Goal: Information Seeking & Learning: Learn about a topic

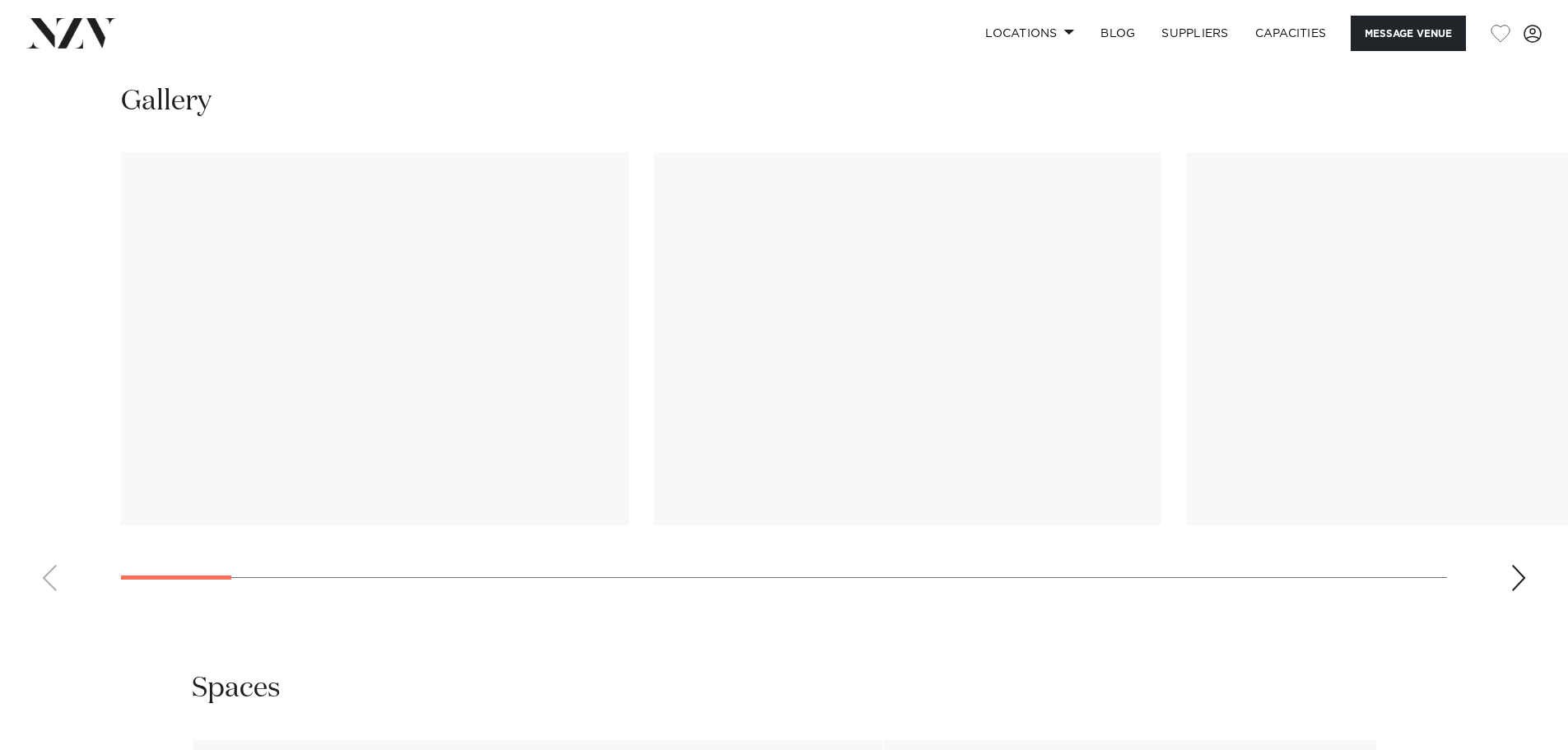
scroll to position [1605, 0]
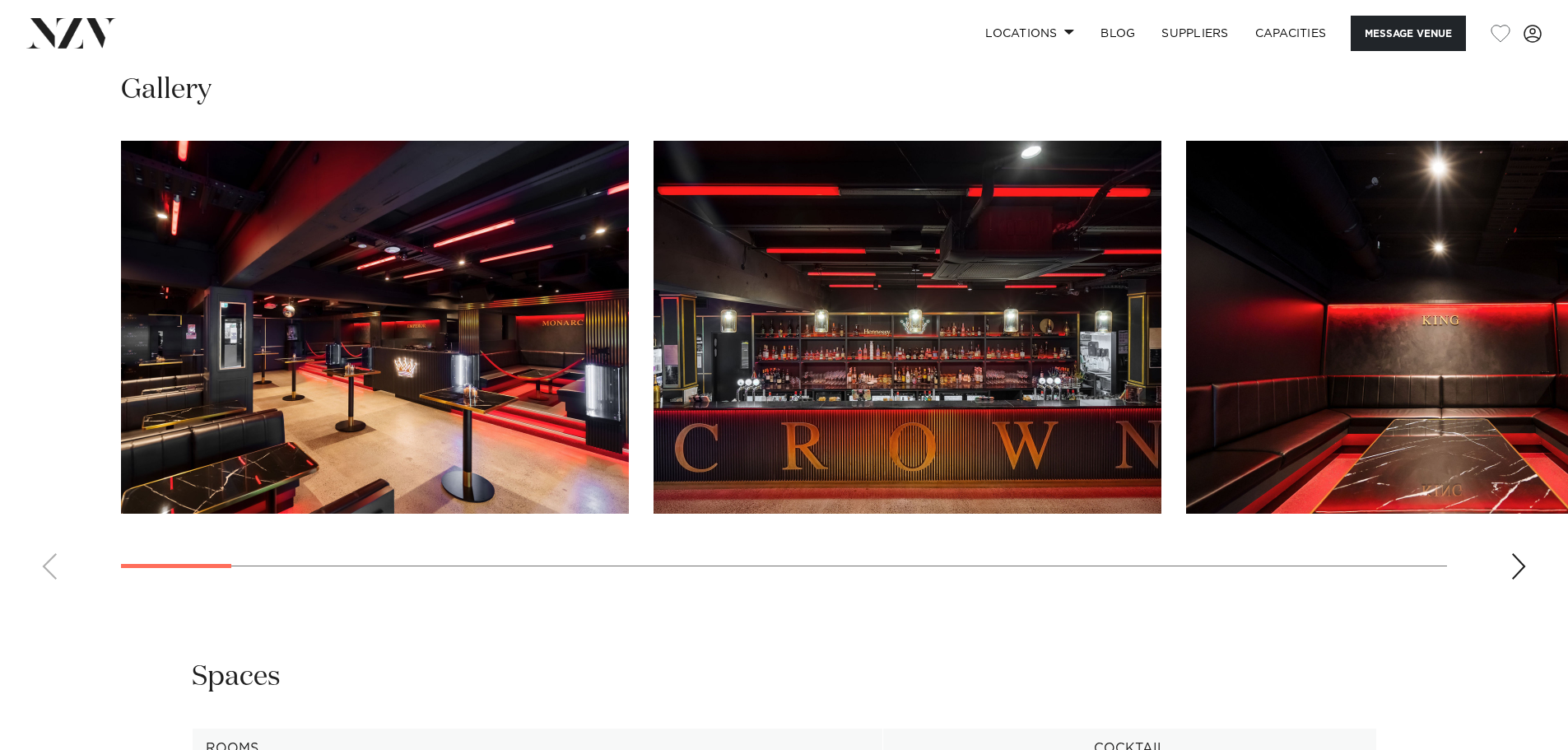
click at [466, 271] on img "1 / 30" at bounding box center [374, 327] width 508 height 373
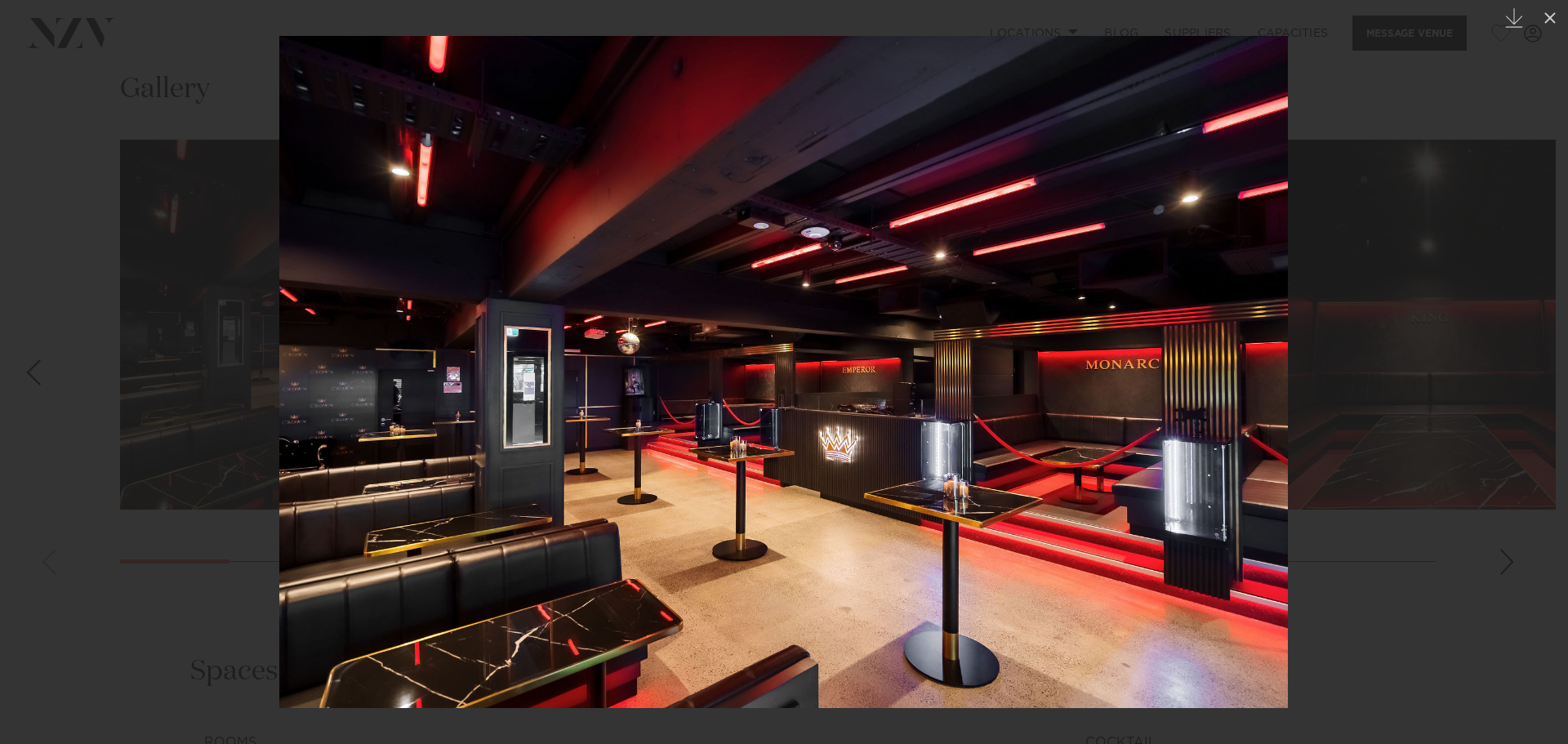
click at [1239, 306] on img at bounding box center [784, 372] width 1009 height 672
click at [1501, 566] on div at bounding box center [784, 372] width 1568 height 744
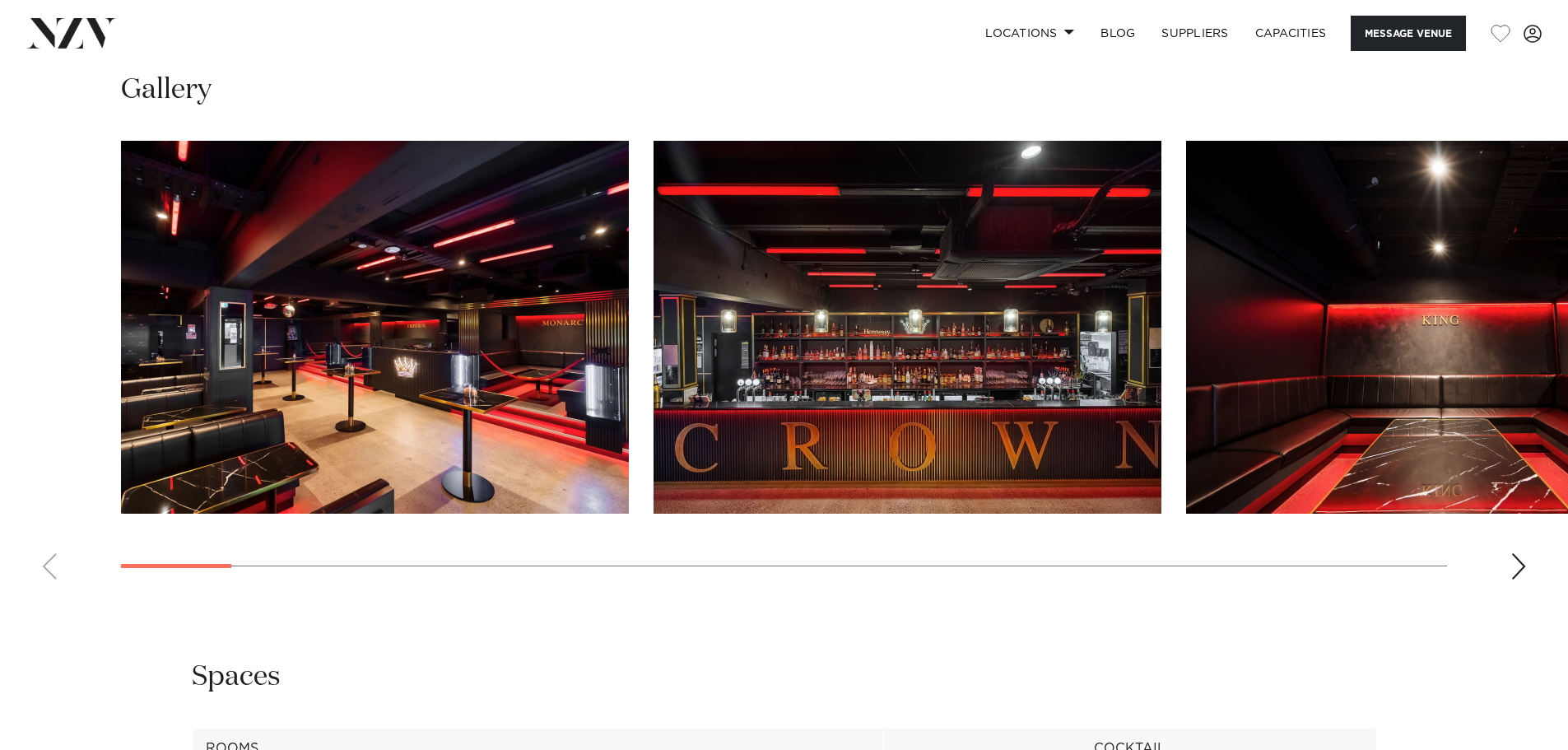
click at [1517, 571] on div "Next slide" at bounding box center [1519, 566] width 16 height 26
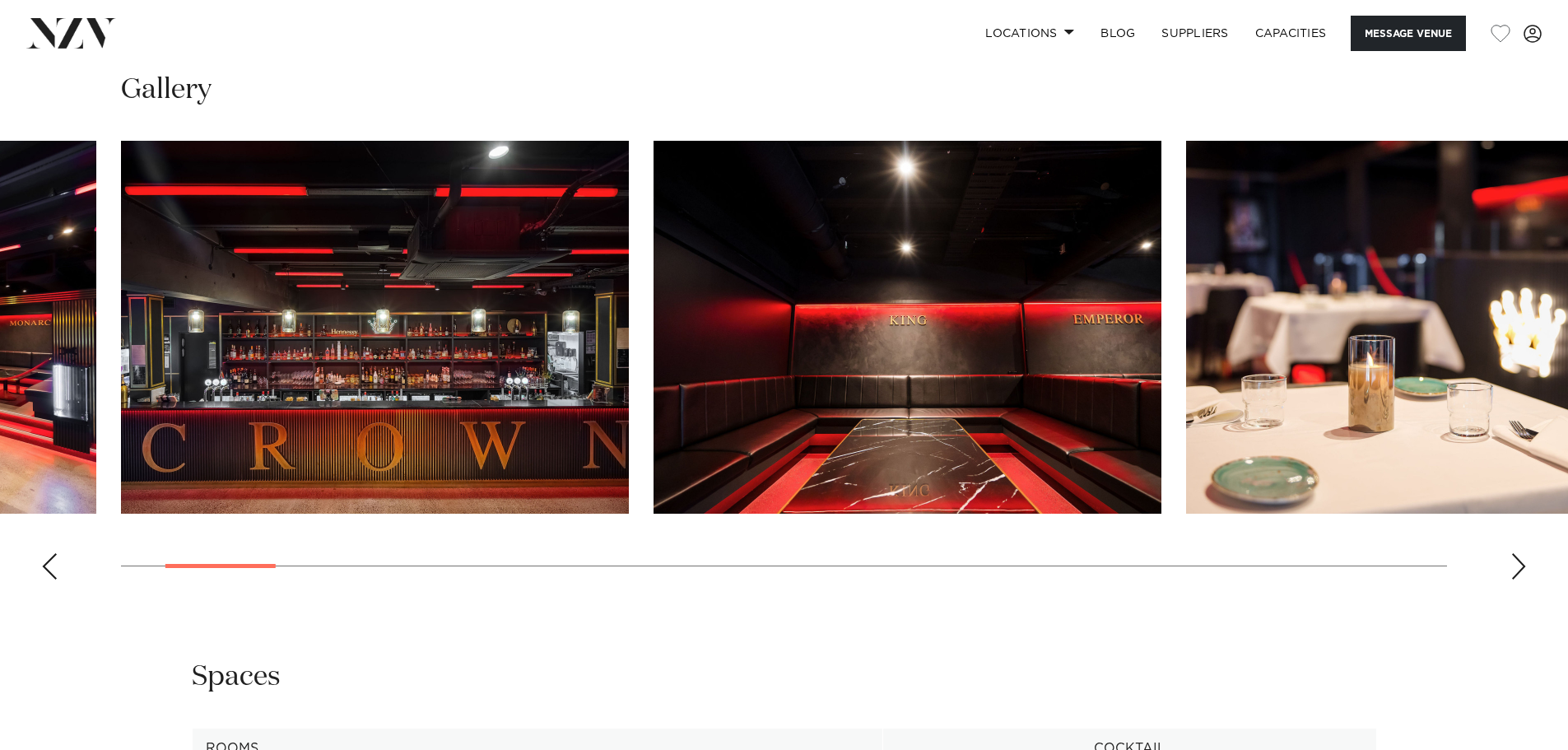
click at [1517, 571] on div "Next slide" at bounding box center [1519, 566] width 16 height 26
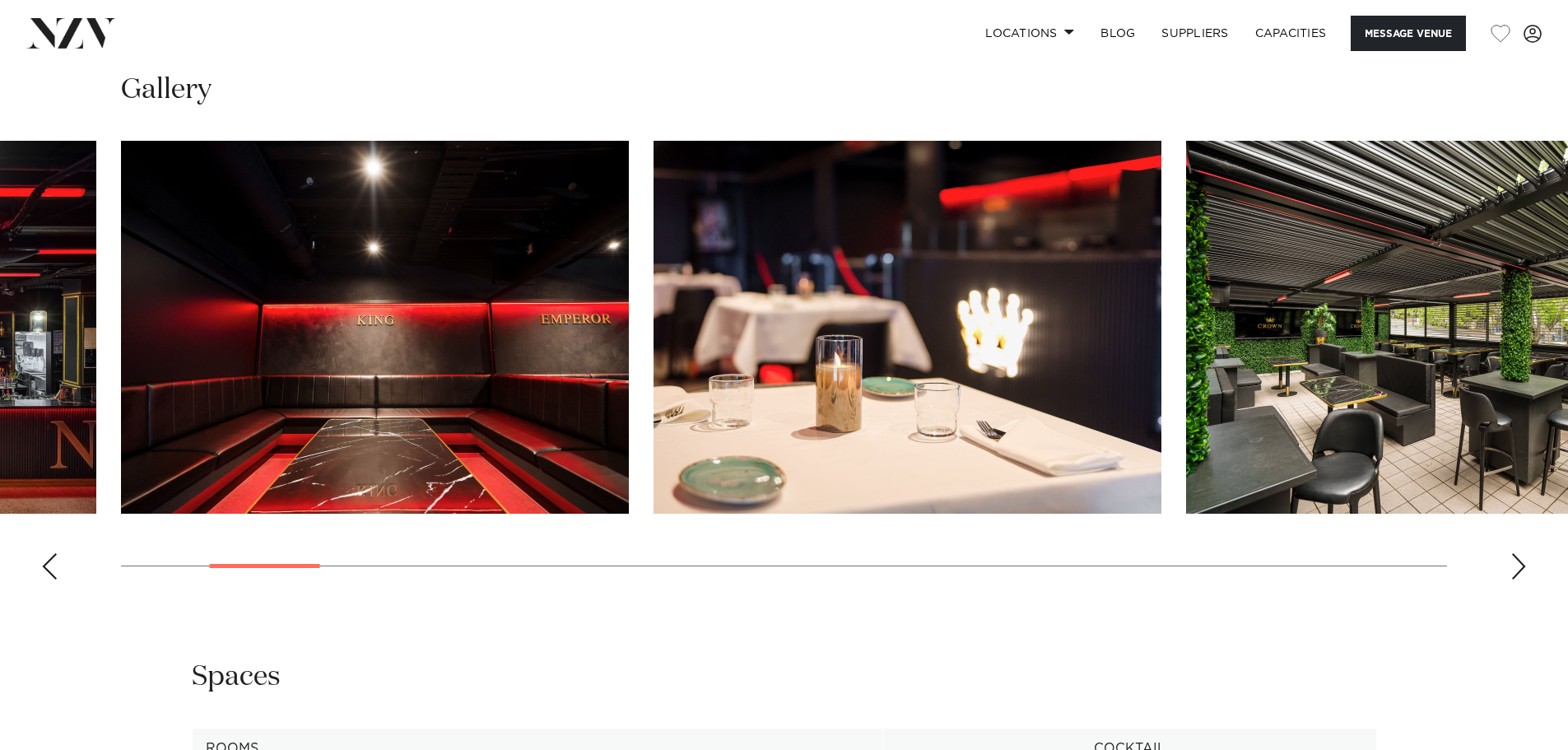
click at [1517, 571] on div "Next slide" at bounding box center [1519, 566] width 16 height 26
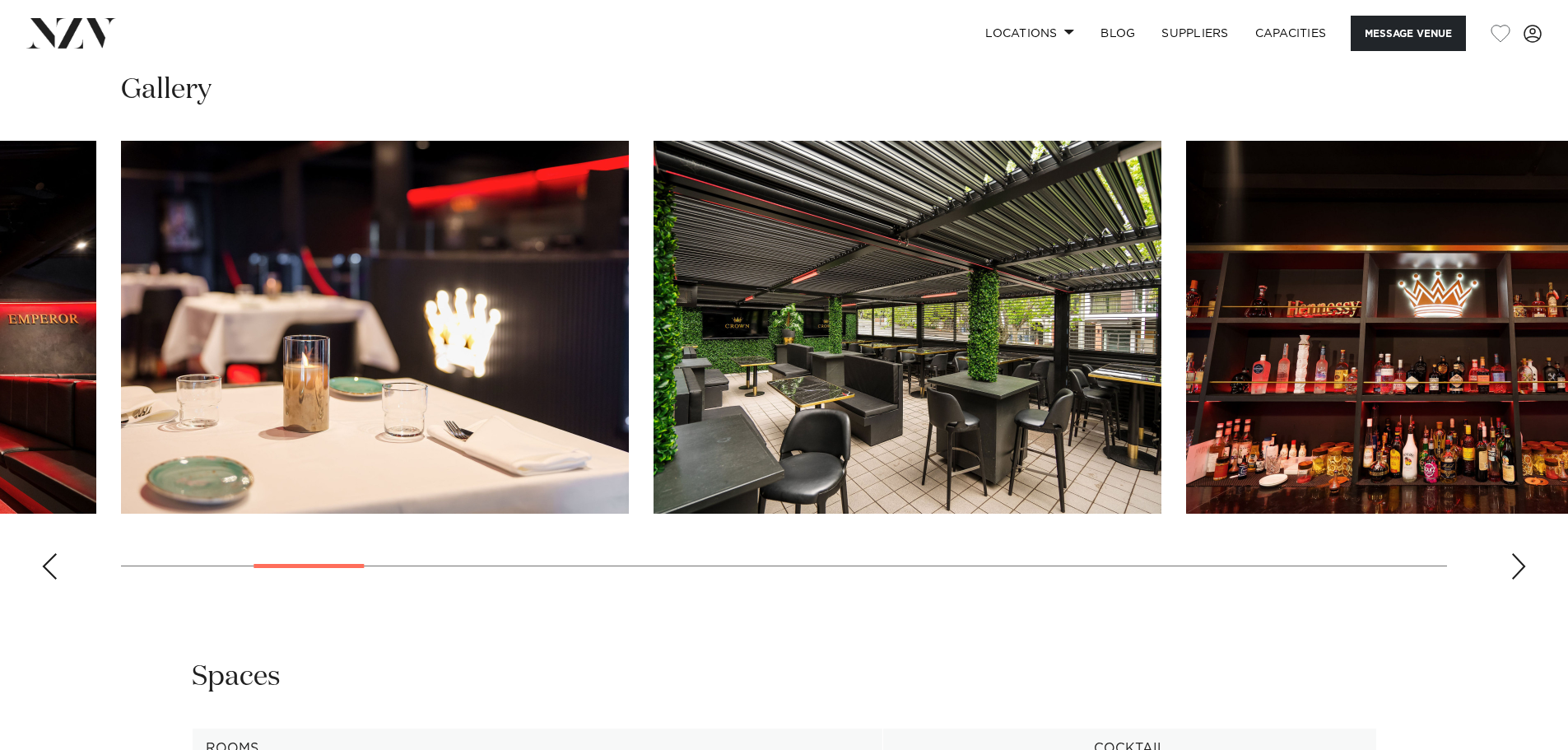
click at [1517, 571] on div "Next slide" at bounding box center [1519, 566] width 16 height 26
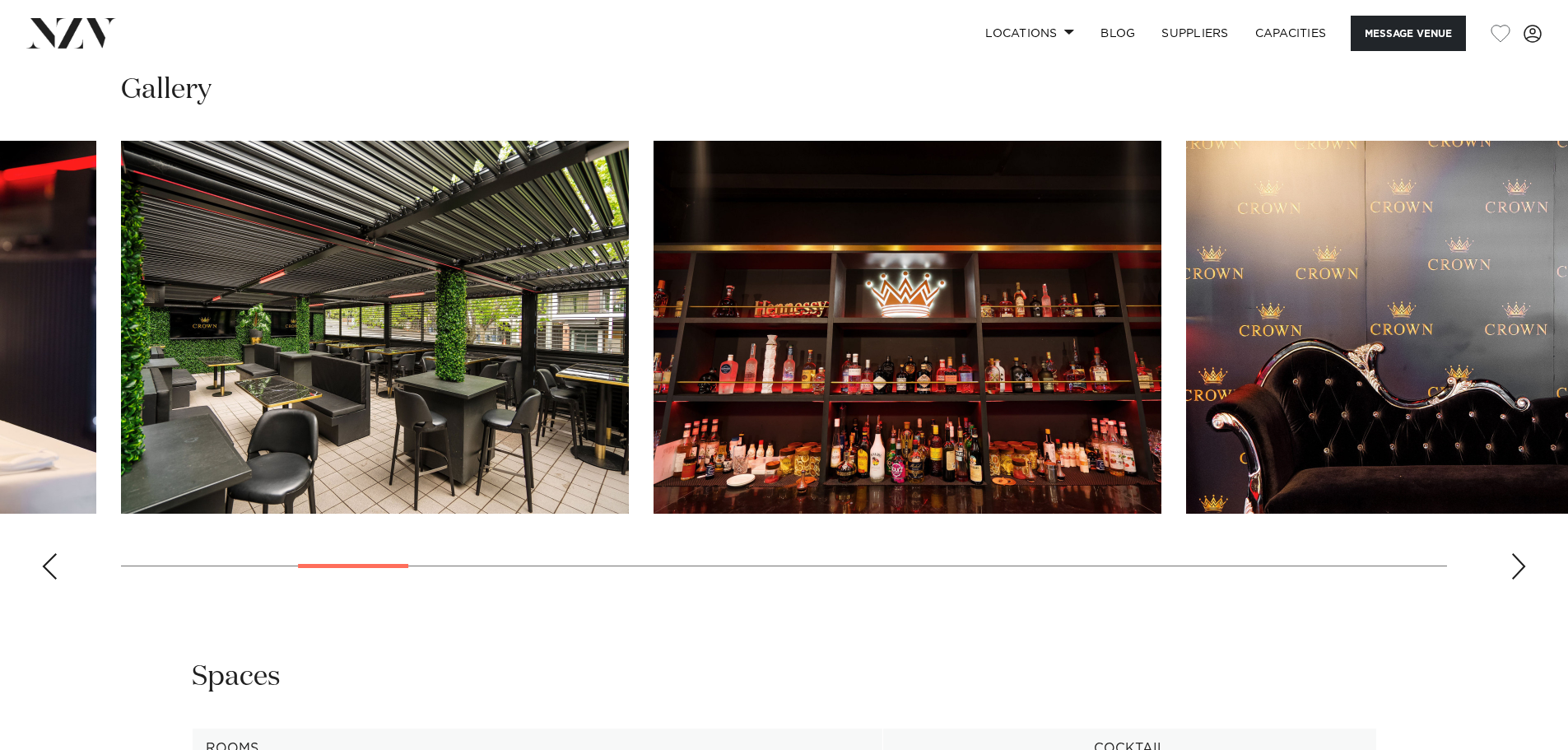
click at [1517, 571] on div "Next slide" at bounding box center [1519, 566] width 16 height 26
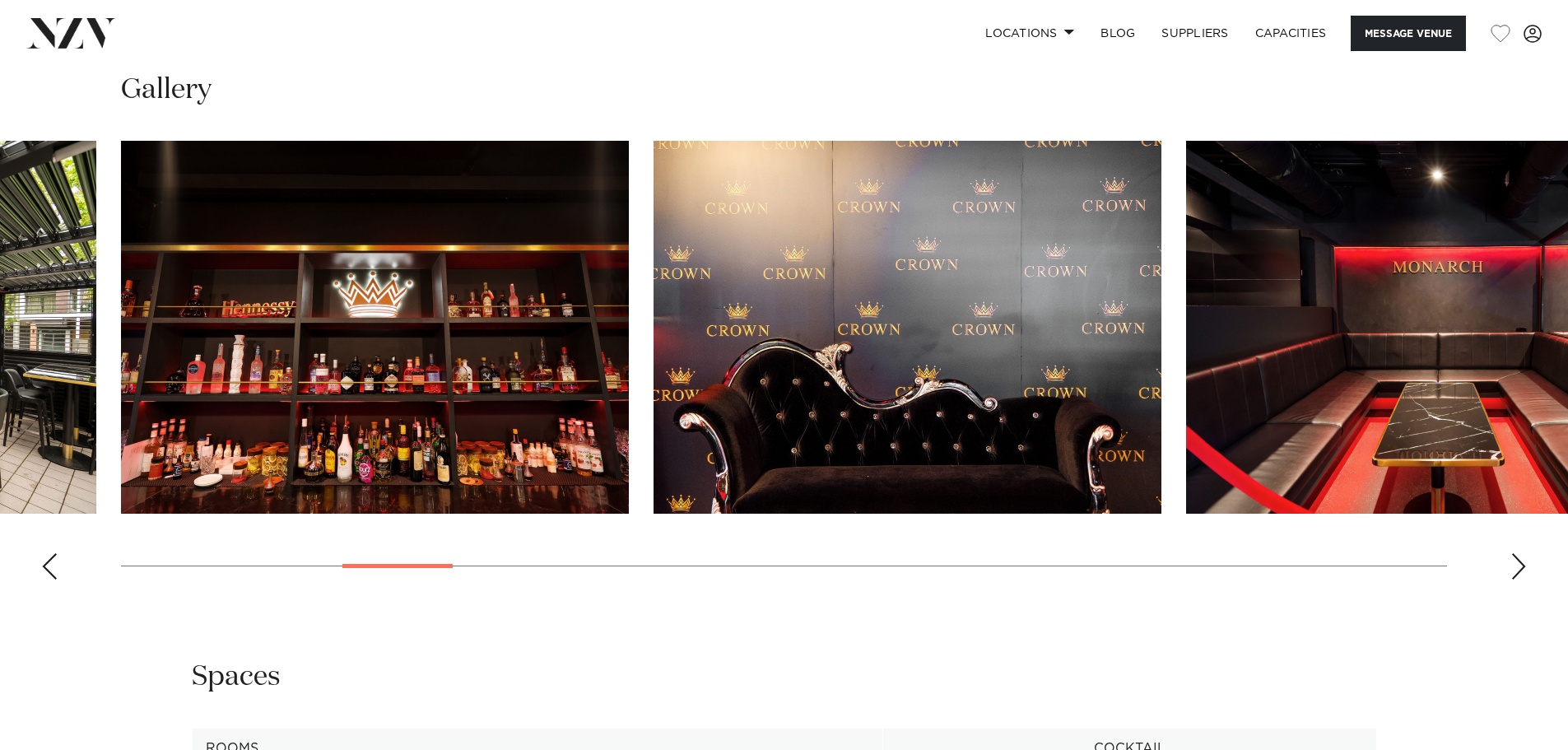
click at [1517, 571] on div "Next slide" at bounding box center [1519, 566] width 16 height 26
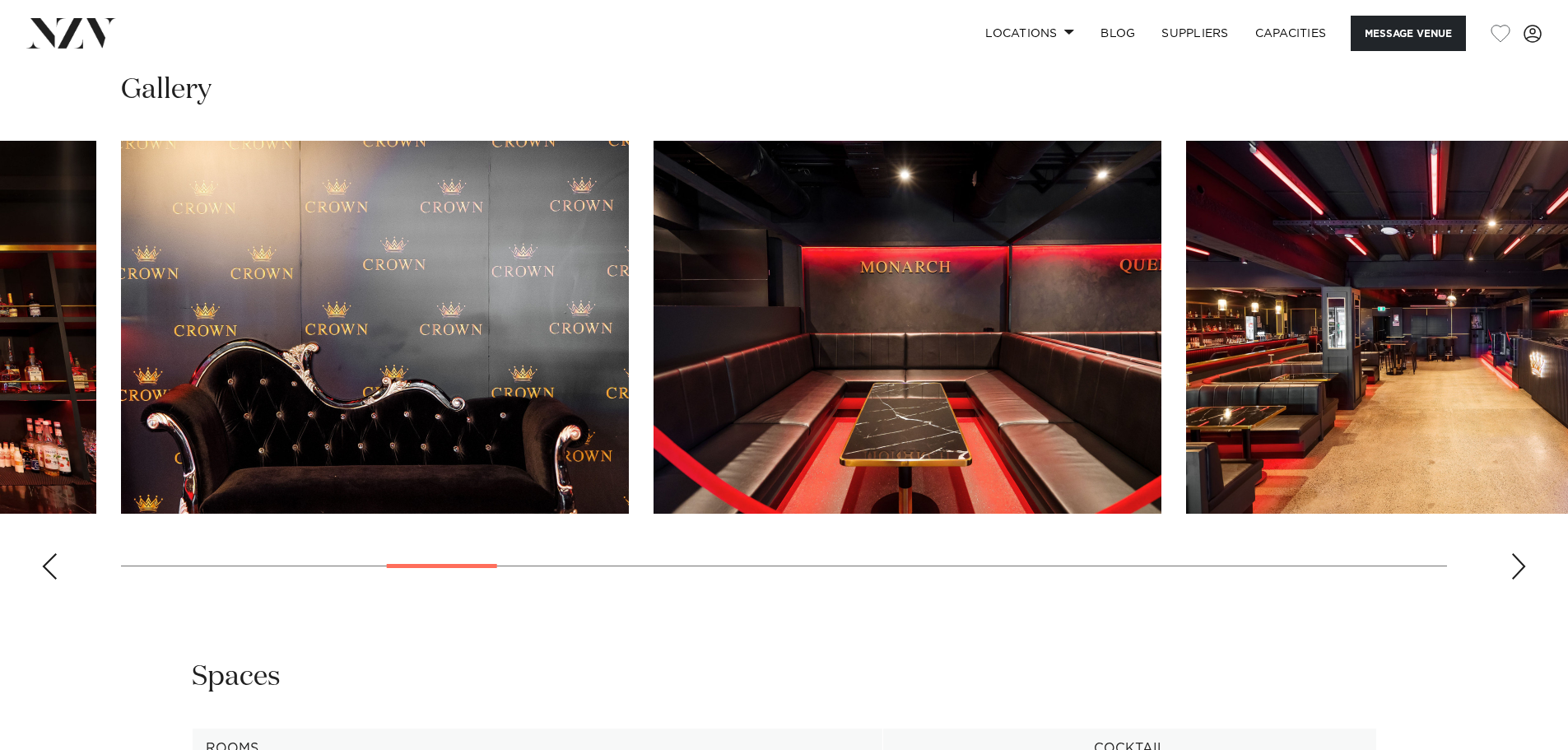
click at [1517, 571] on div "Next slide" at bounding box center [1519, 566] width 16 height 26
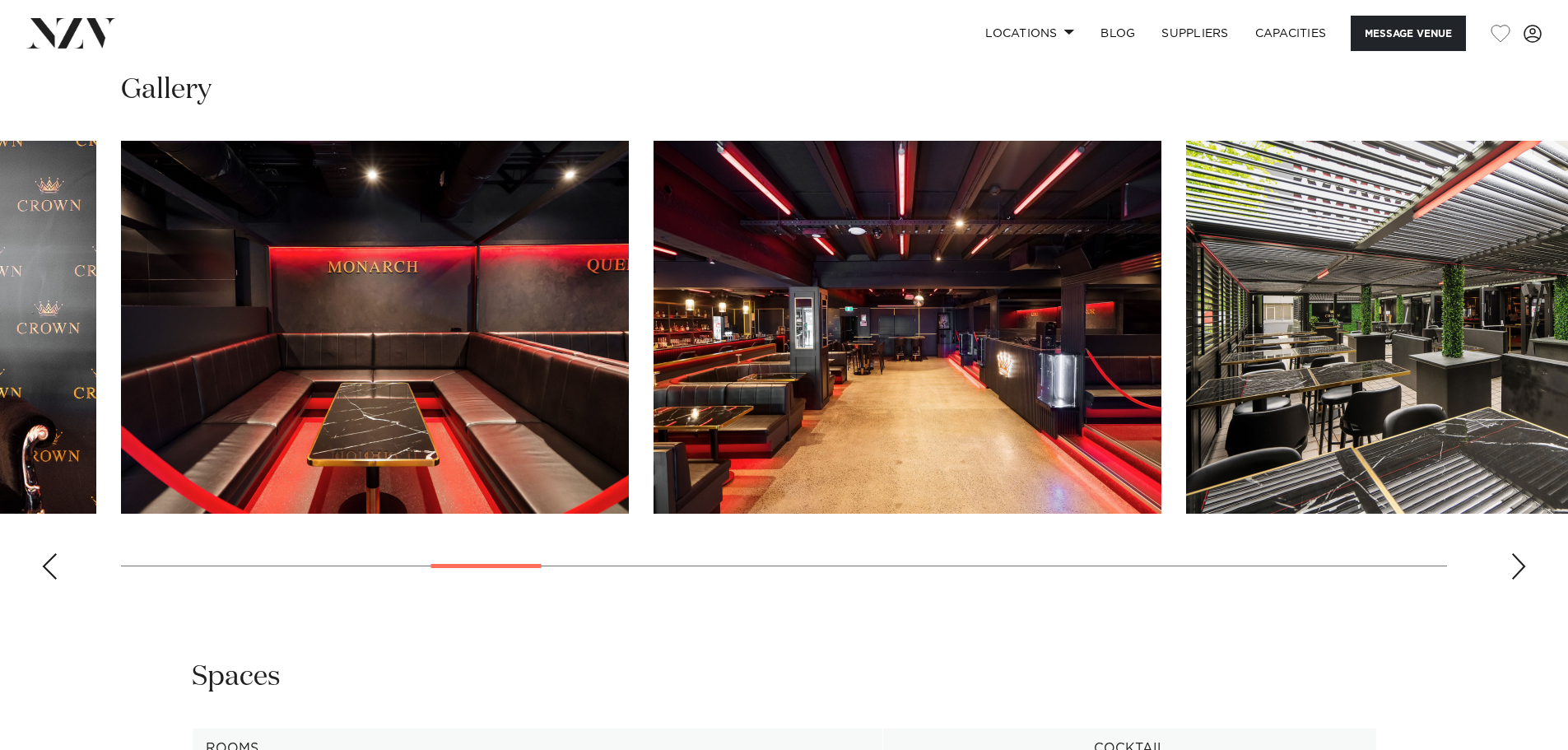
click at [1517, 571] on div "Next slide" at bounding box center [1519, 566] width 16 height 26
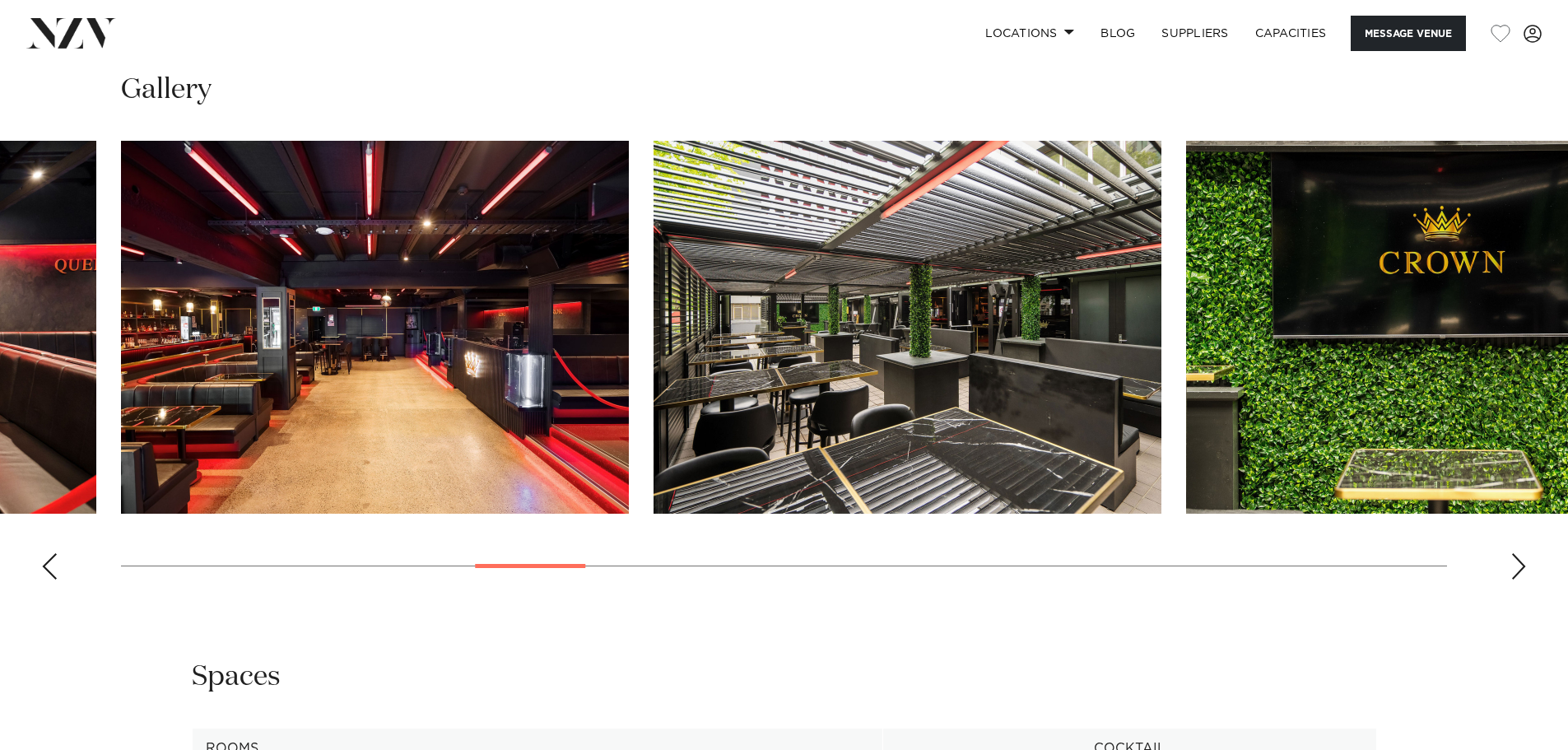
click at [1517, 571] on div "Next slide" at bounding box center [1519, 566] width 16 height 26
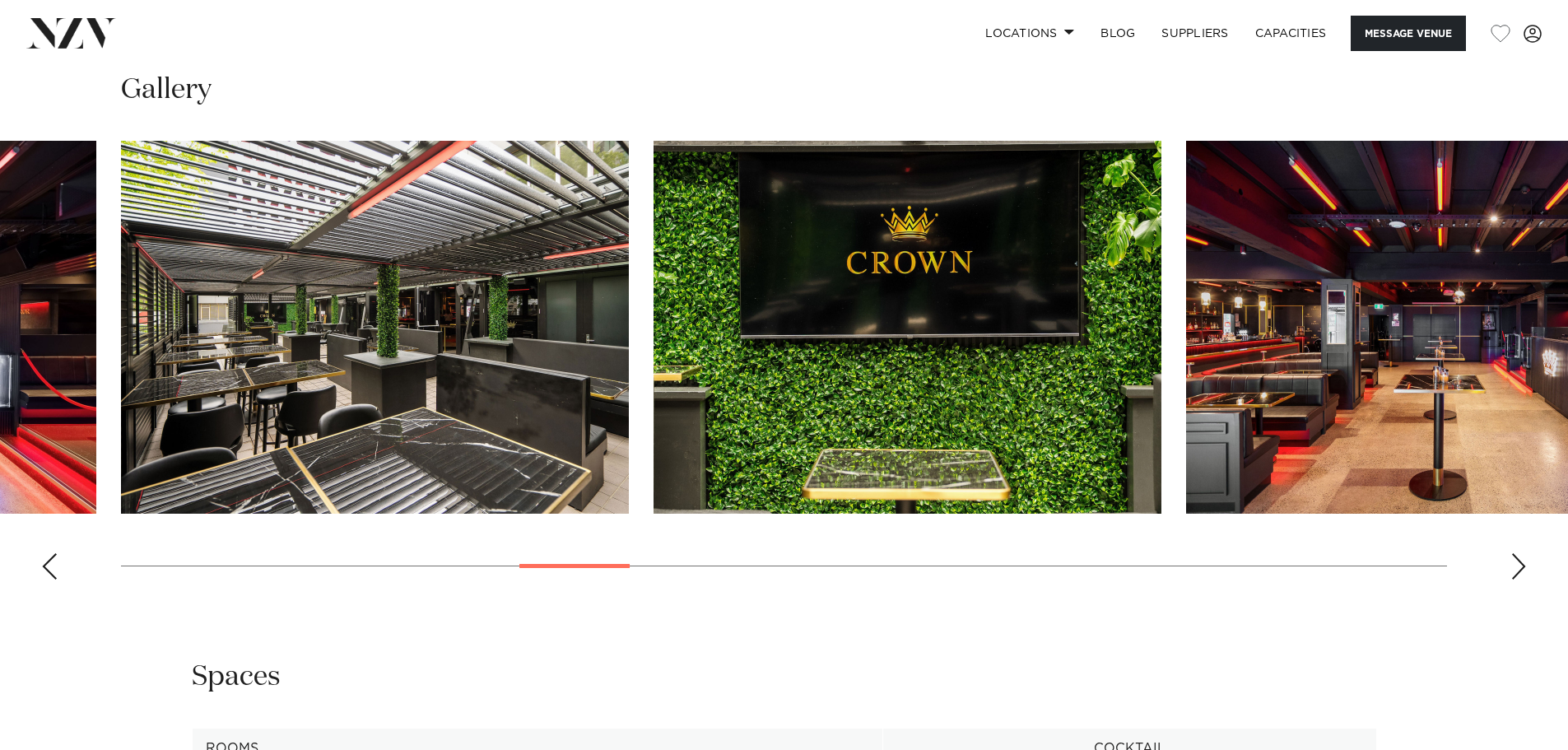
click at [1517, 571] on div "Next slide" at bounding box center [1519, 566] width 16 height 26
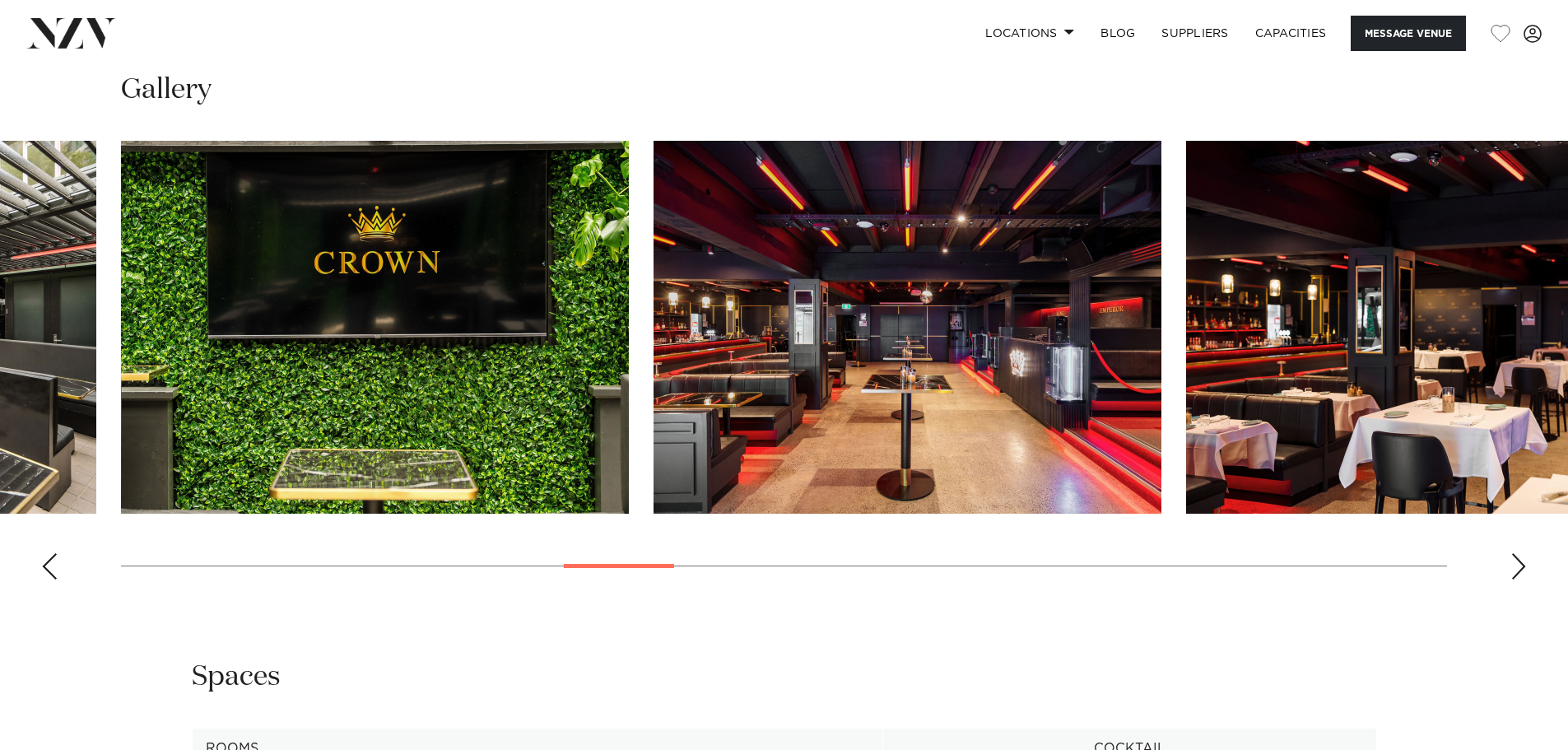
click at [1517, 571] on div "Next slide" at bounding box center [1519, 566] width 16 height 26
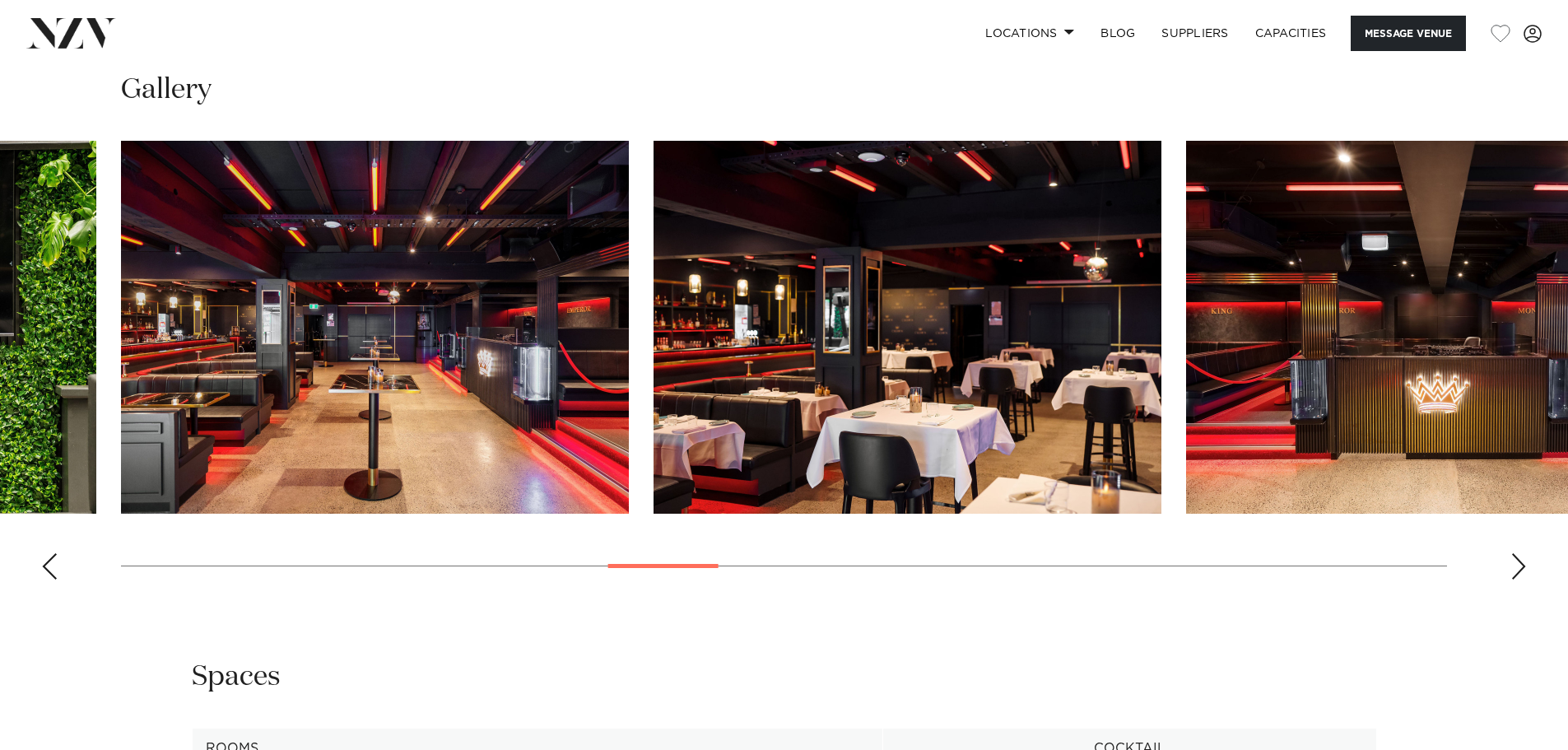
click at [1517, 571] on div "Next slide" at bounding box center [1519, 566] width 16 height 26
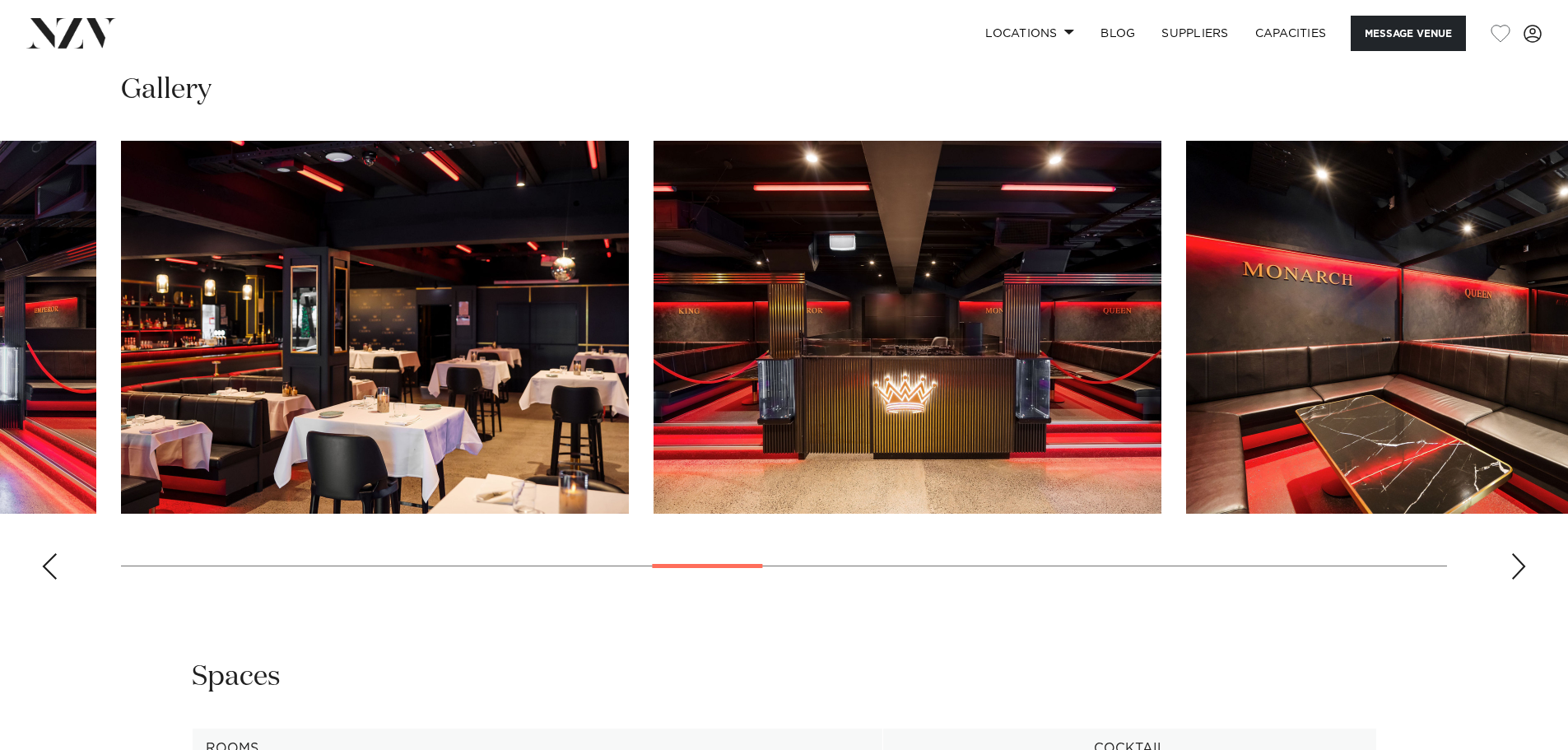
click at [1517, 571] on div "Next slide" at bounding box center [1519, 566] width 16 height 26
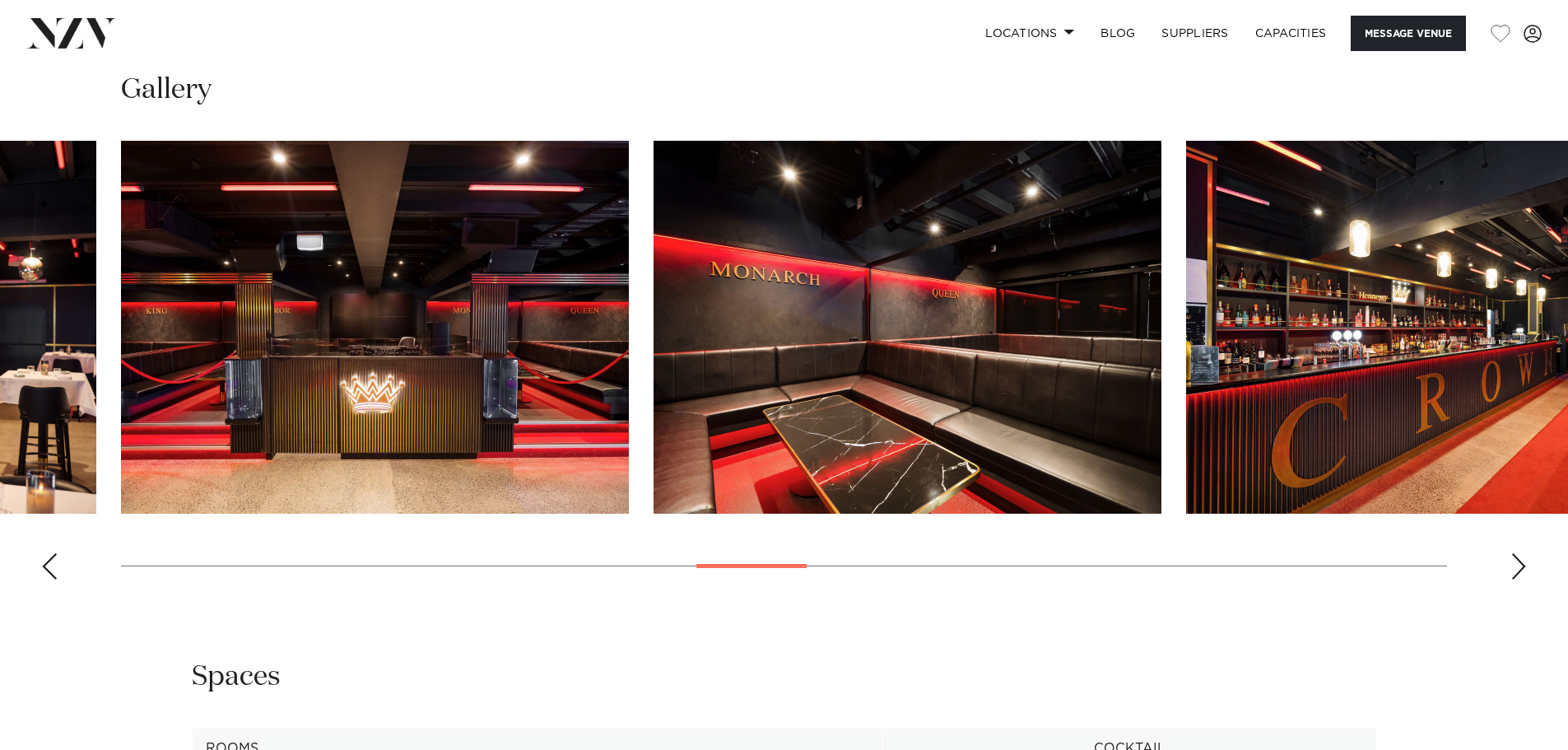
click at [1517, 571] on div "Next slide" at bounding box center [1519, 566] width 16 height 26
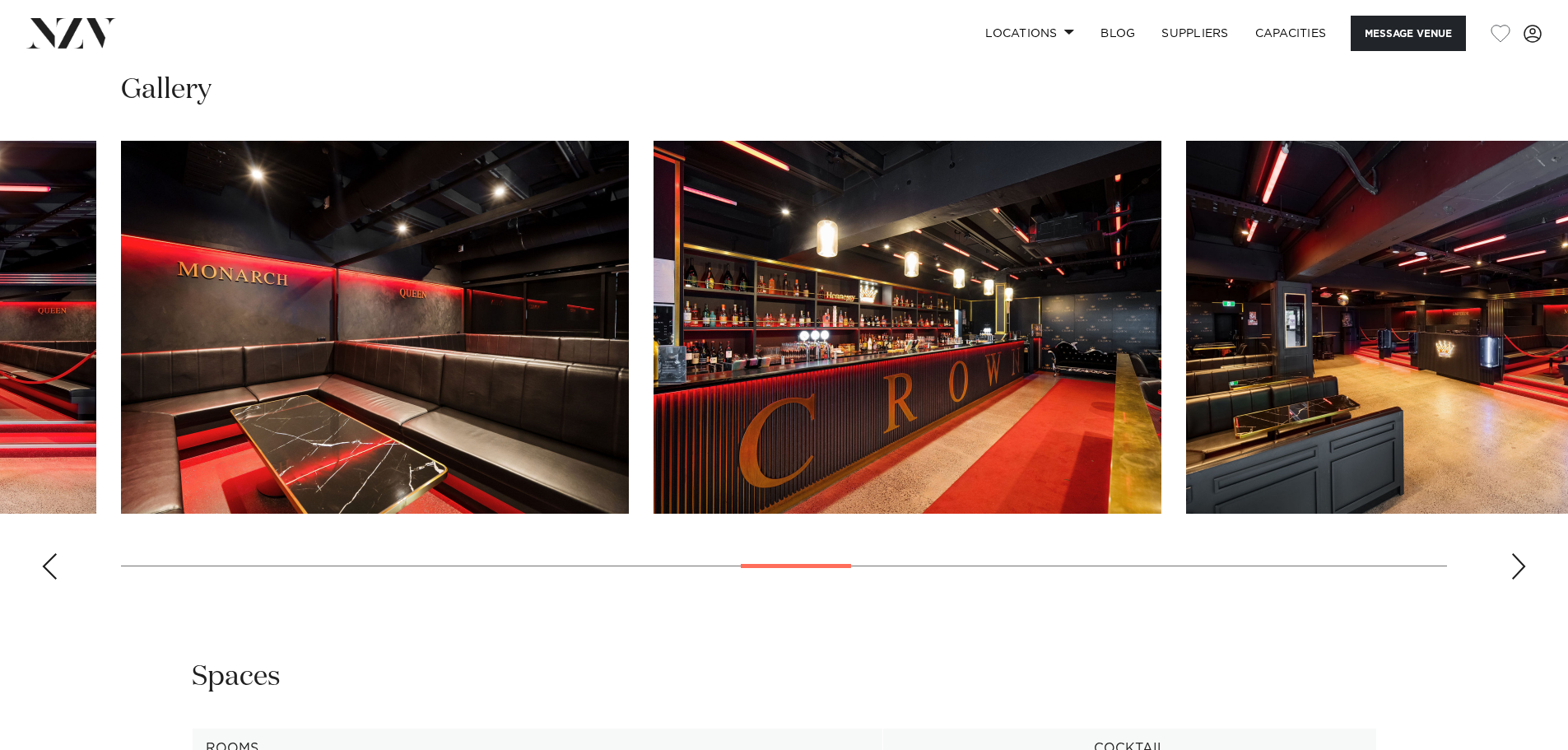
click at [1517, 571] on div "Next slide" at bounding box center [1519, 566] width 16 height 26
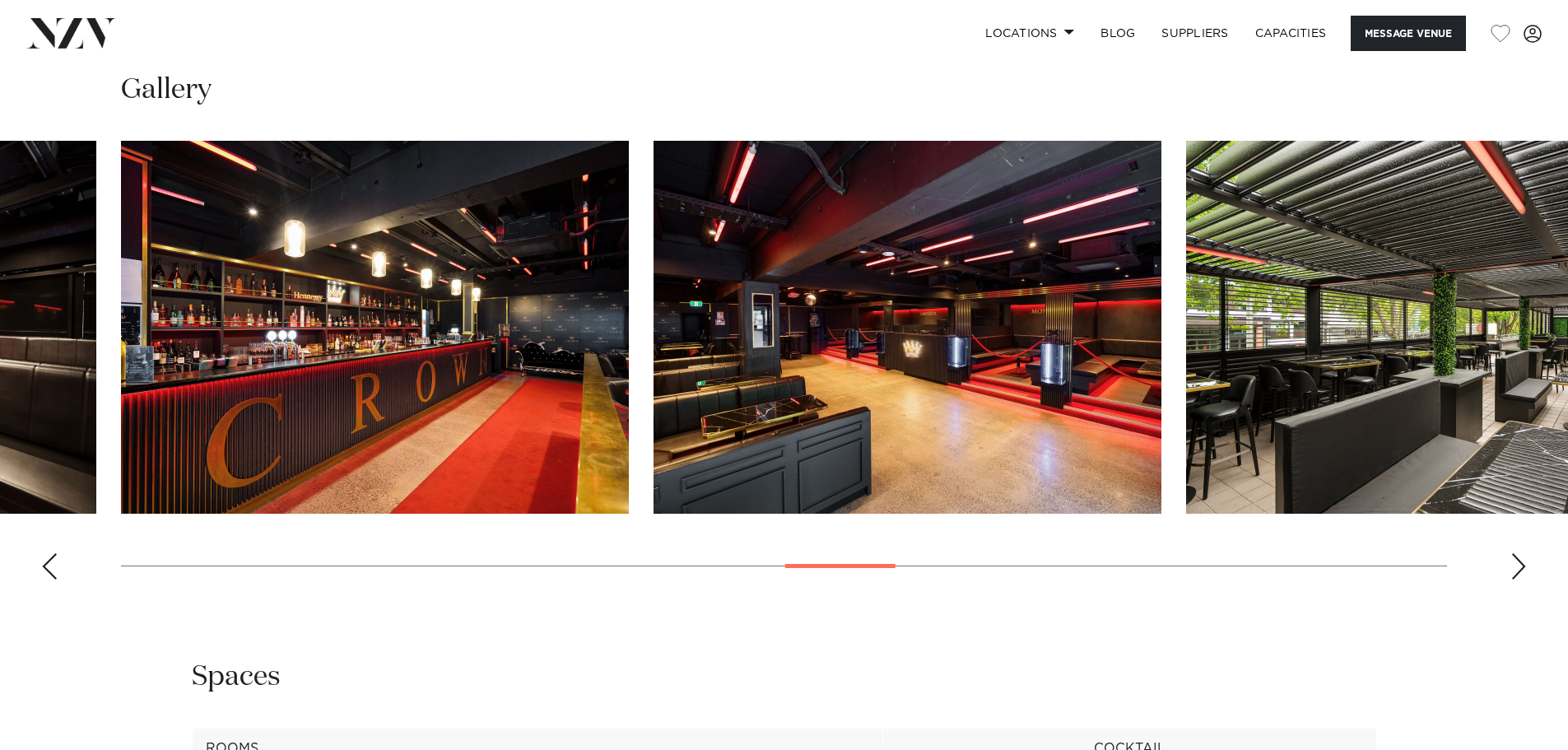
click at [1517, 571] on div "Next slide" at bounding box center [1519, 566] width 16 height 26
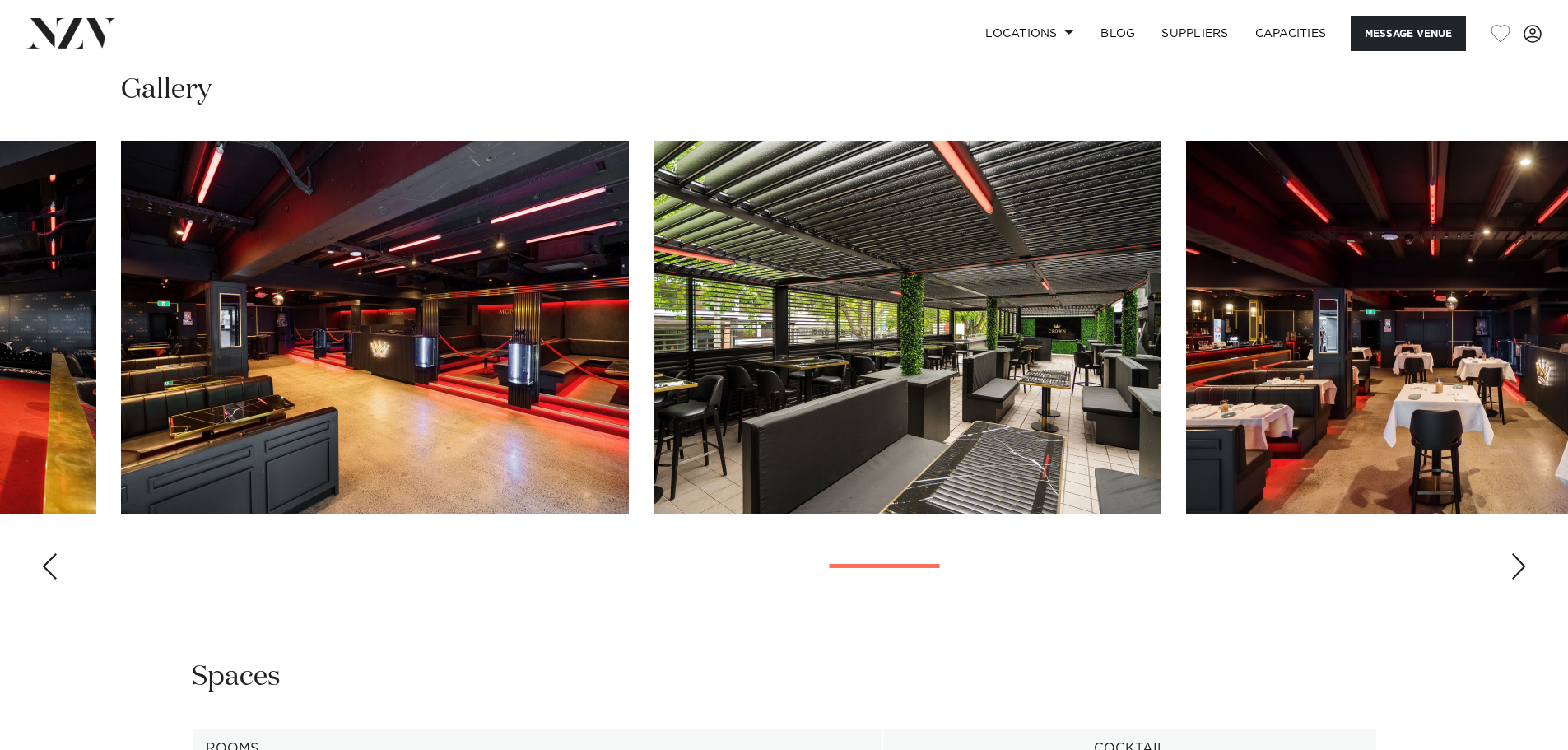
click at [1517, 571] on div "Next slide" at bounding box center [1519, 566] width 16 height 26
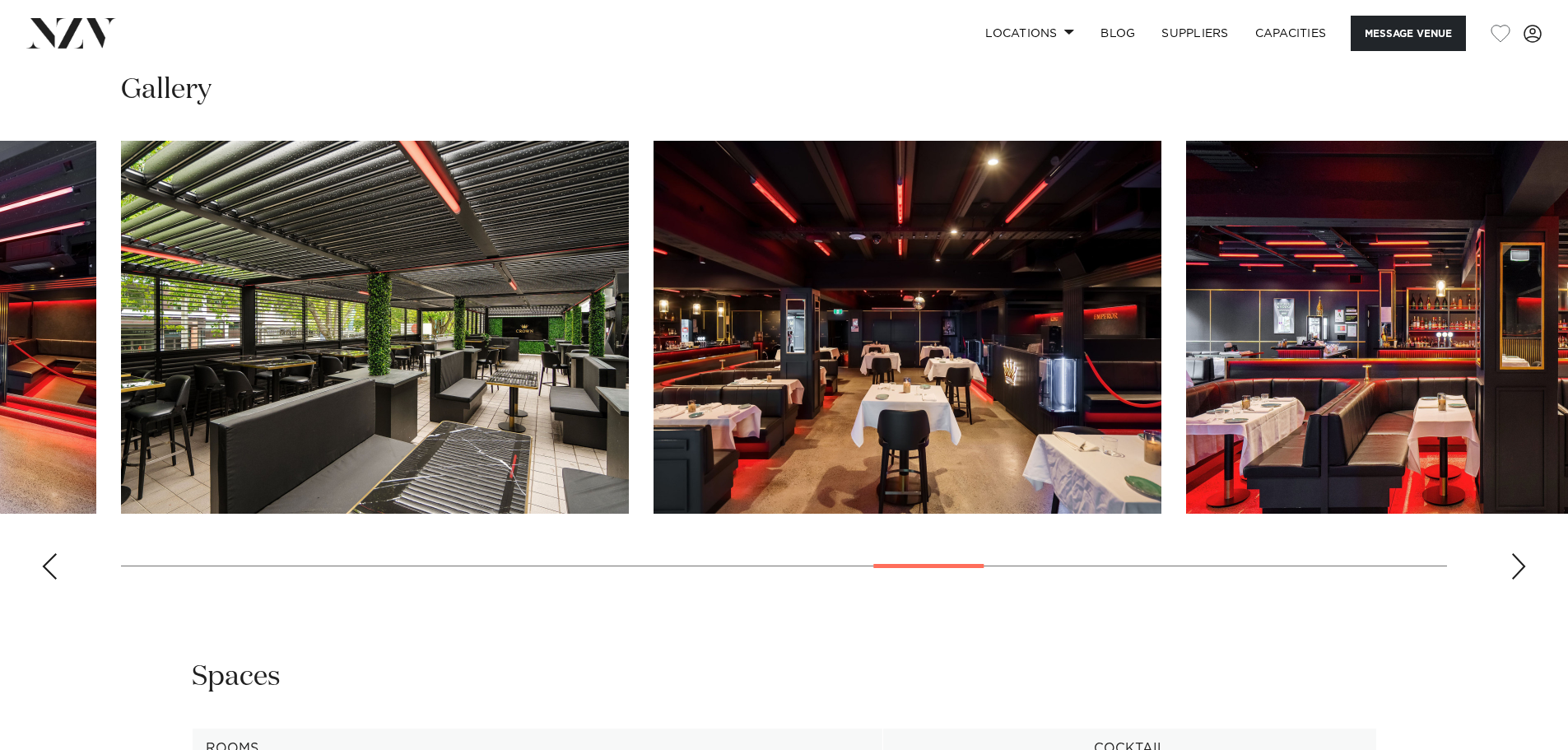
click at [1517, 571] on div "Next slide" at bounding box center [1519, 566] width 16 height 26
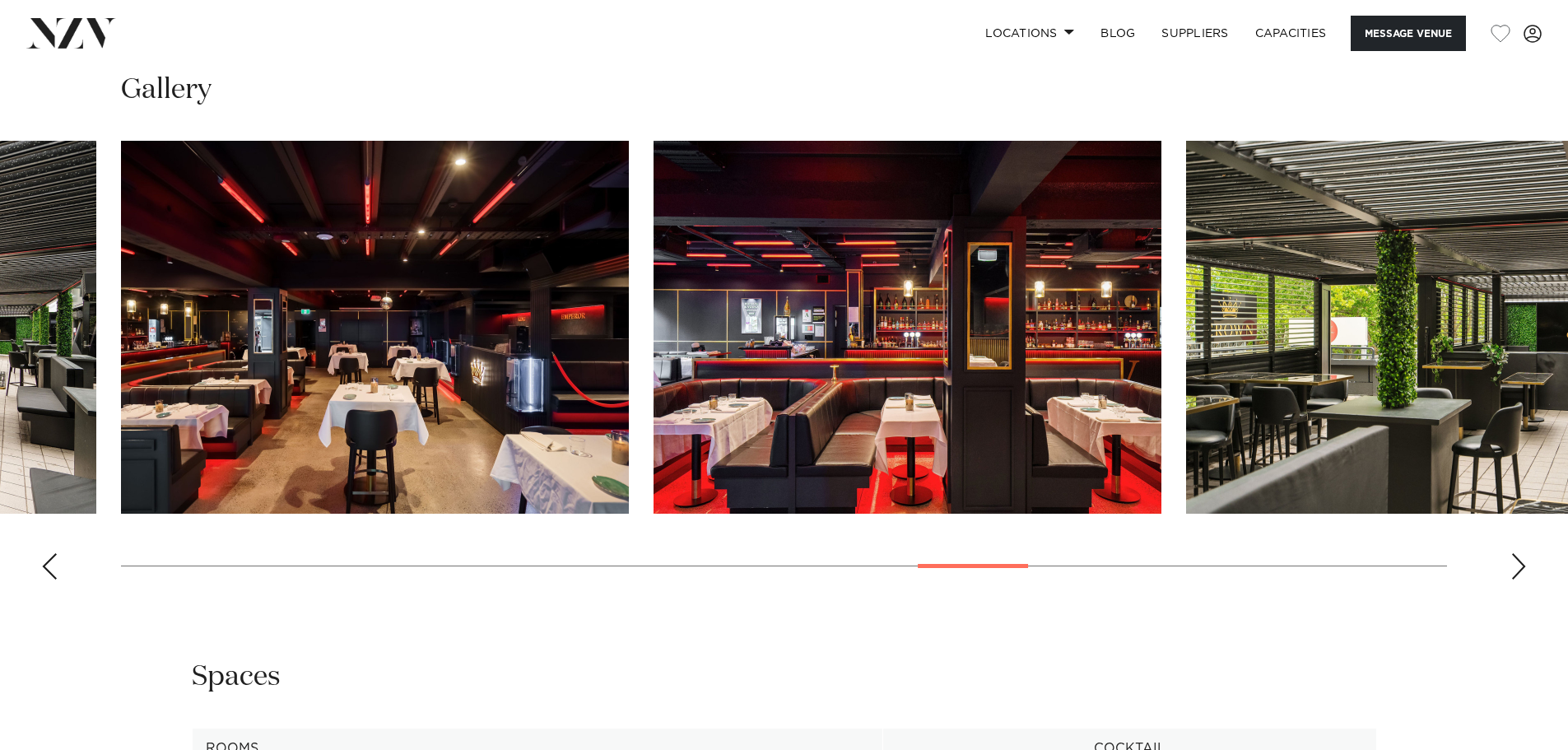
click at [1517, 571] on div "Next slide" at bounding box center [1519, 566] width 16 height 26
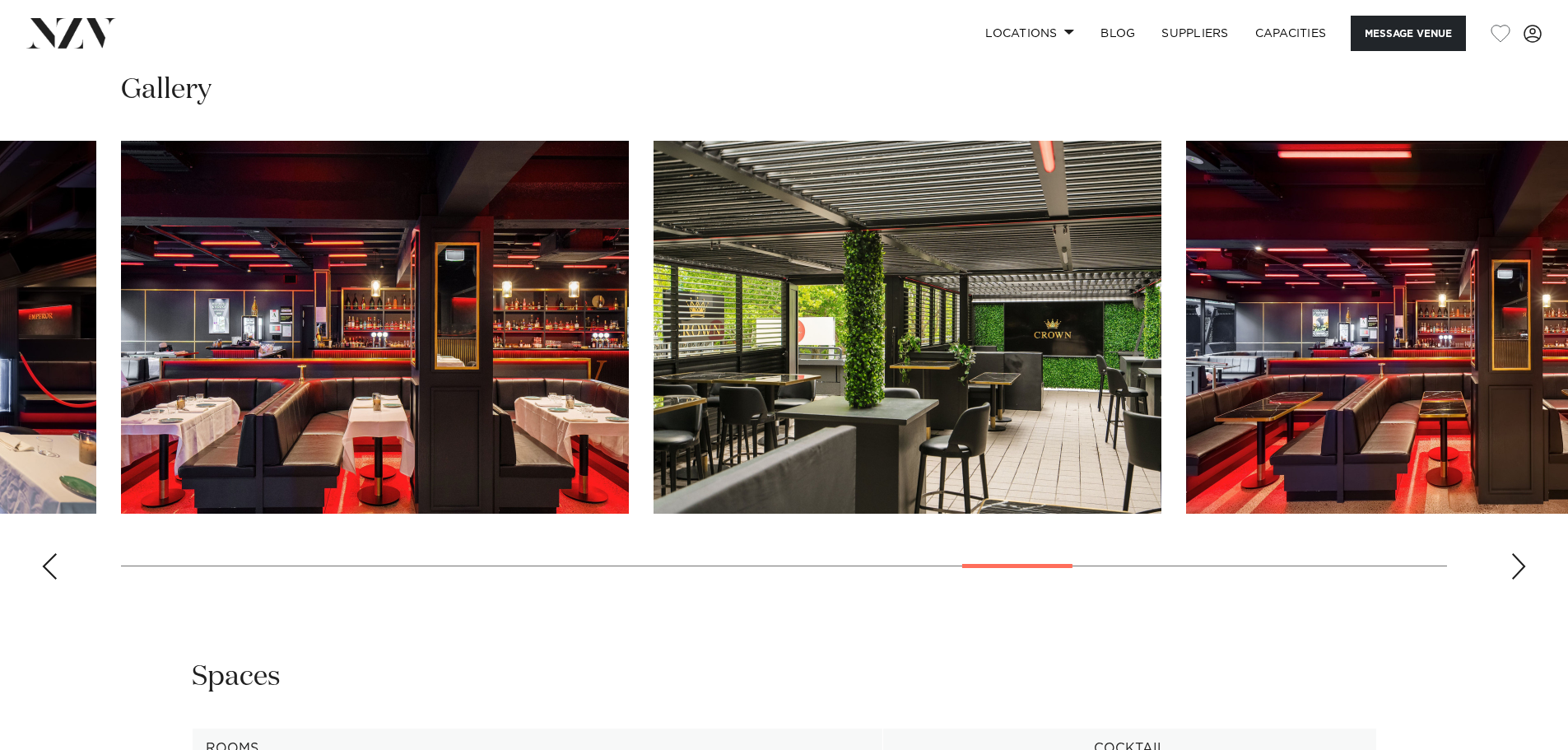
click at [1517, 571] on div "Next slide" at bounding box center [1519, 566] width 16 height 26
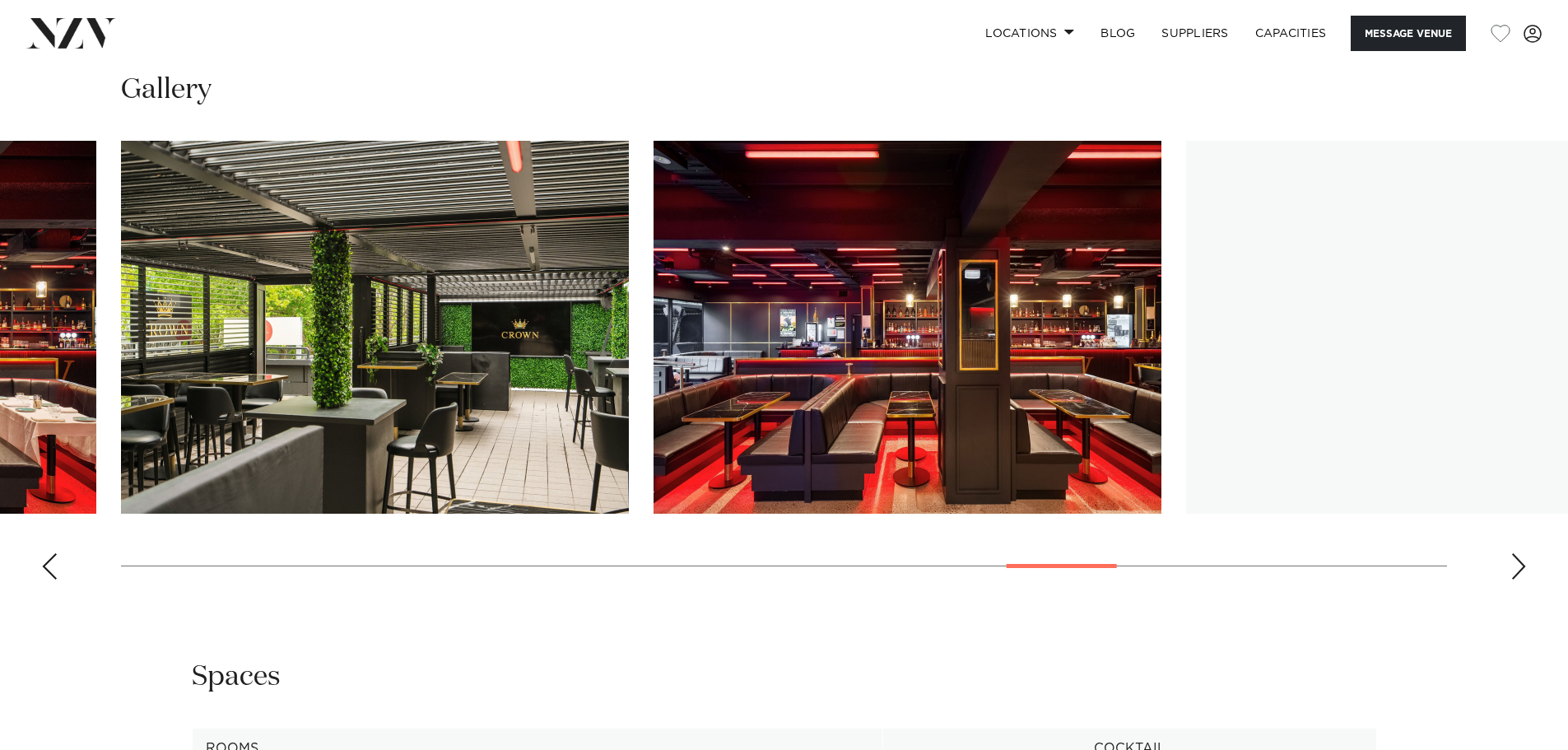
click at [1517, 571] on div "Next slide" at bounding box center [1519, 566] width 16 height 26
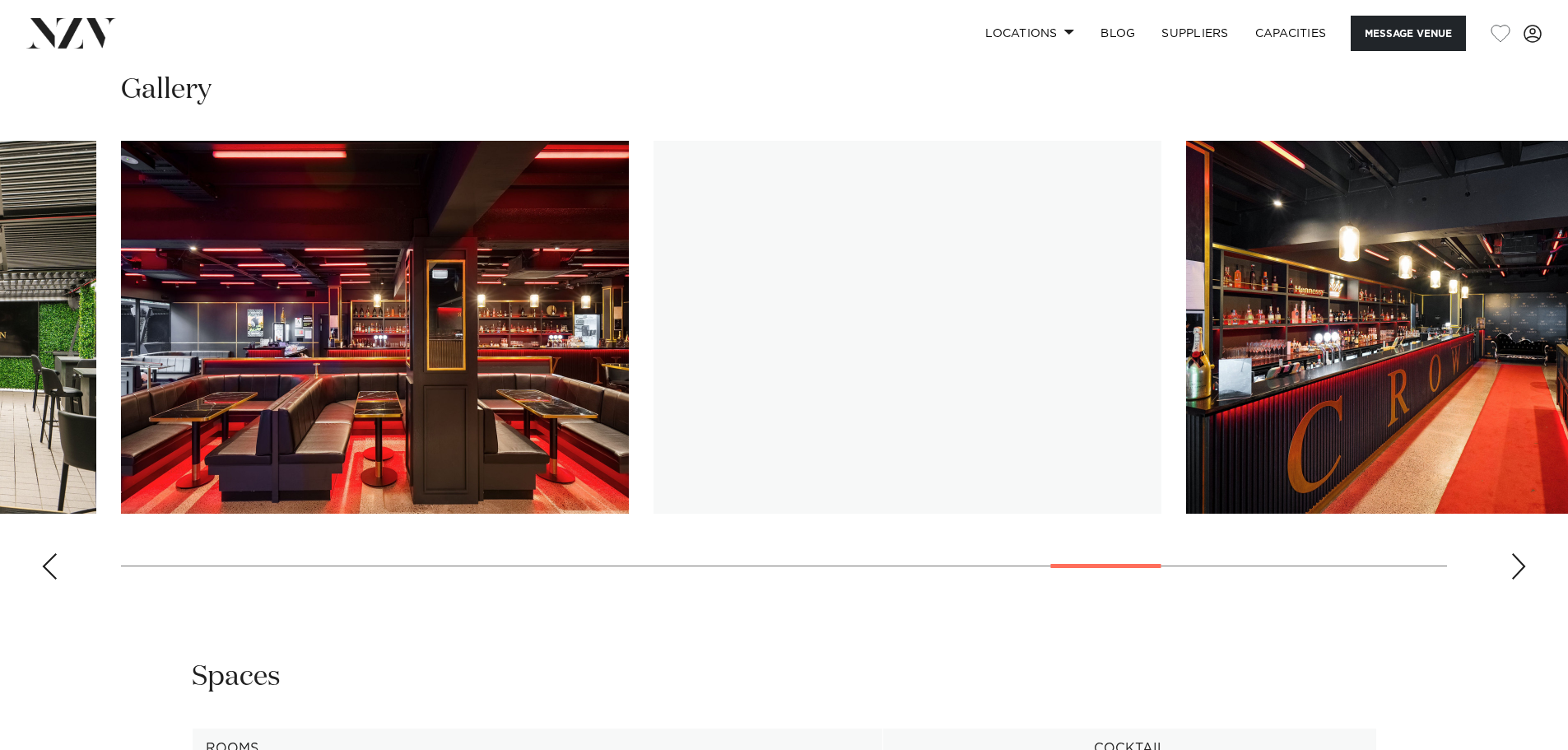
click at [1517, 571] on div "Next slide" at bounding box center [1519, 566] width 16 height 26
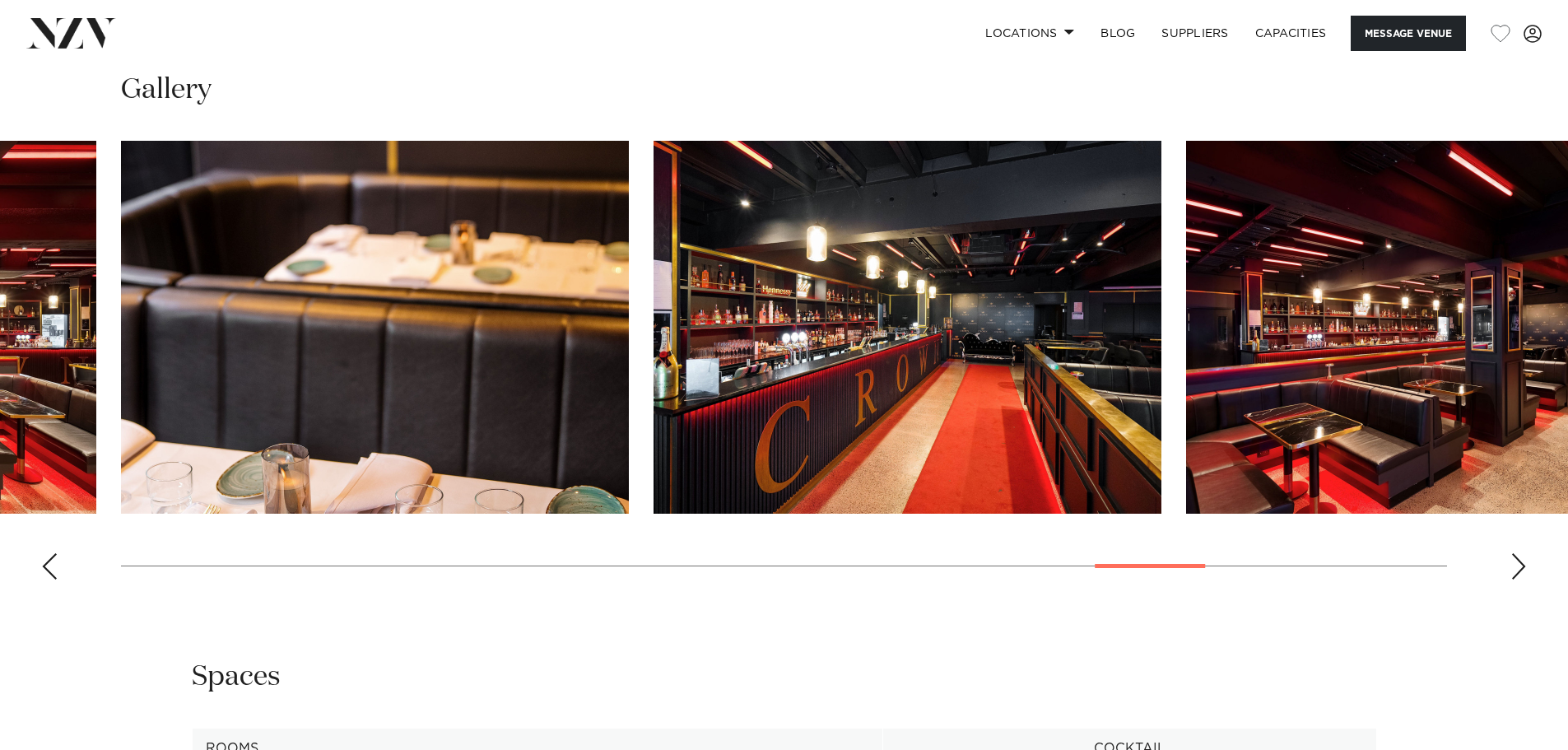
click at [1517, 571] on div "Next slide" at bounding box center [1519, 566] width 16 height 26
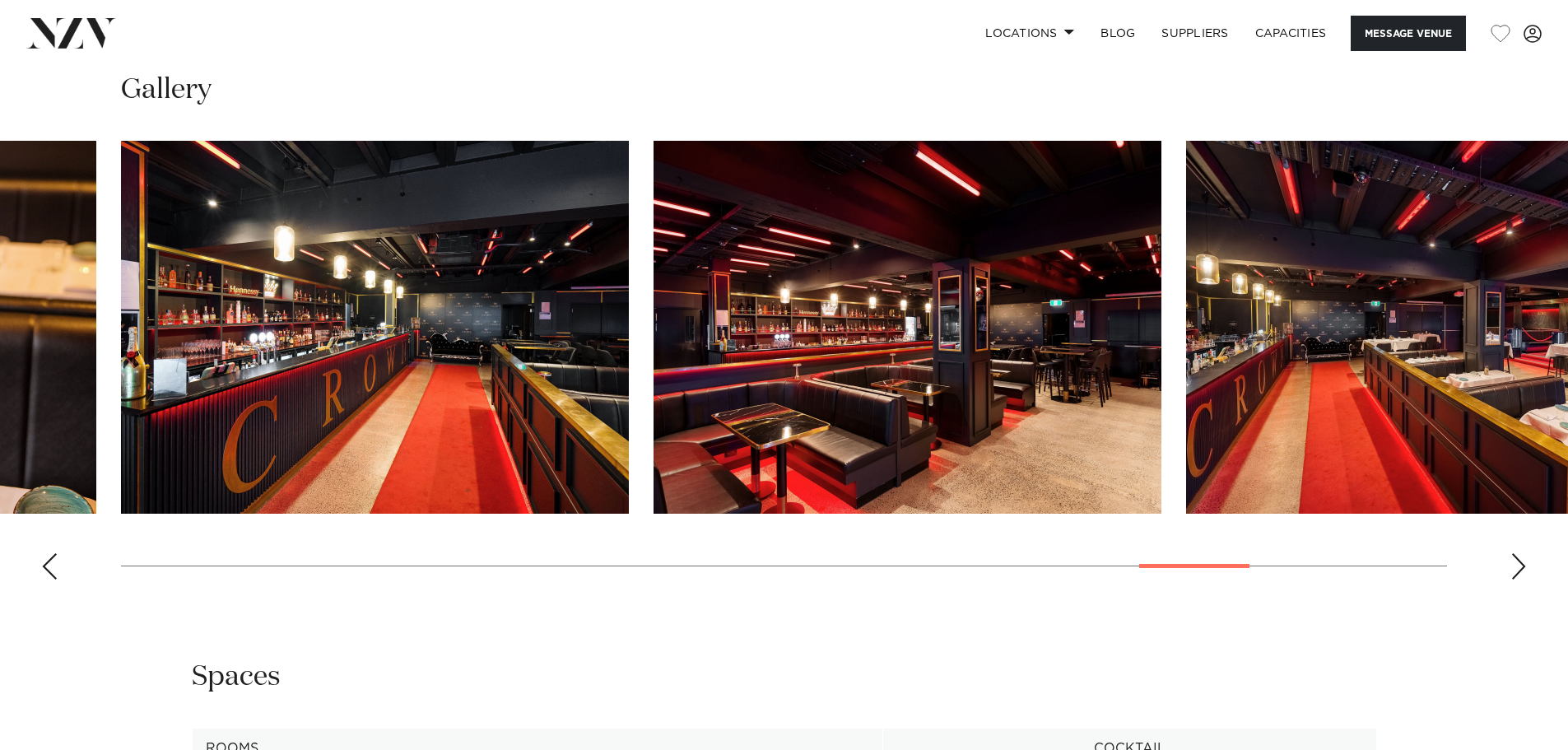
click at [1517, 571] on div "Next slide" at bounding box center [1519, 566] width 16 height 26
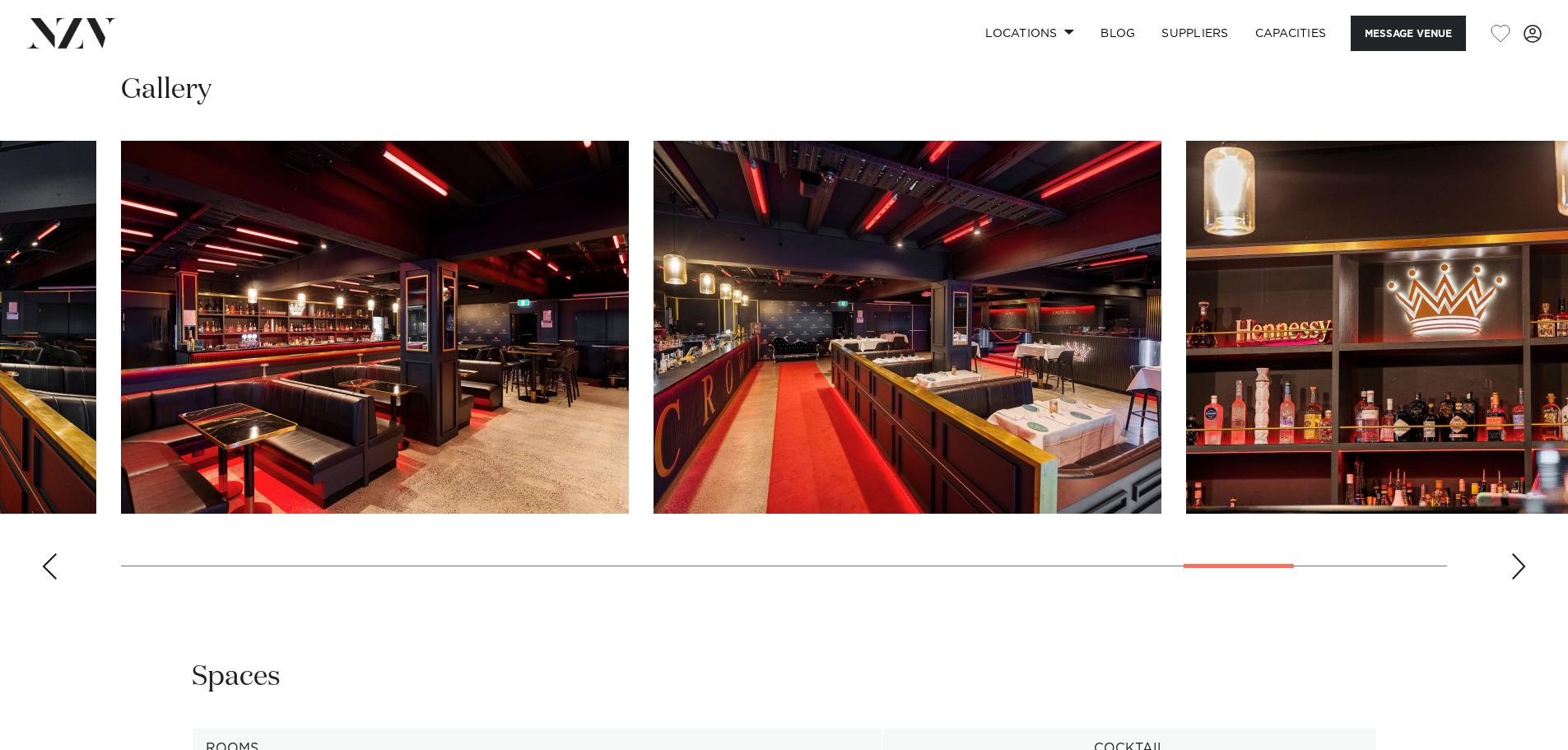
click at [1517, 571] on div "Next slide" at bounding box center [1519, 566] width 16 height 26
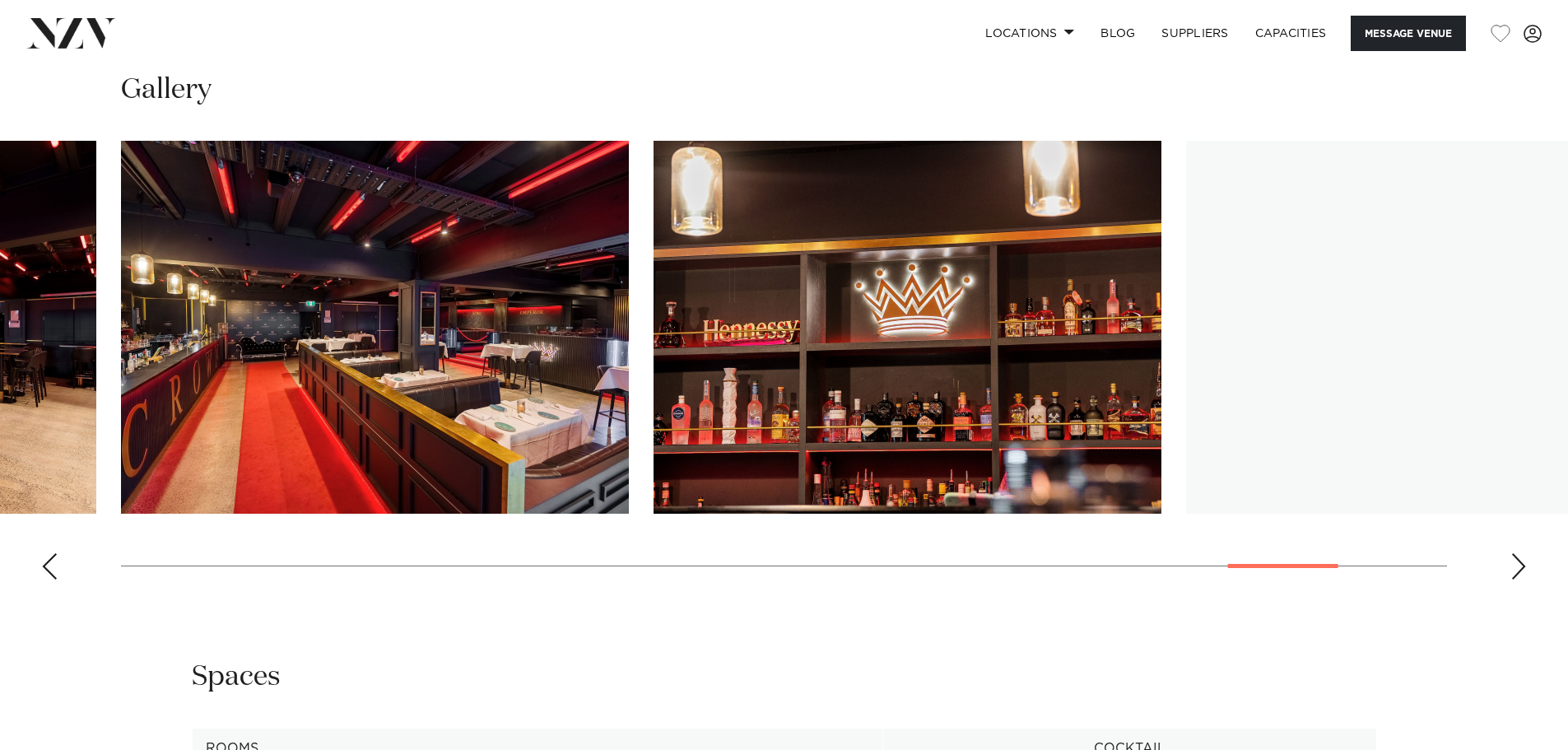
click at [1517, 571] on div "Next slide" at bounding box center [1519, 566] width 16 height 26
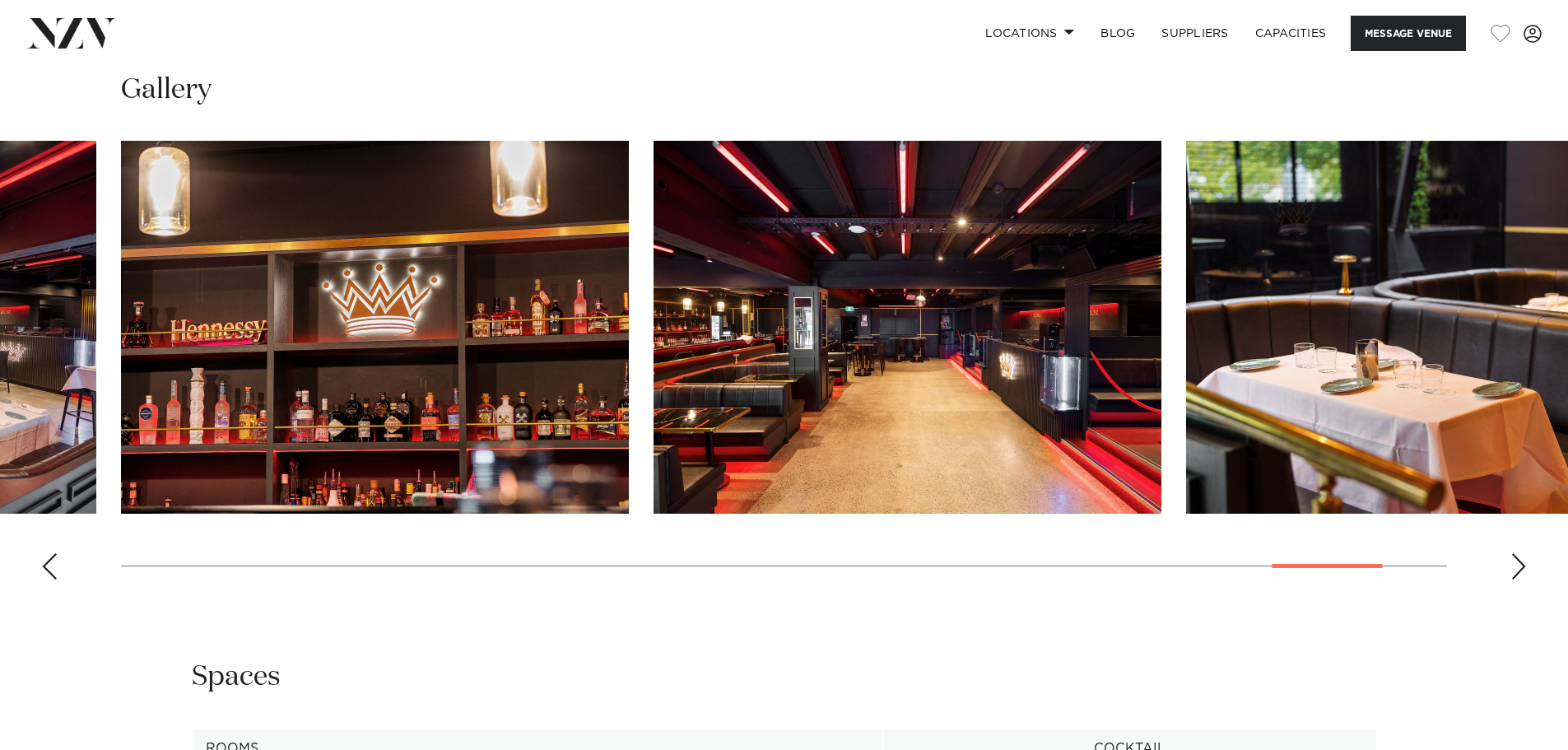
click at [1517, 571] on div "Next slide" at bounding box center [1519, 566] width 16 height 26
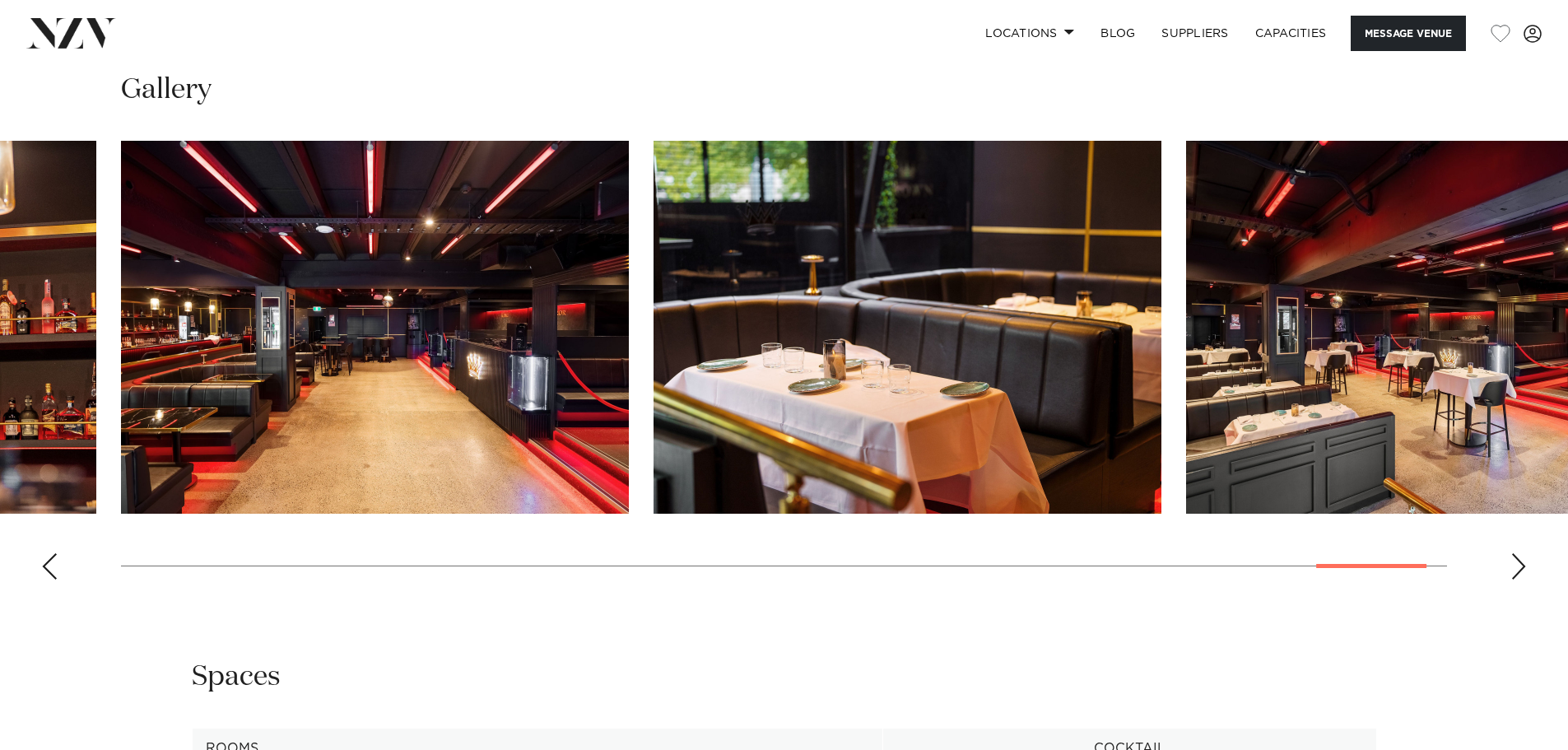
click at [1517, 571] on div "Next slide" at bounding box center [1519, 566] width 16 height 26
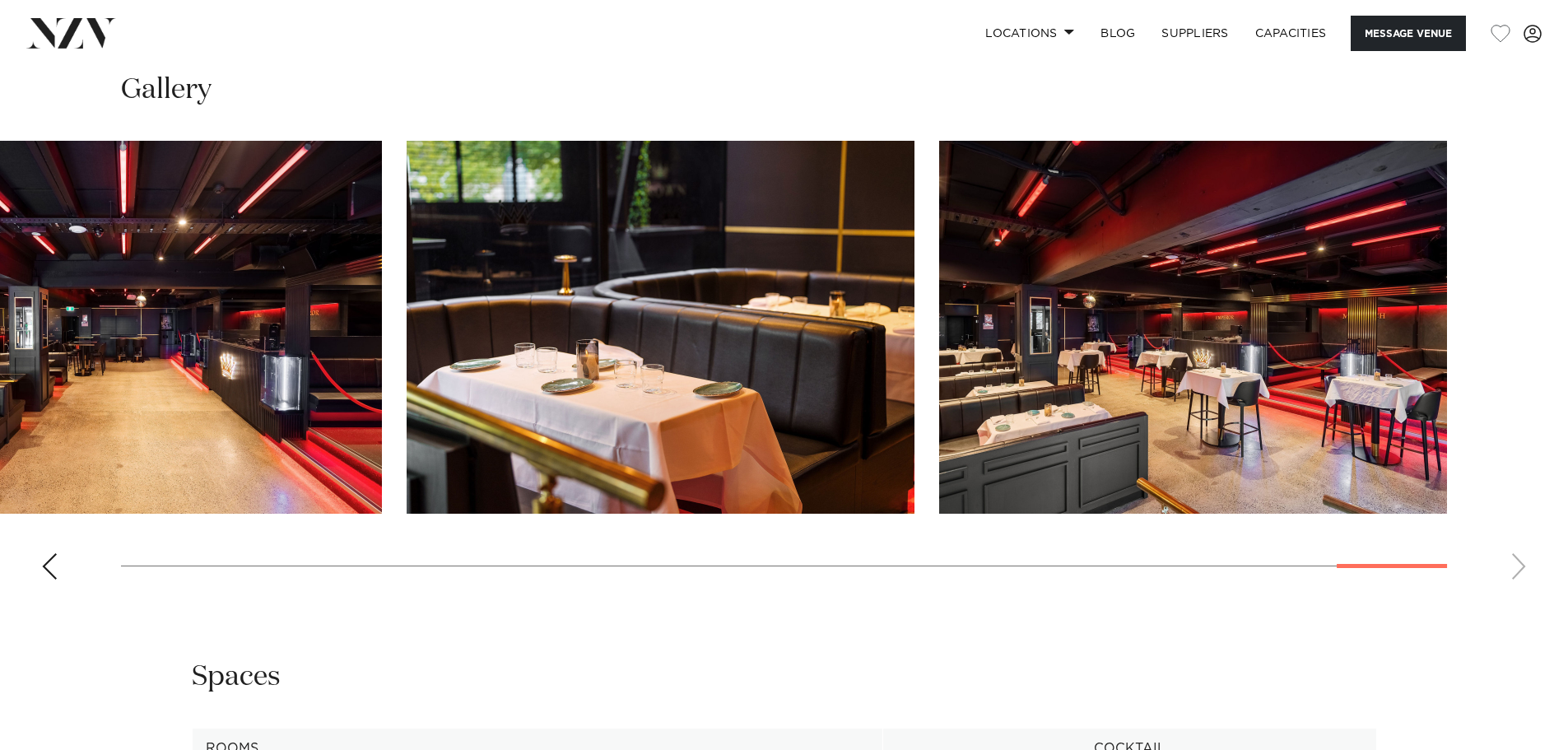
click at [1517, 571] on swiper-container at bounding box center [784, 367] width 1568 height 452
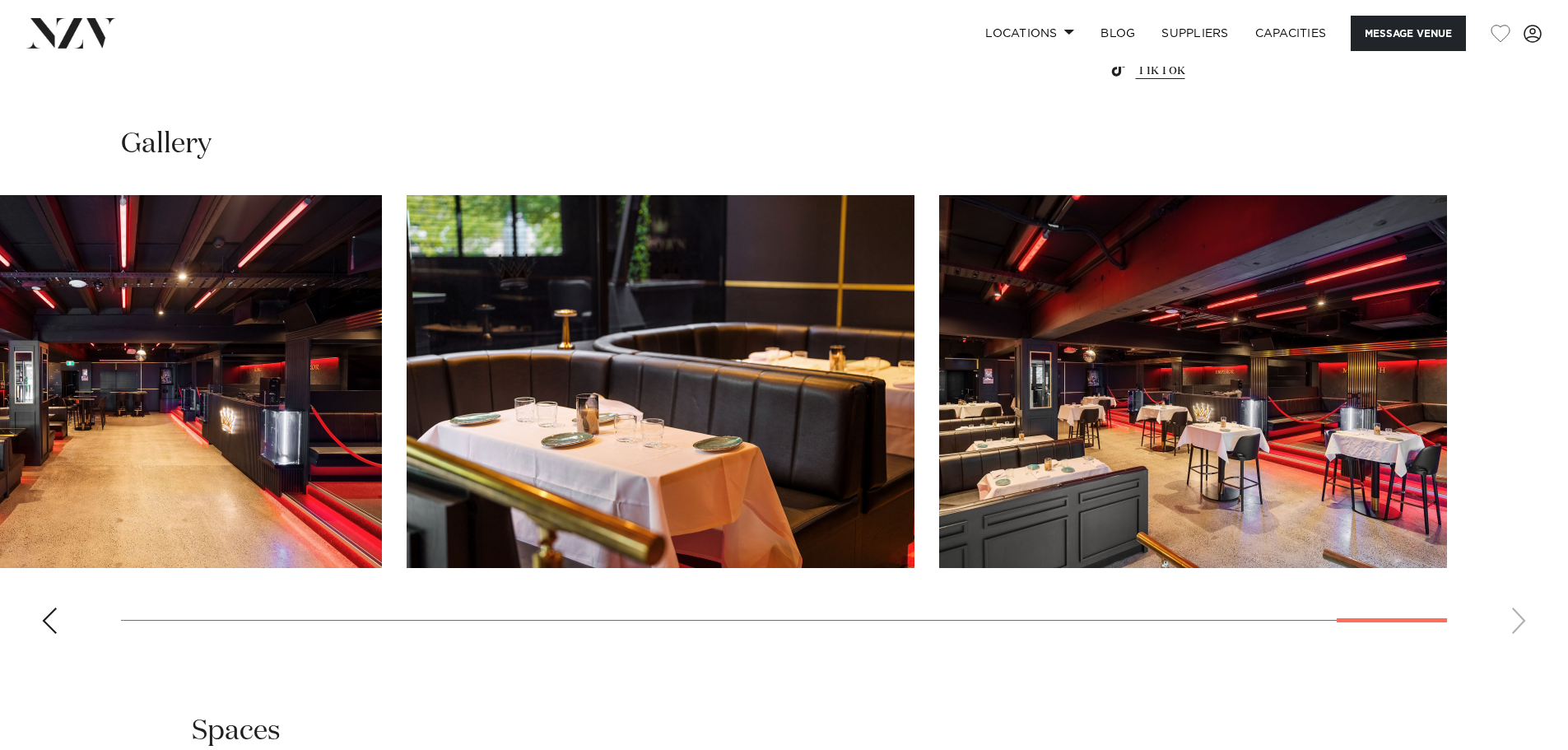
scroll to position [1523, 0]
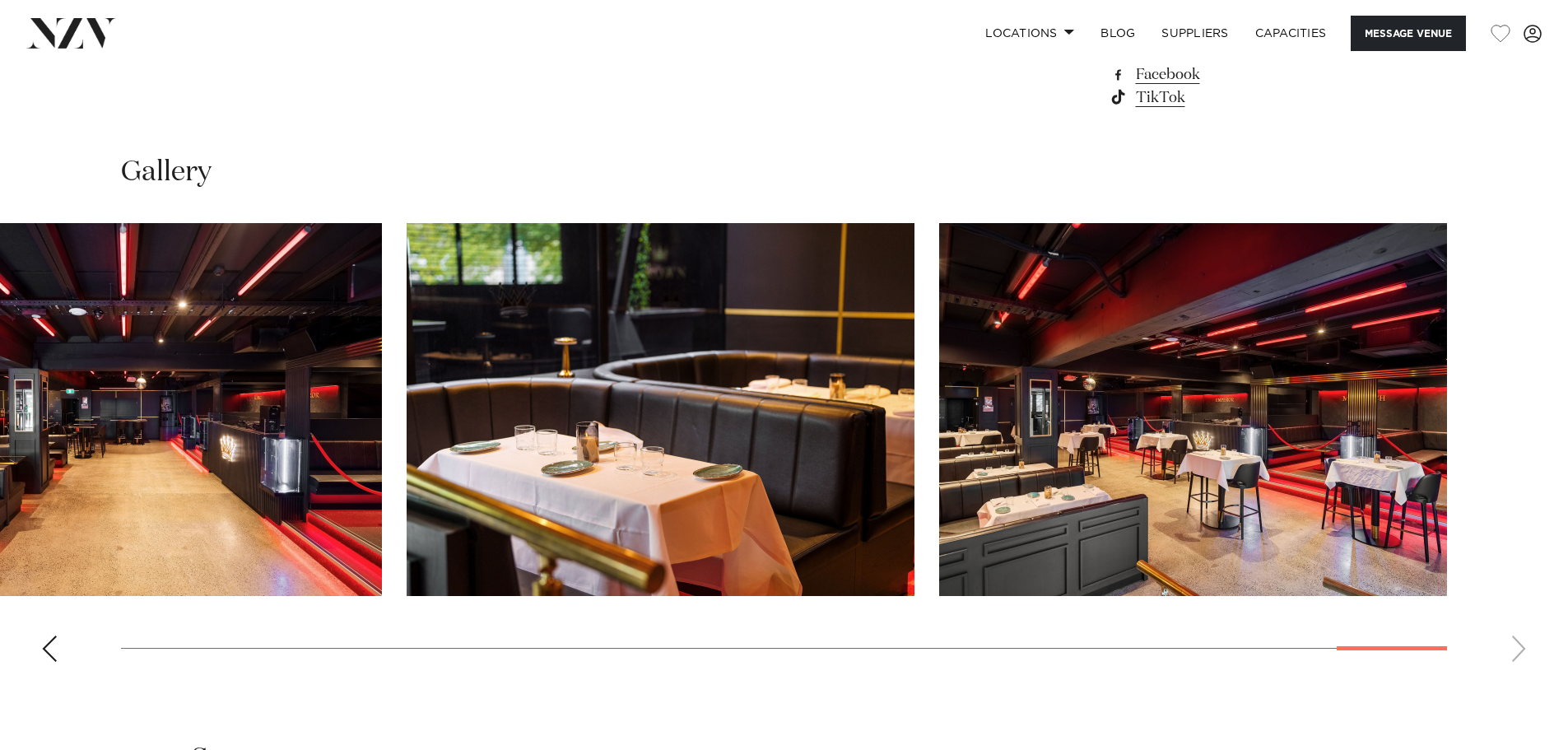
click at [42, 657] on div "Previous slide" at bounding box center [48, 648] width 16 height 26
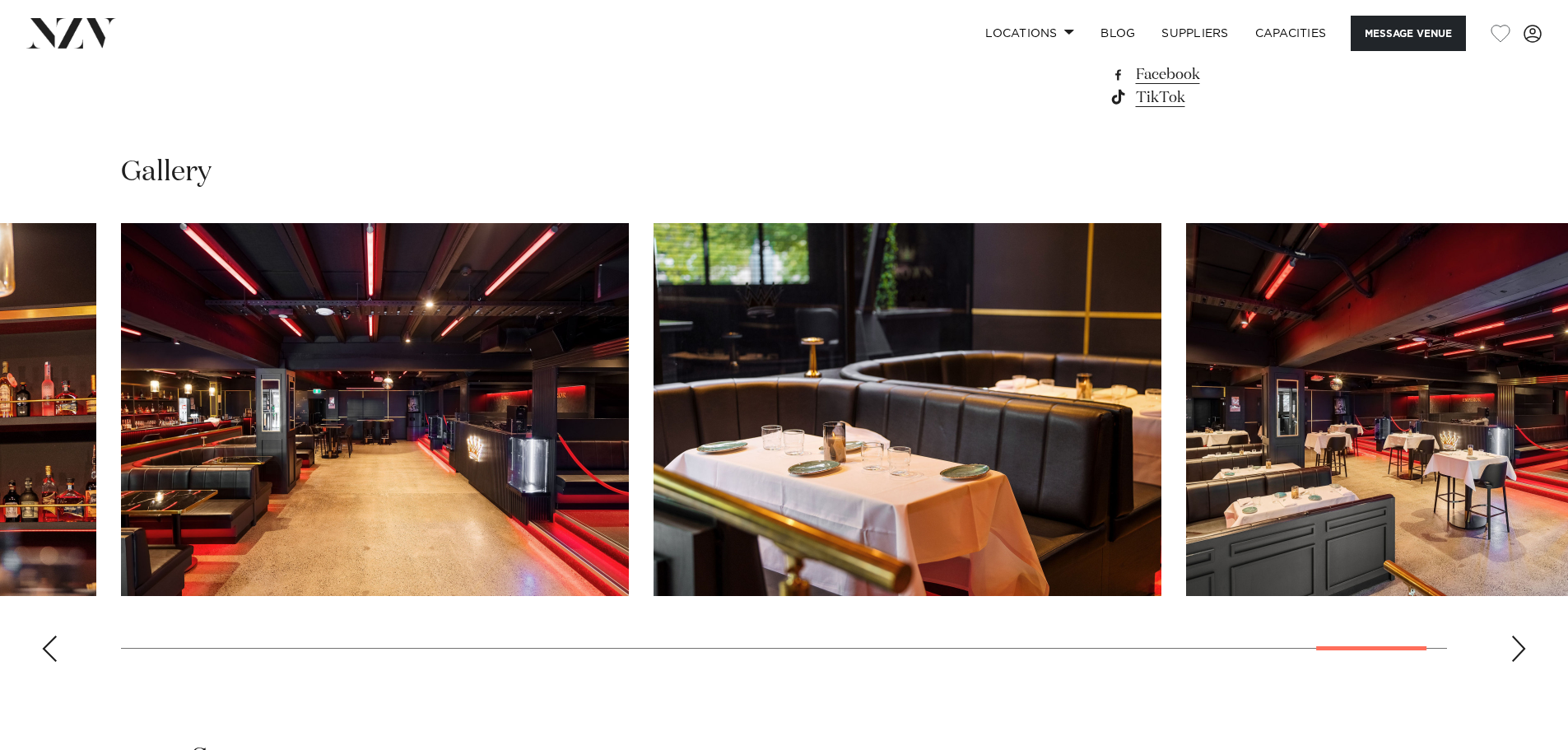
click at [43, 657] on div "Previous slide" at bounding box center [48, 648] width 16 height 26
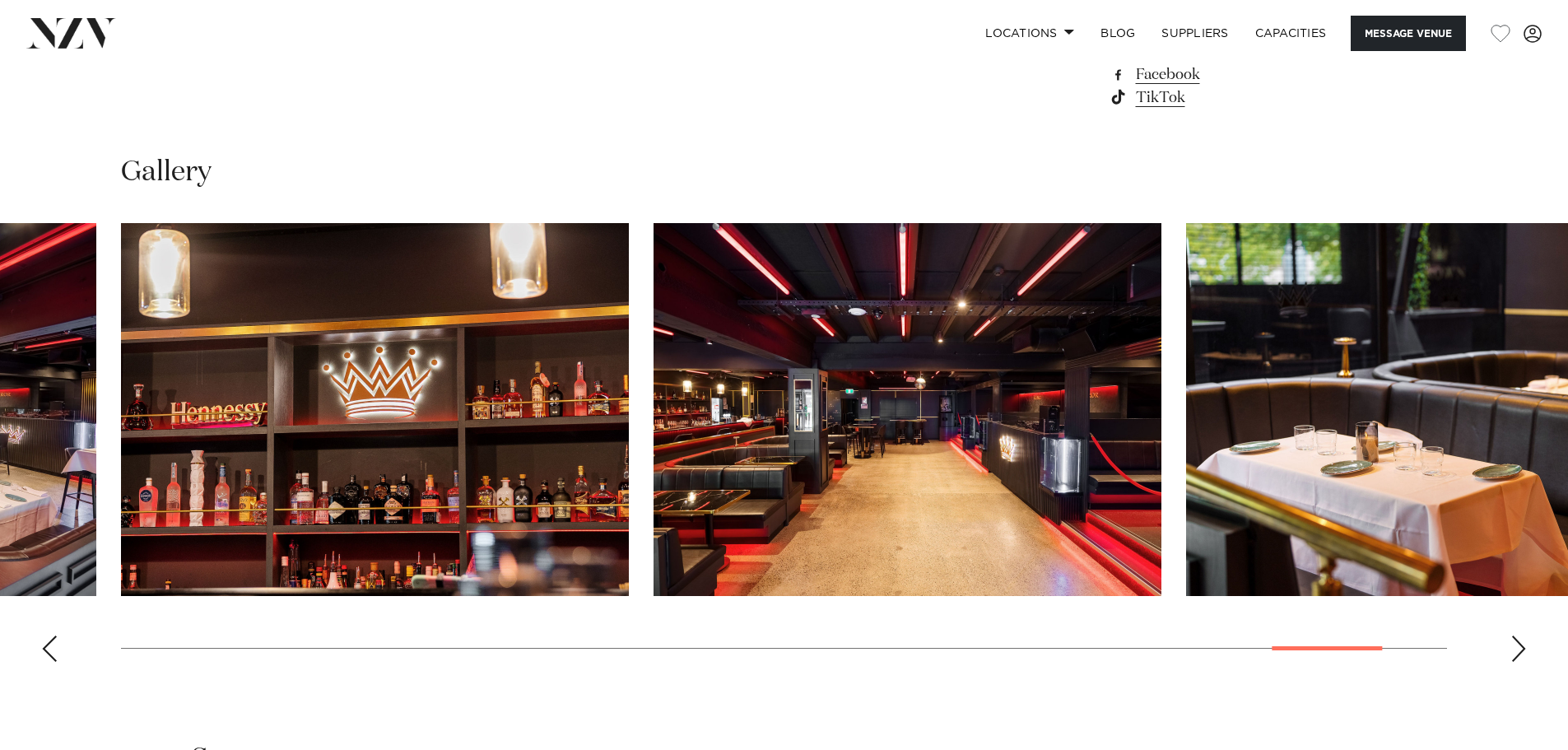
click at [43, 657] on div "Previous slide" at bounding box center [48, 648] width 16 height 26
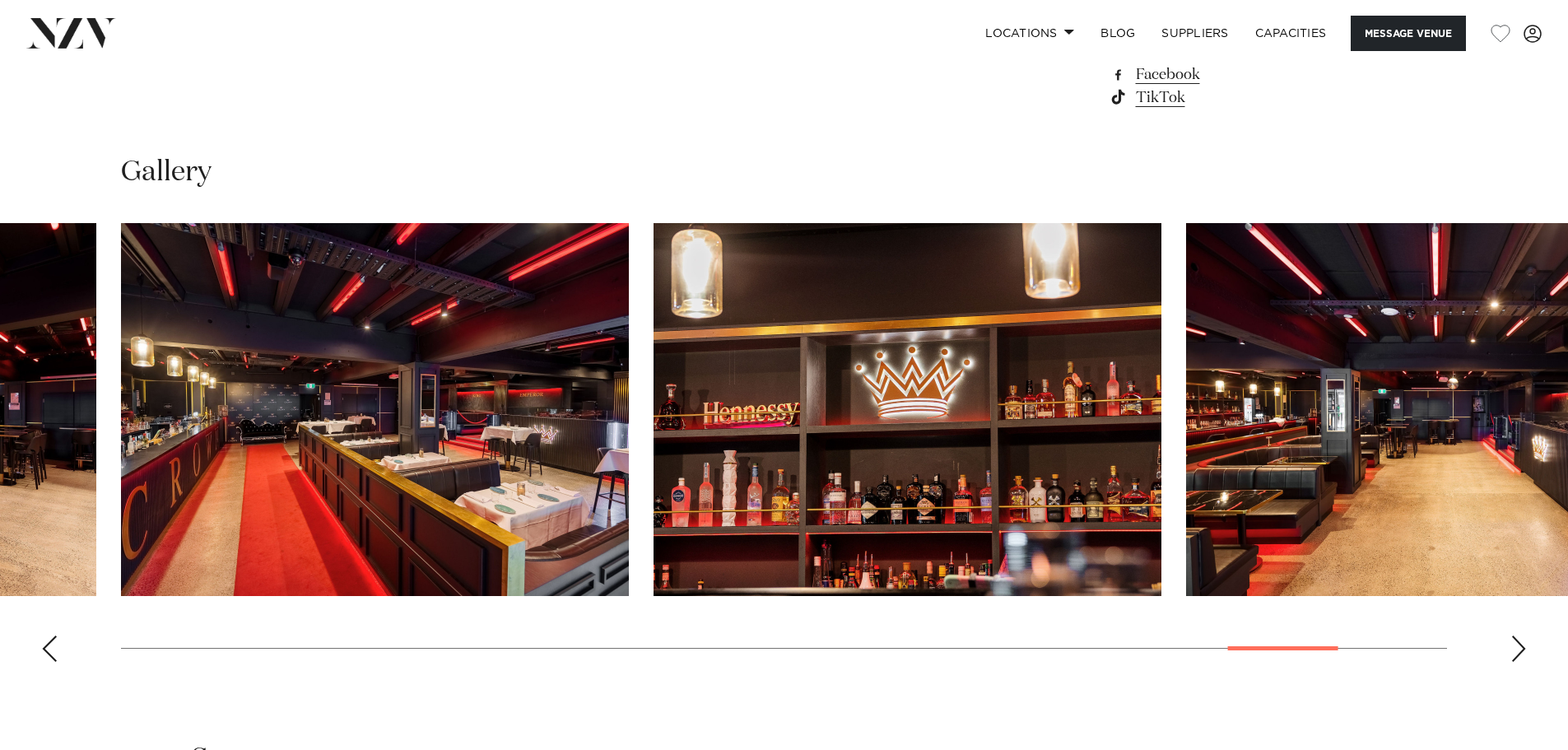
click at [43, 657] on div "Previous slide" at bounding box center [48, 648] width 16 height 26
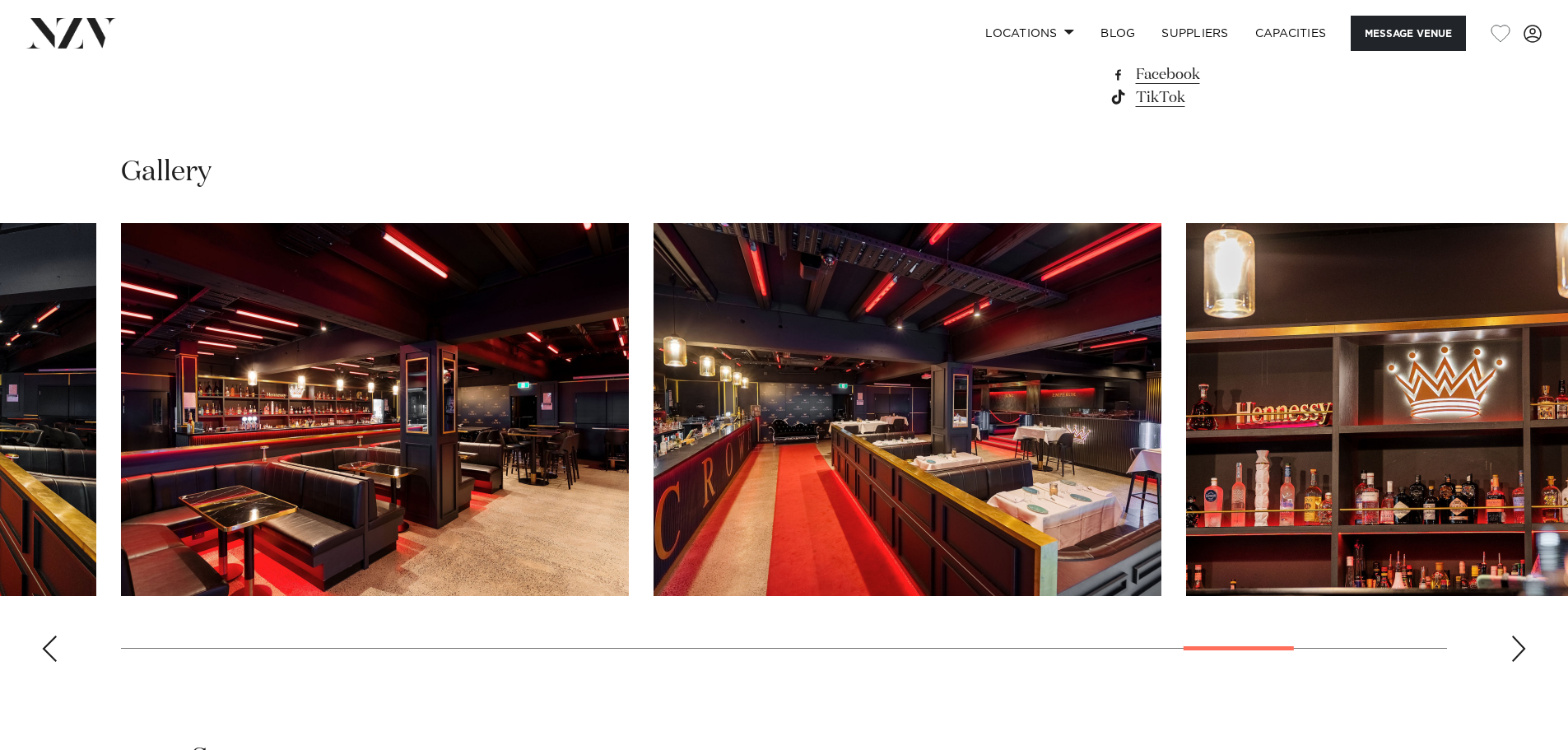
click at [43, 657] on div "Previous slide" at bounding box center [48, 648] width 16 height 26
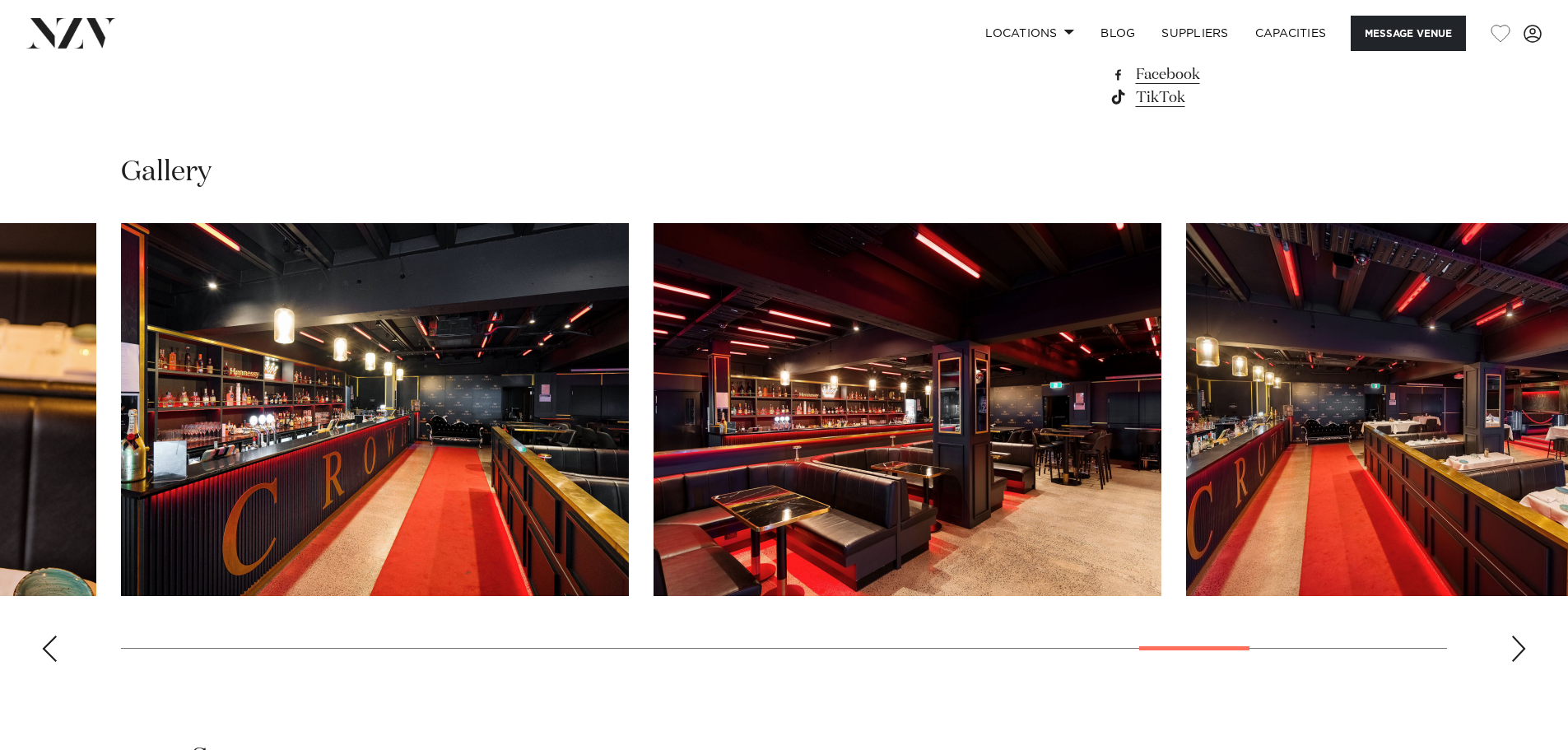
click at [43, 657] on div "Previous slide" at bounding box center [48, 648] width 16 height 26
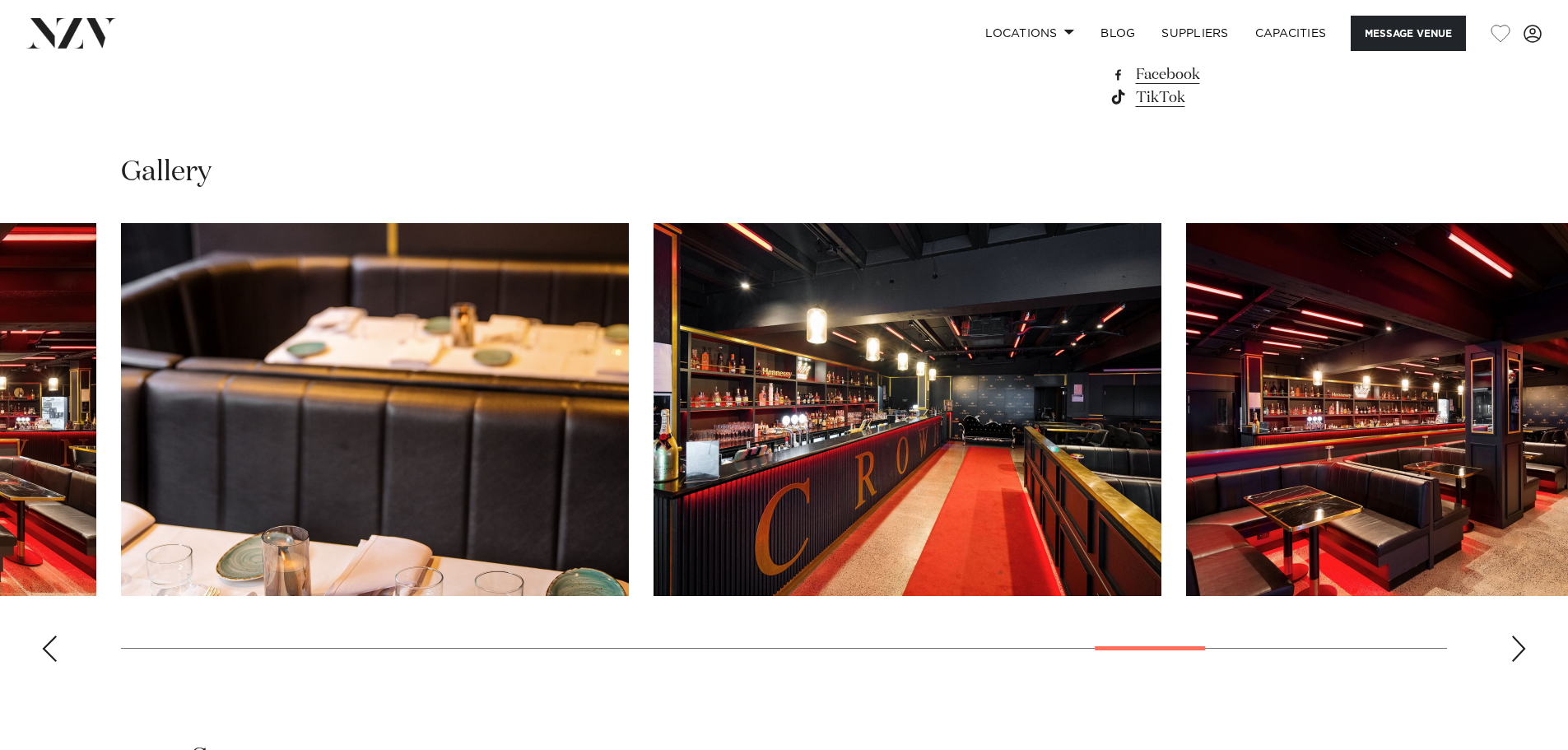
click at [43, 657] on div "Previous slide" at bounding box center [48, 648] width 16 height 26
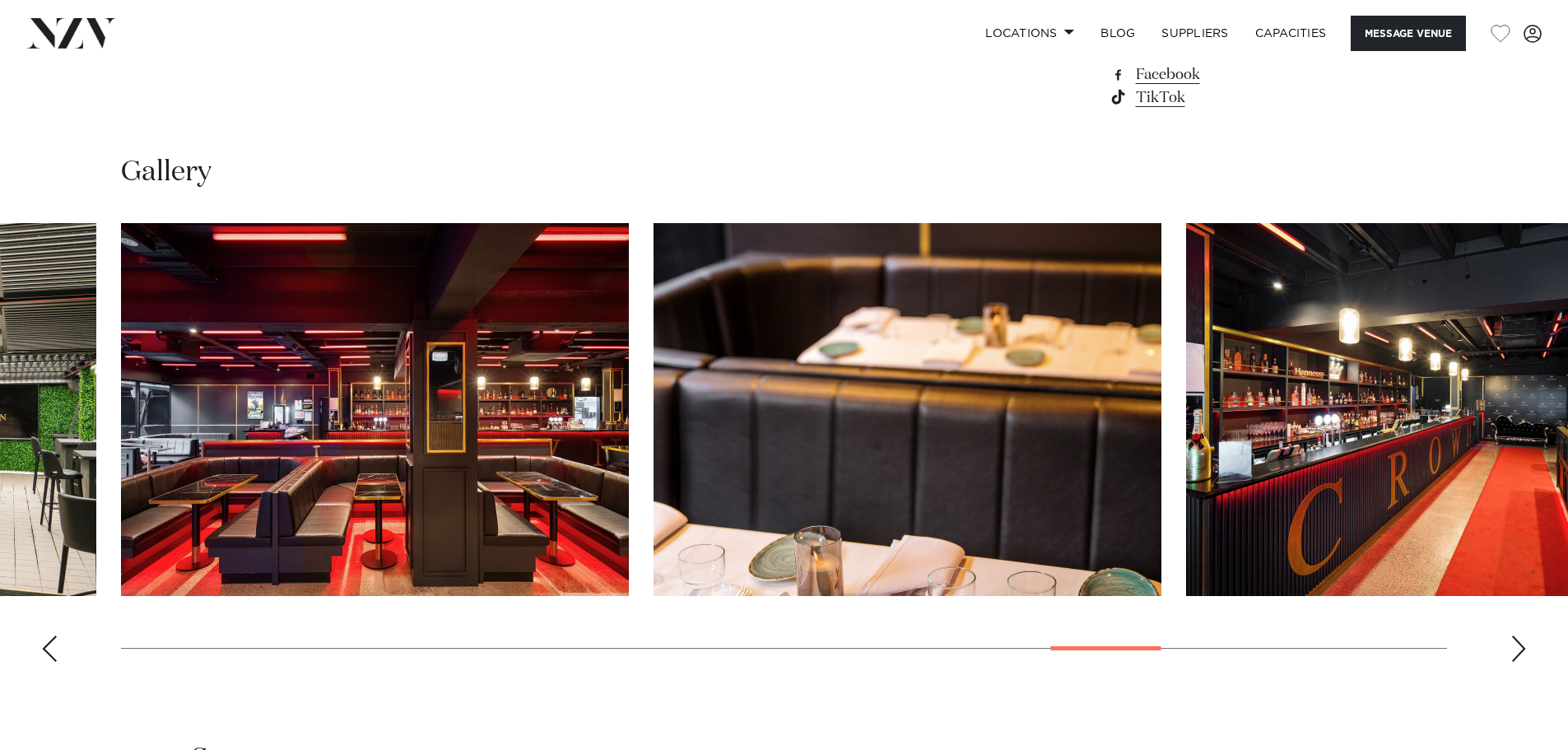
click at [41, 659] on div "Previous slide" at bounding box center [48, 648] width 16 height 26
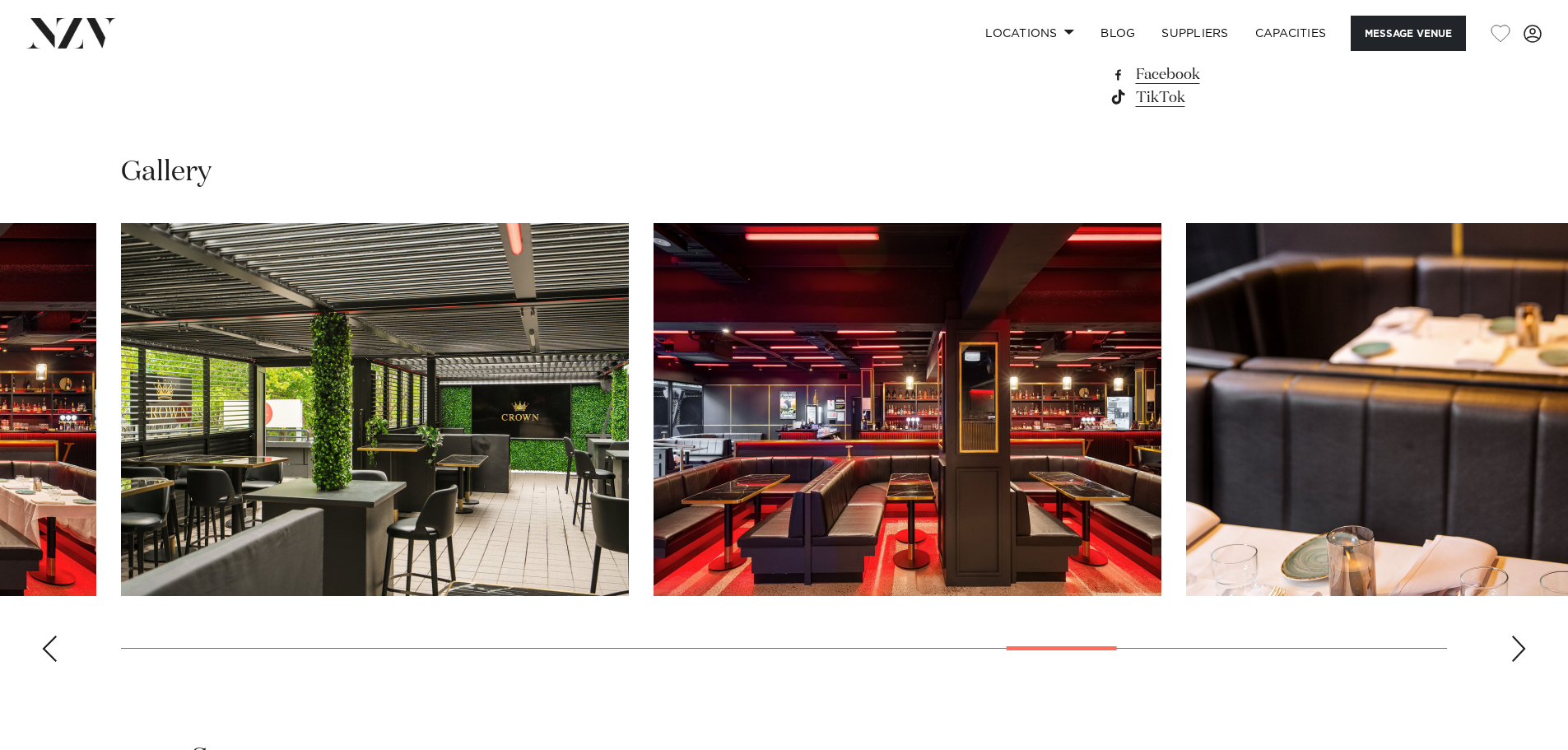
click at [41, 660] on div "Previous slide" at bounding box center [48, 648] width 16 height 26
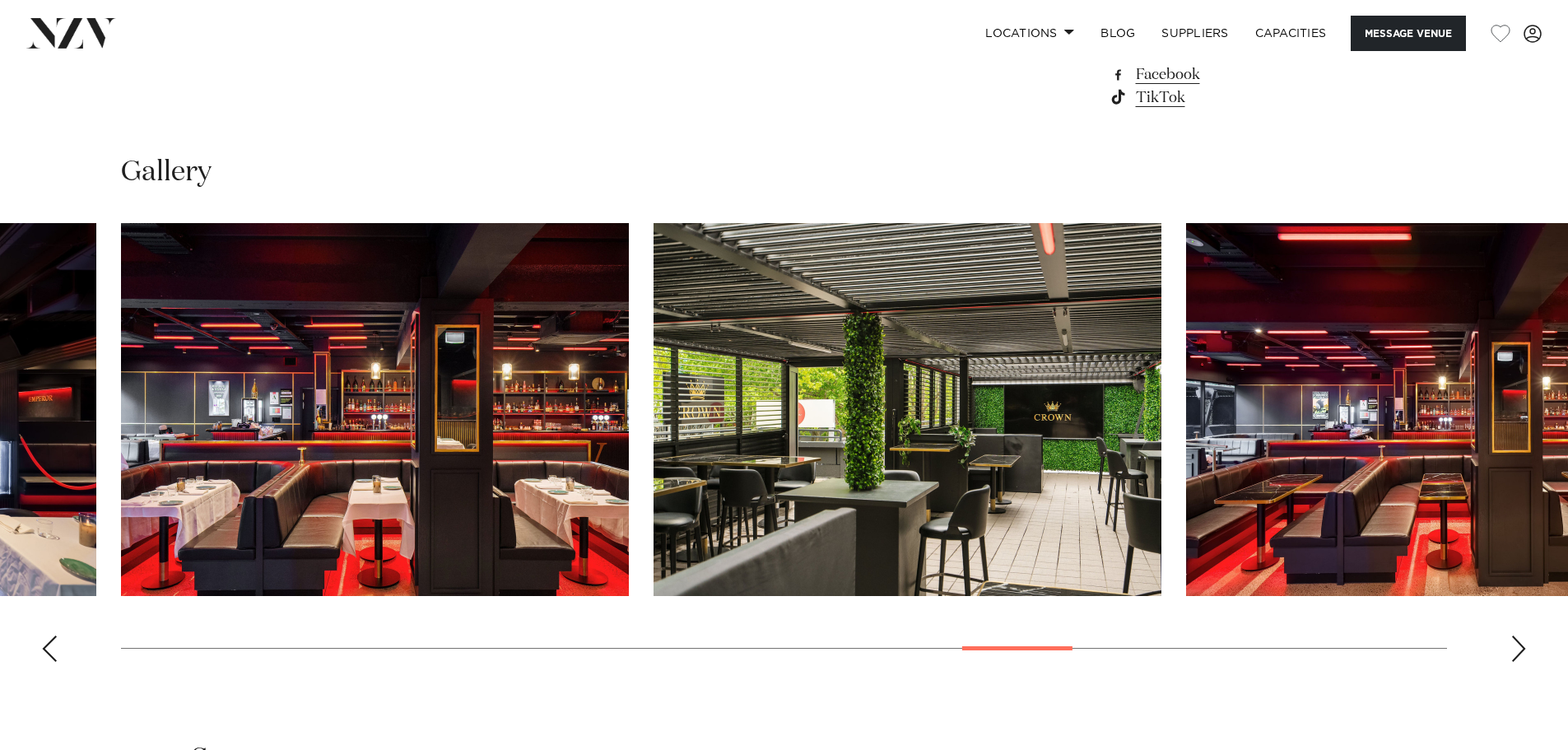
click at [41, 660] on div "Previous slide" at bounding box center [48, 648] width 16 height 26
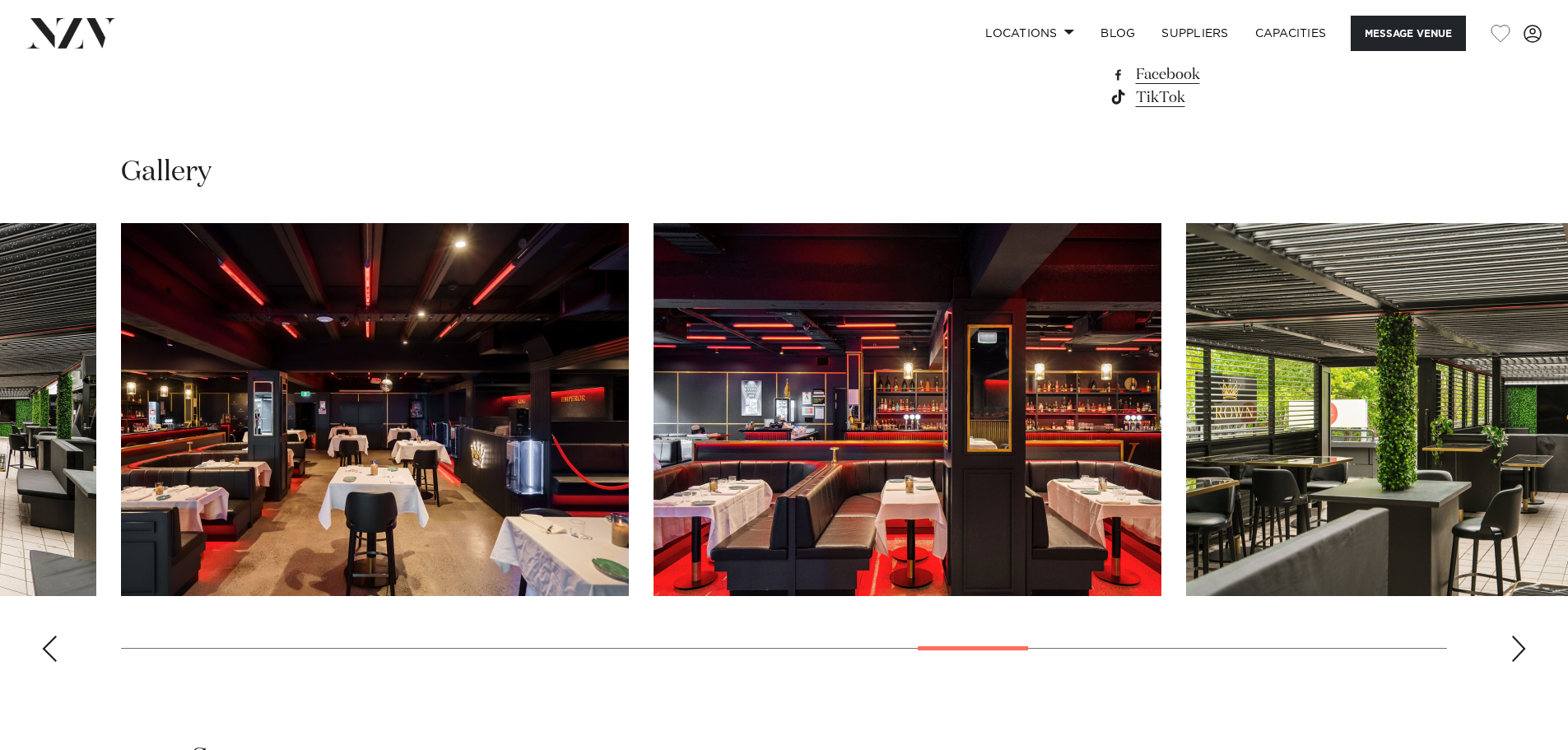
click at [66, 651] on swiper-container at bounding box center [784, 449] width 1568 height 452
click at [52, 651] on div "Previous slide" at bounding box center [48, 648] width 16 height 26
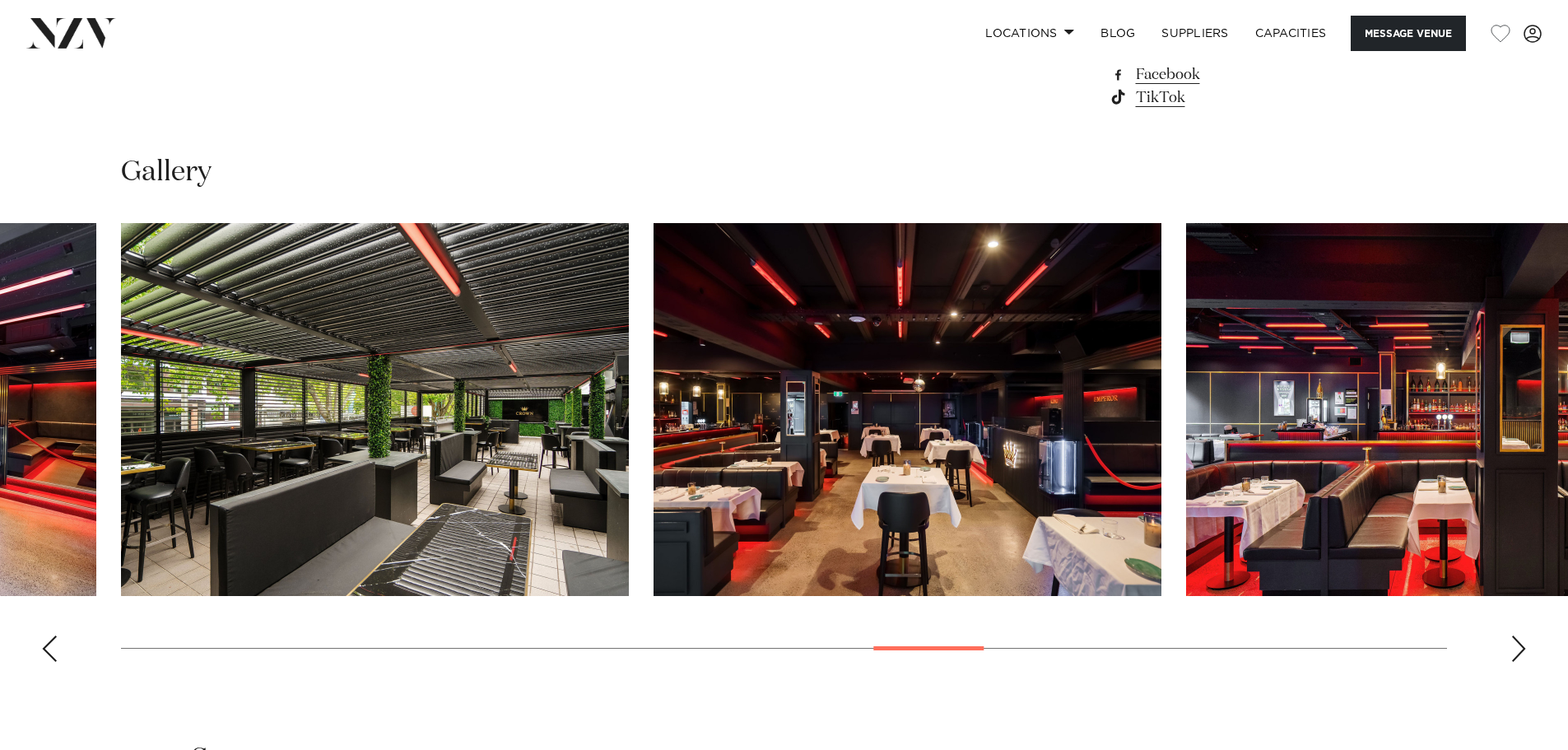
click at [52, 651] on div "Previous slide" at bounding box center [48, 648] width 16 height 26
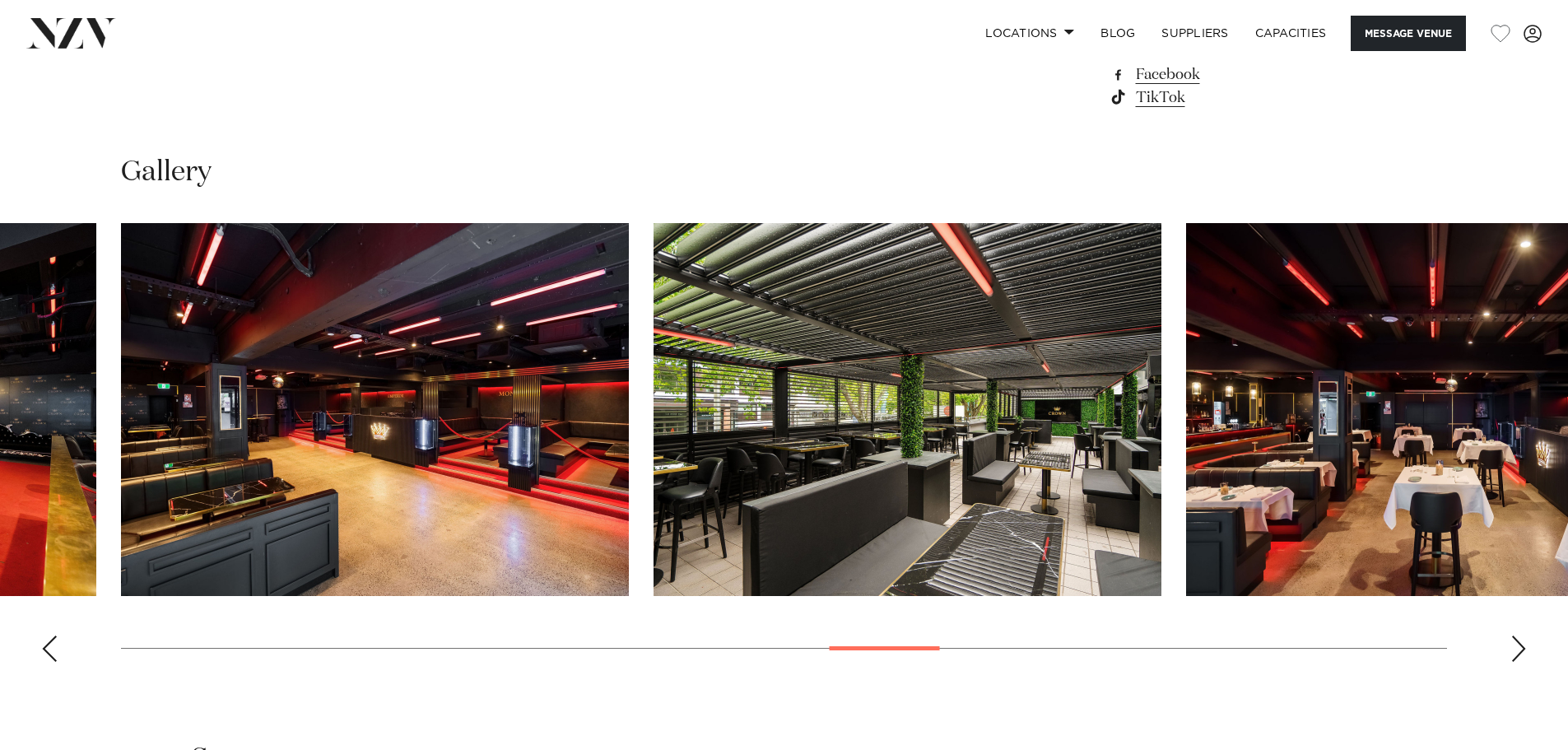
click at [52, 651] on div "Previous slide" at bounding box center [48, 648] width 16 height 26
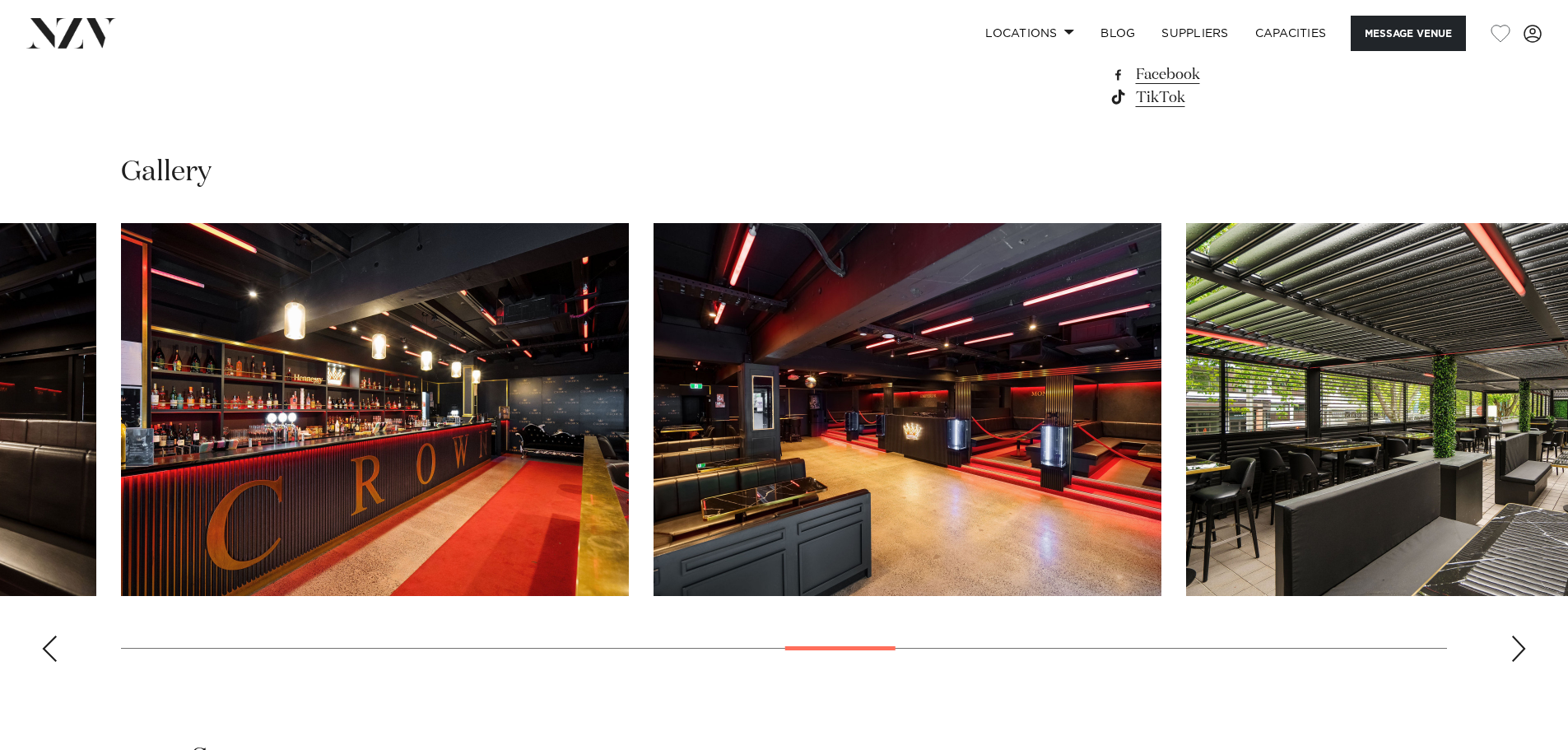
click at [52, 651] on div "Previous slide" at bounding box center [48, 648] width 16 height 26
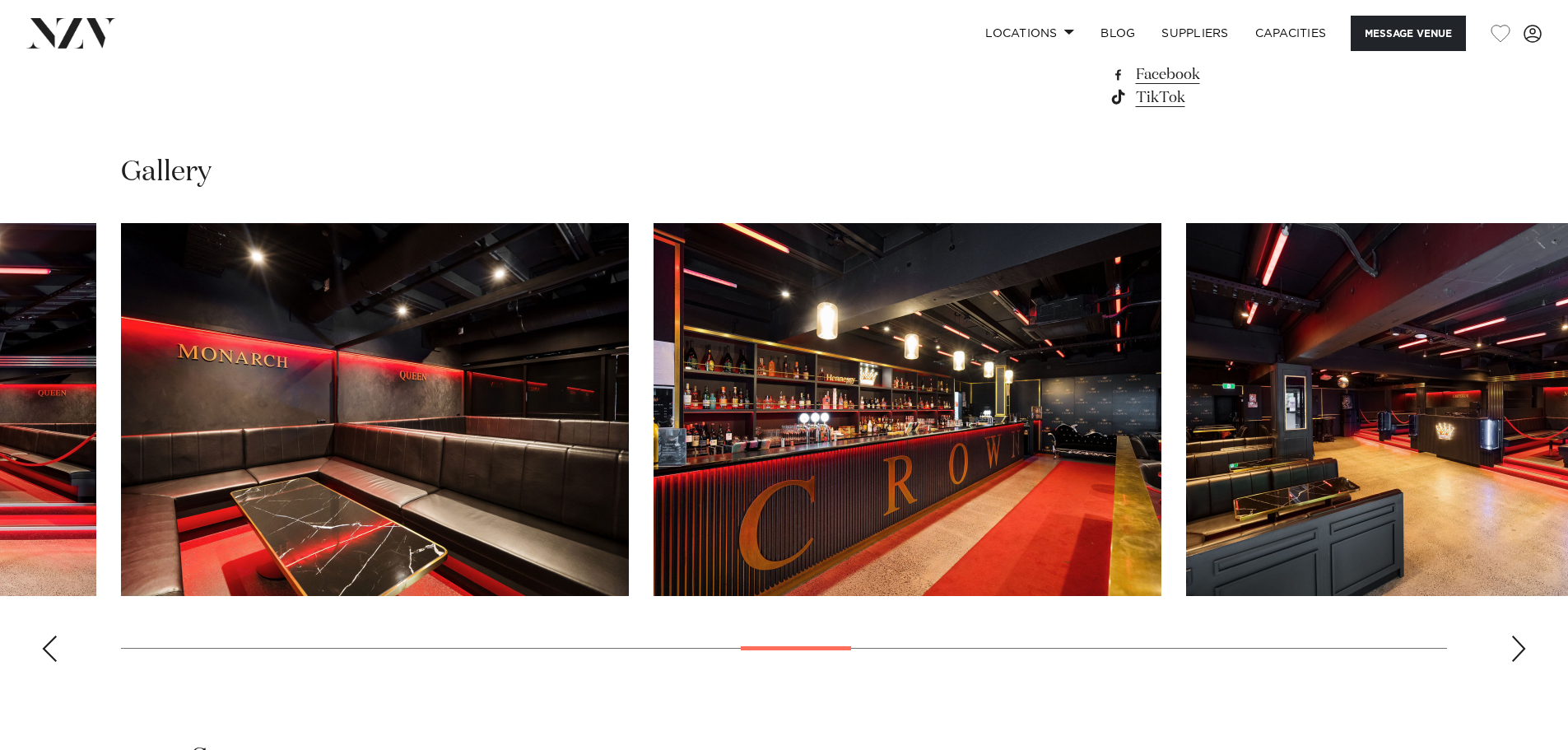
click at [52, 651] on div "Previous slide" at bounding box center [48, 648] width 16 height 26
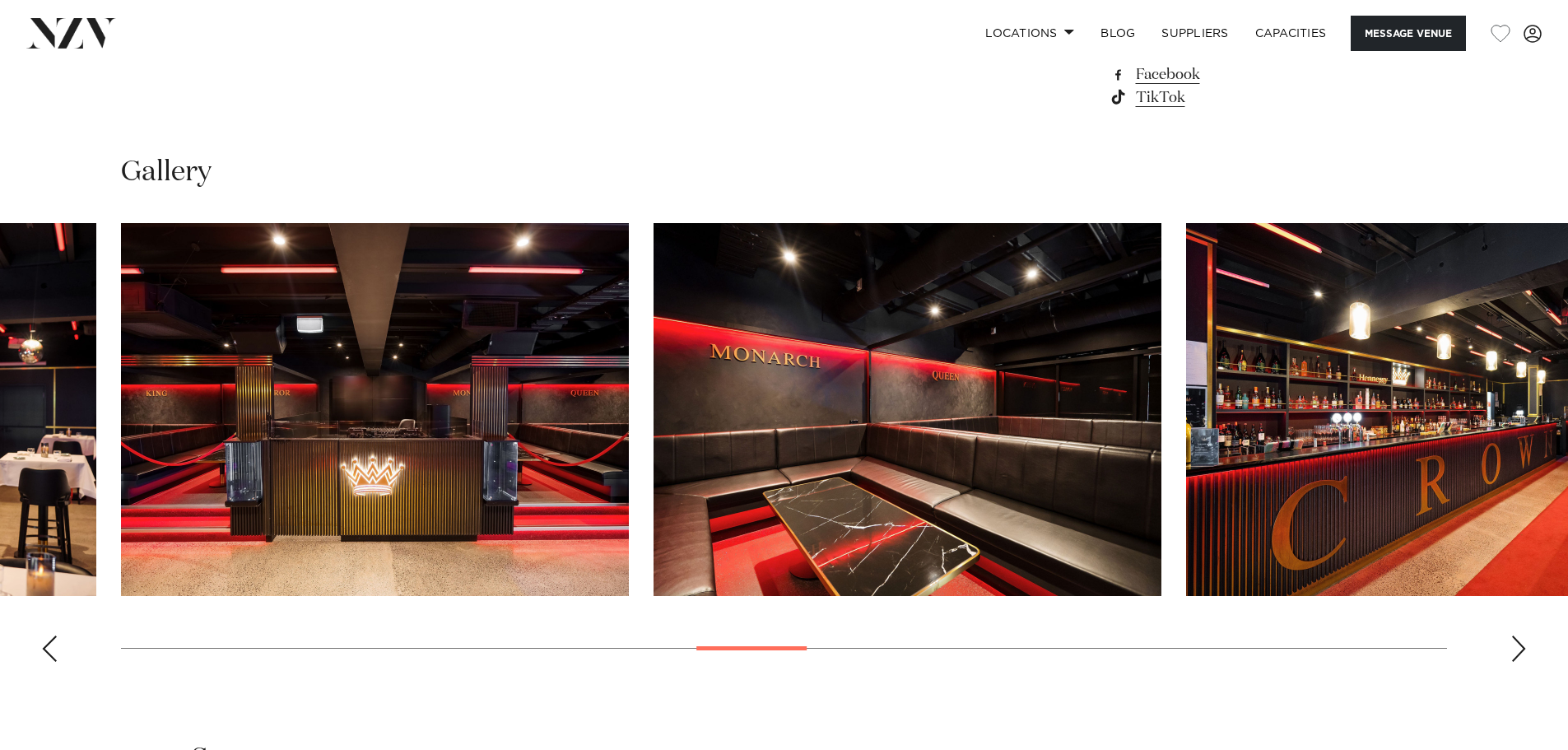
click at [52, 651] on div "Previous slide" at bounding box center [48, 648] width 16 height 26
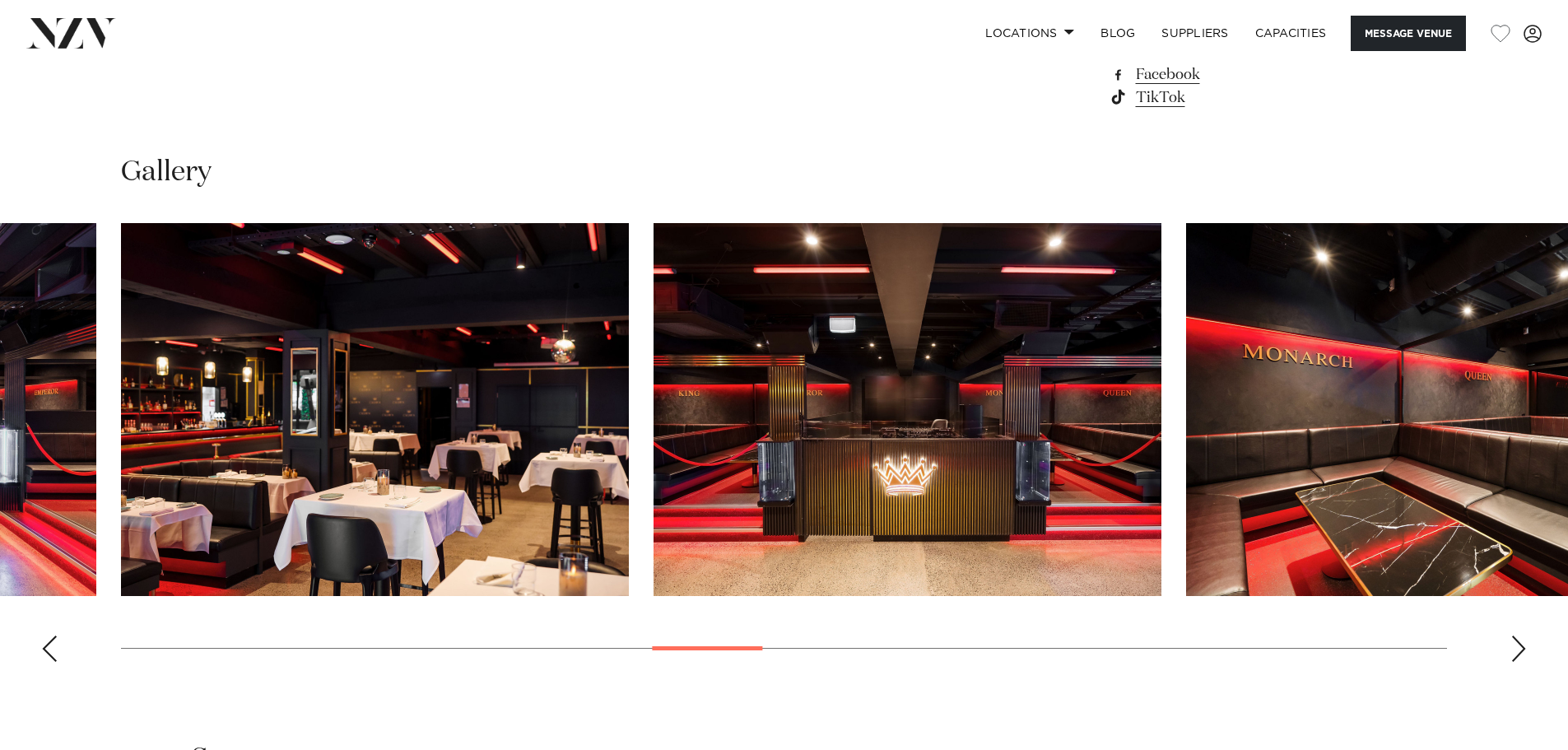
click at [52, 651] on div "Previous slide" at bounding box center [48, 648] width 16 height 26
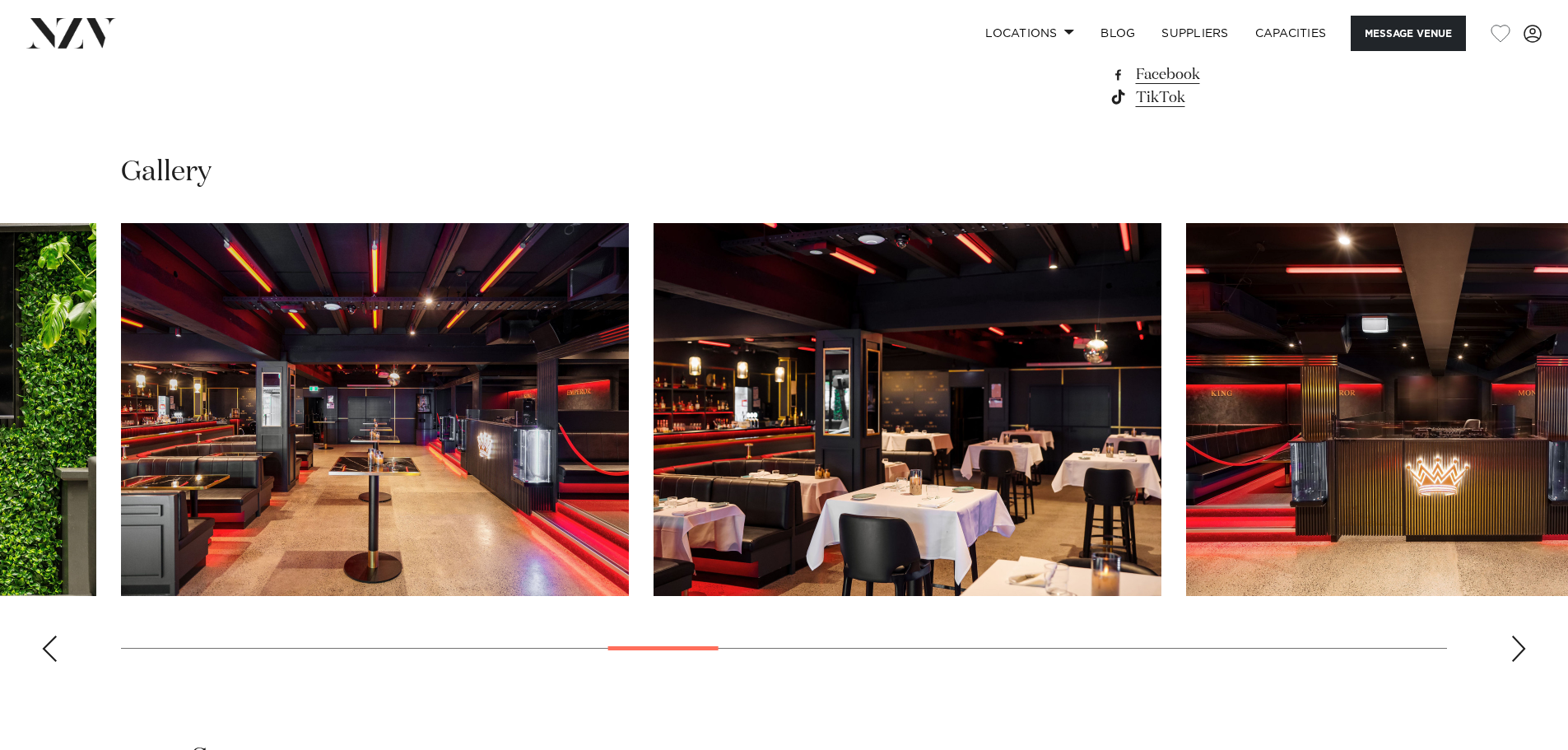
click at [52, 651] on div "Previous slide" at bounding box center [48, 648] width 16 height 26
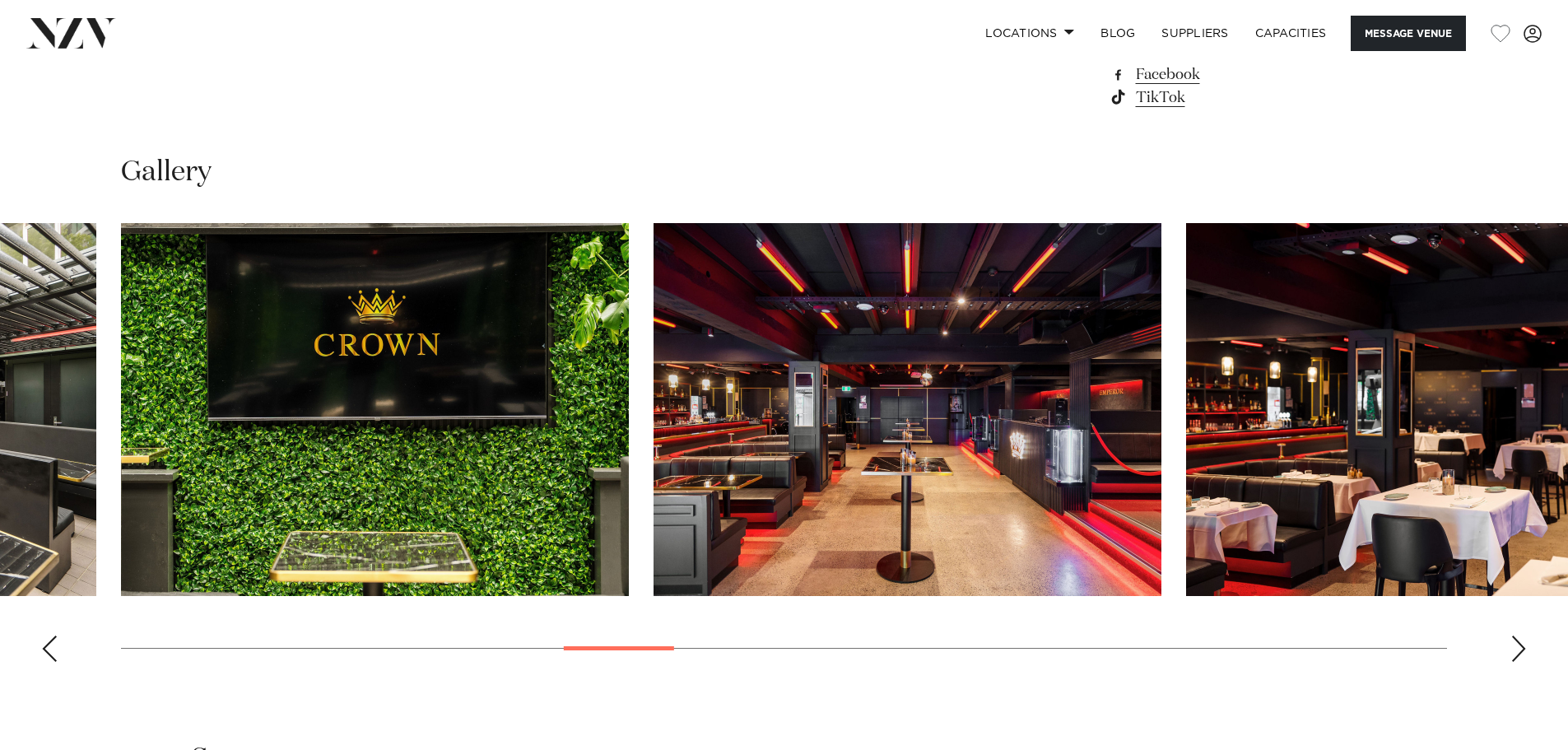
click at [52, 651] on div "Previous slide" at bounding box center [48, 648] width 16 height 26
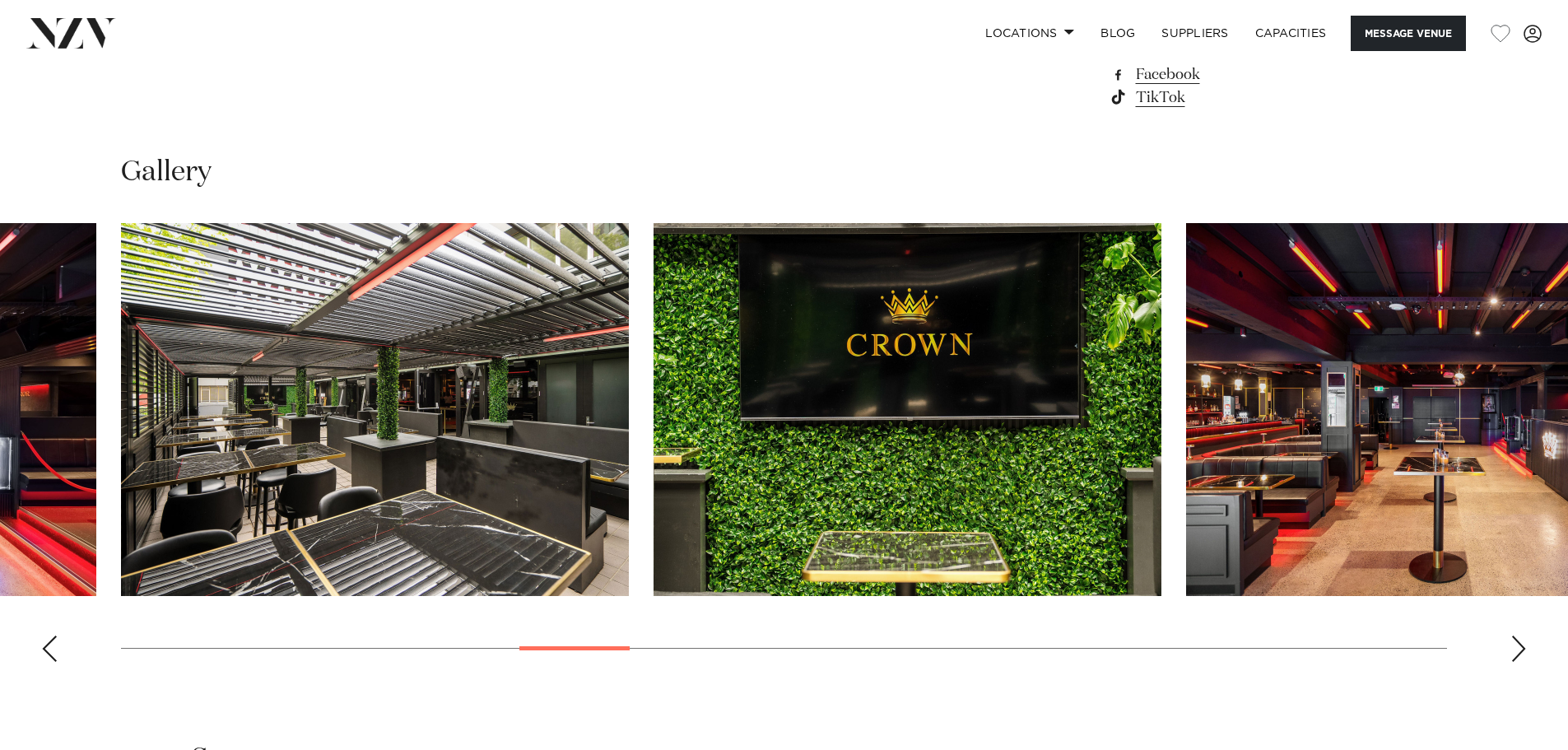
click at [52, 651] on div "Previous slide" at bounding box center [48, 648] width 16 height 26
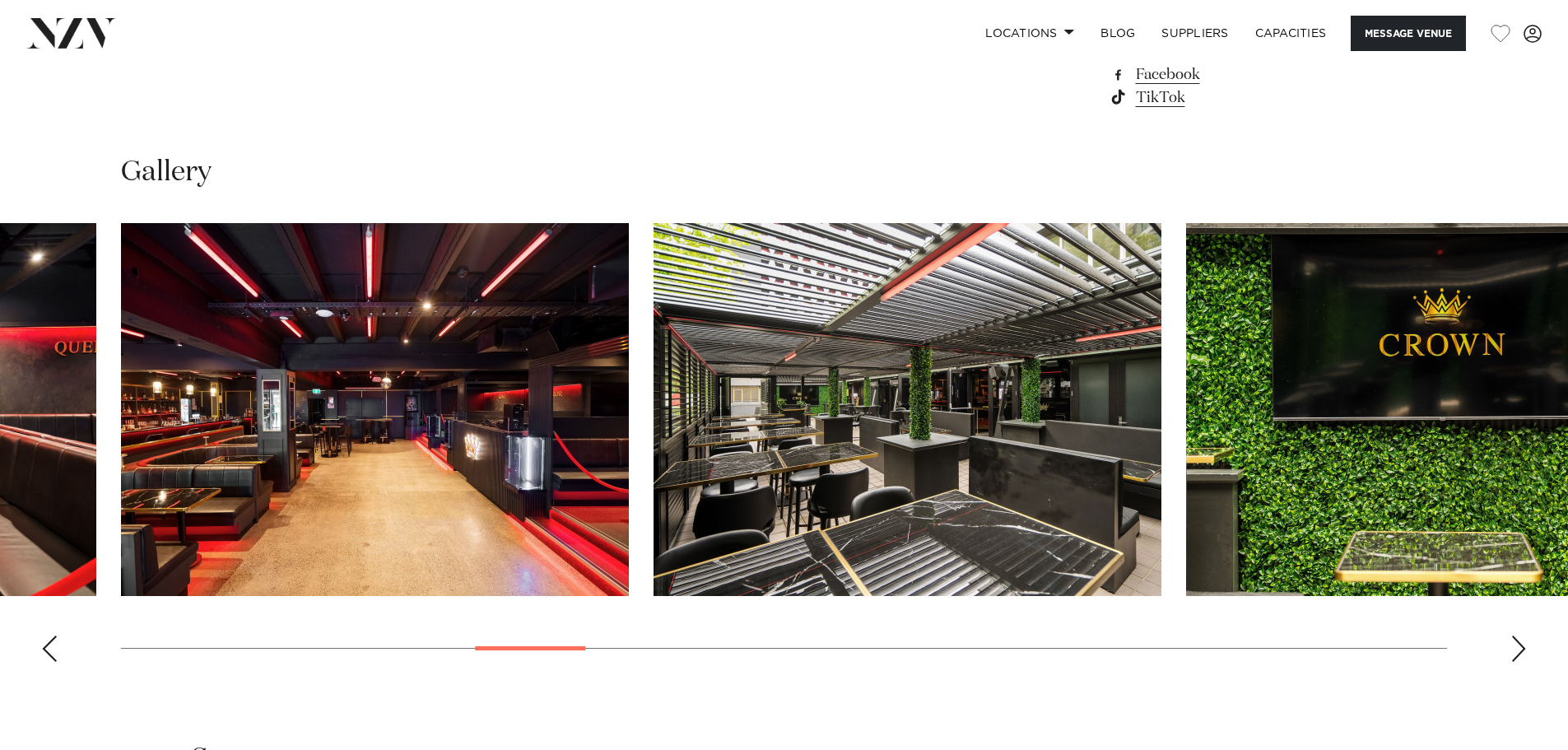
click at [52, 651] on div "Previous slide" at bounding box center [48, 648] width 16 height 26
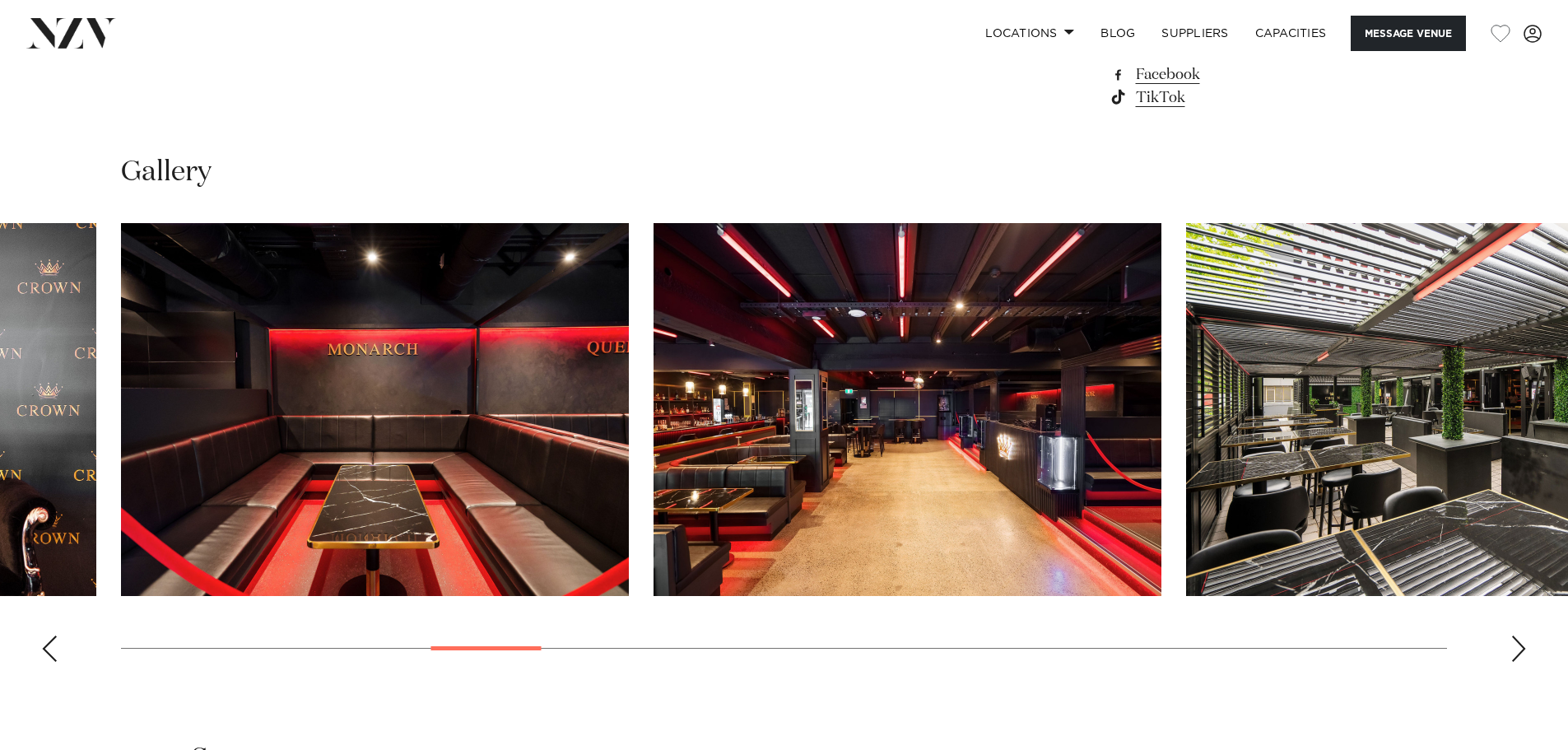
click at [52, 651] on div "Previous slide" at bounding box center [48, 648] width 16 height 26
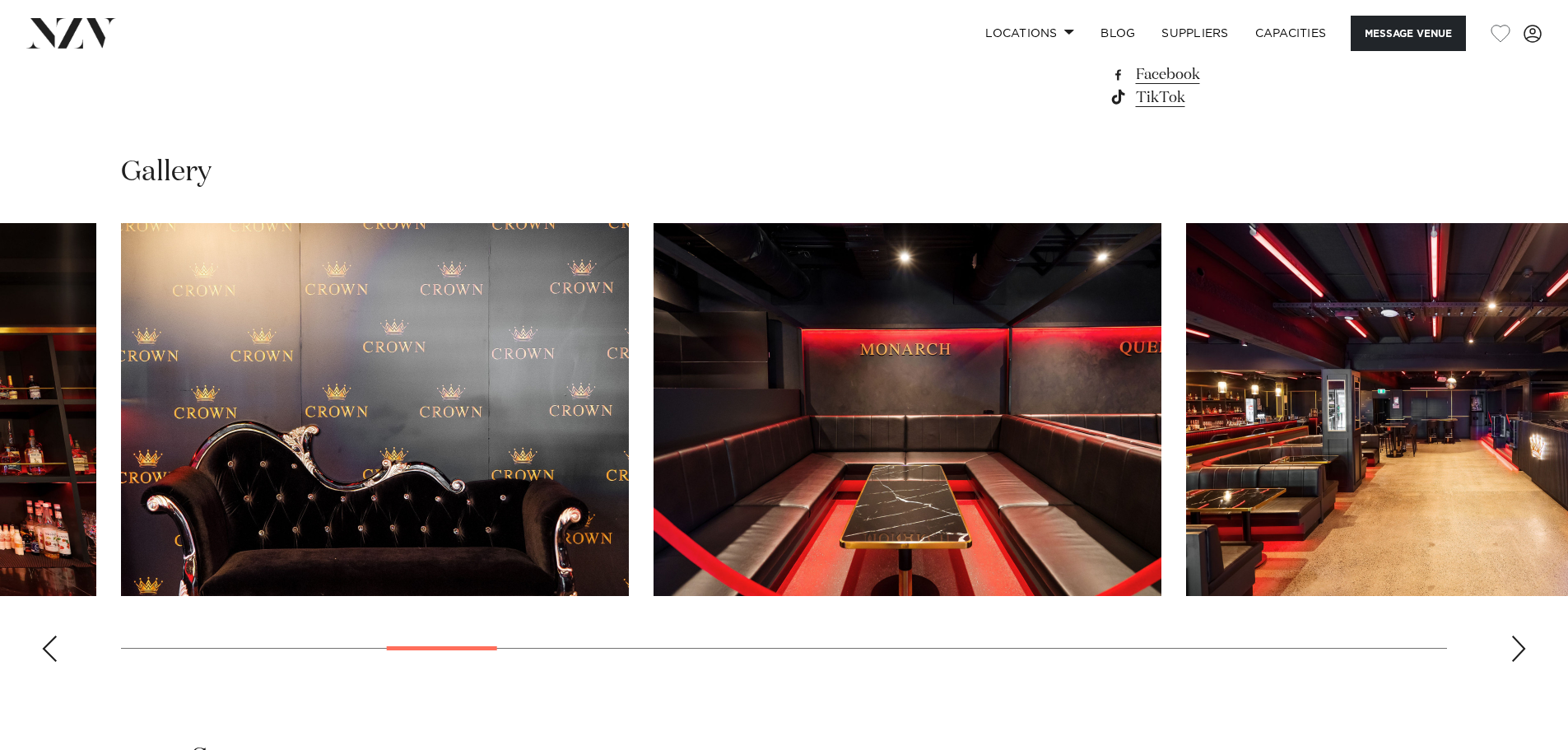
click at [52, 651] on div "Previous slide" at bounding box center [48, 648] width 16 height 26
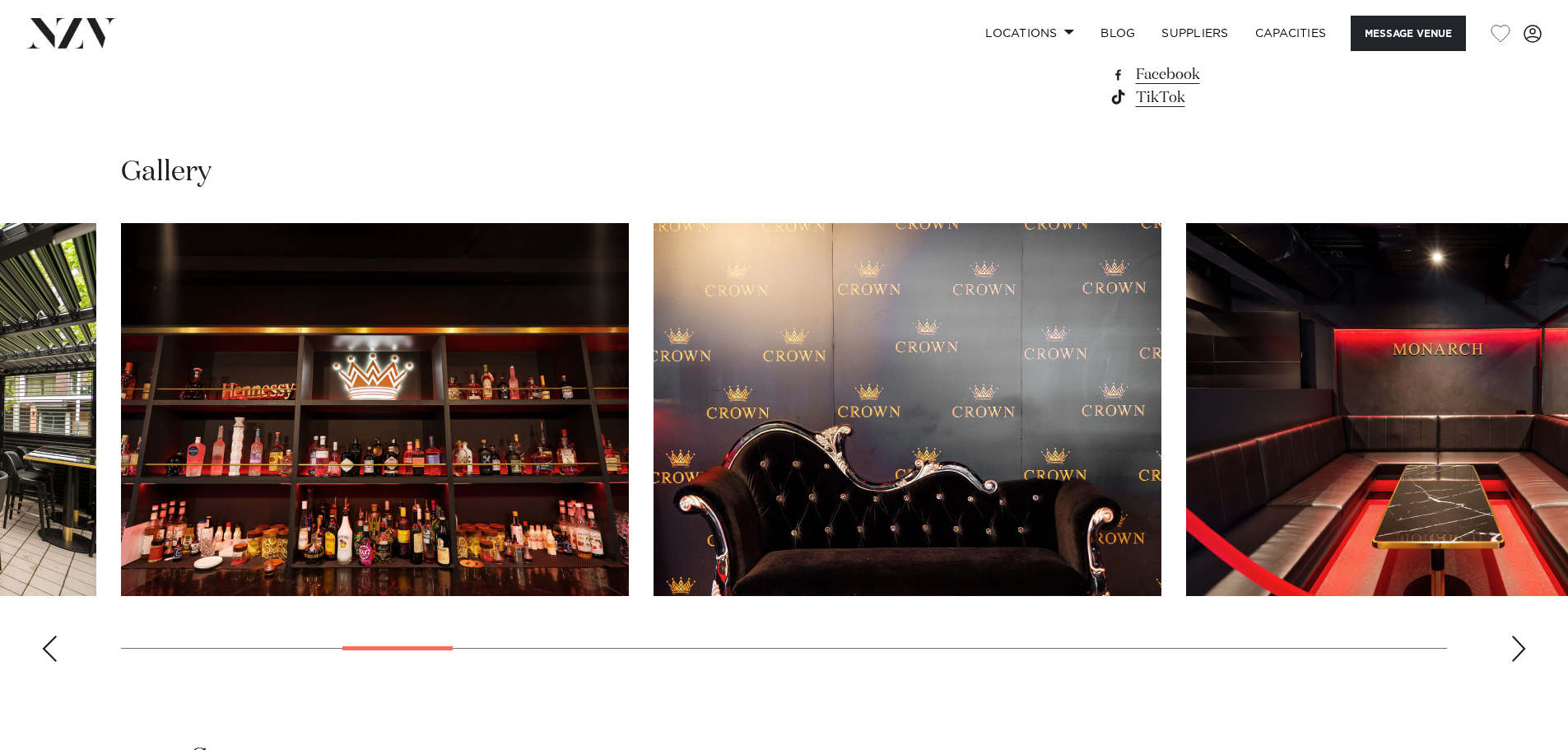
click at [52, 651] on div "Previous slide" at bounding box center [48, 648] width 16 height 26
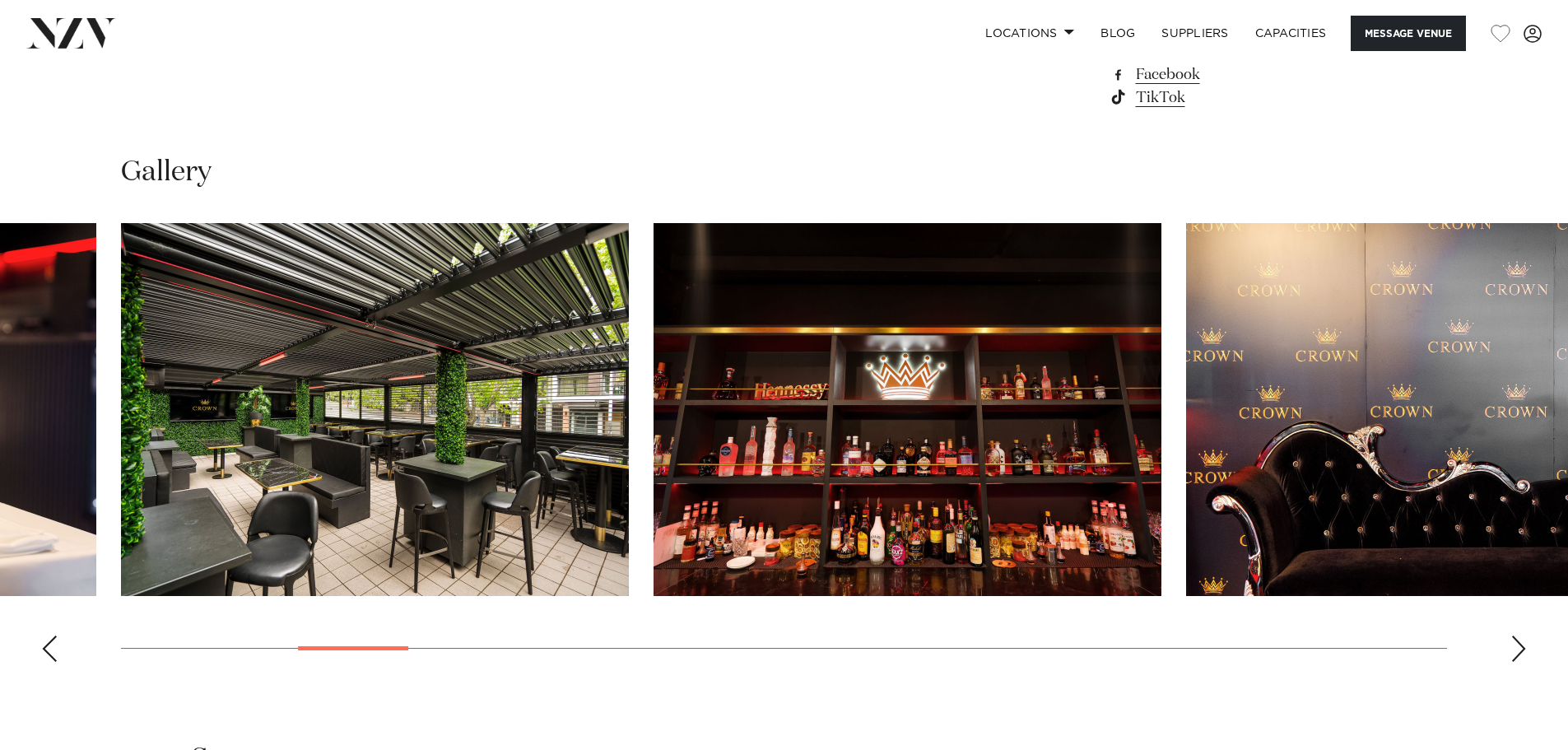
click at [52, 651] on div "Previous slide" at bounding box center [48, 648] width 16 height 26
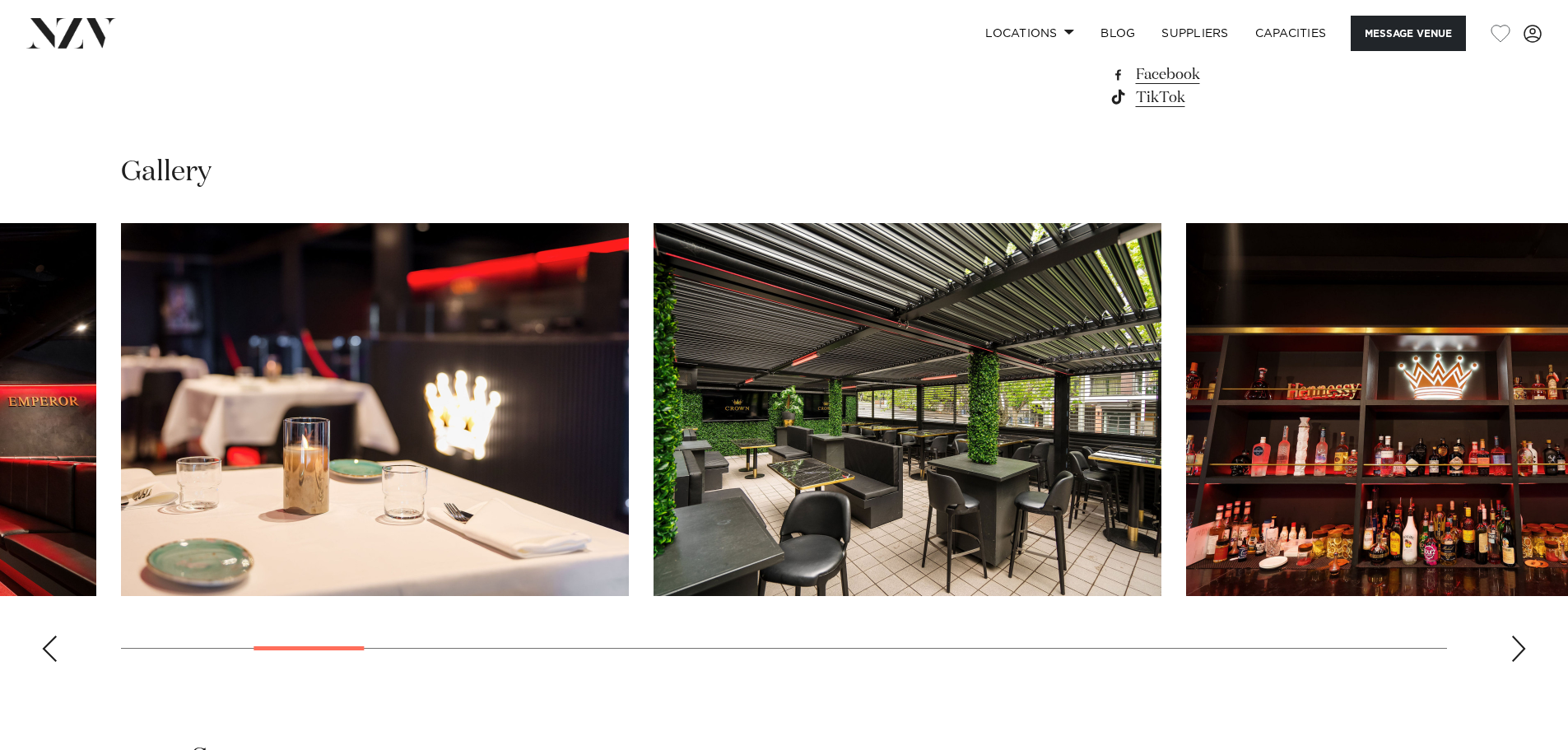
click at [52, 651] on div "Previous slide" at bounding box center [48, 648] width 16 height 26
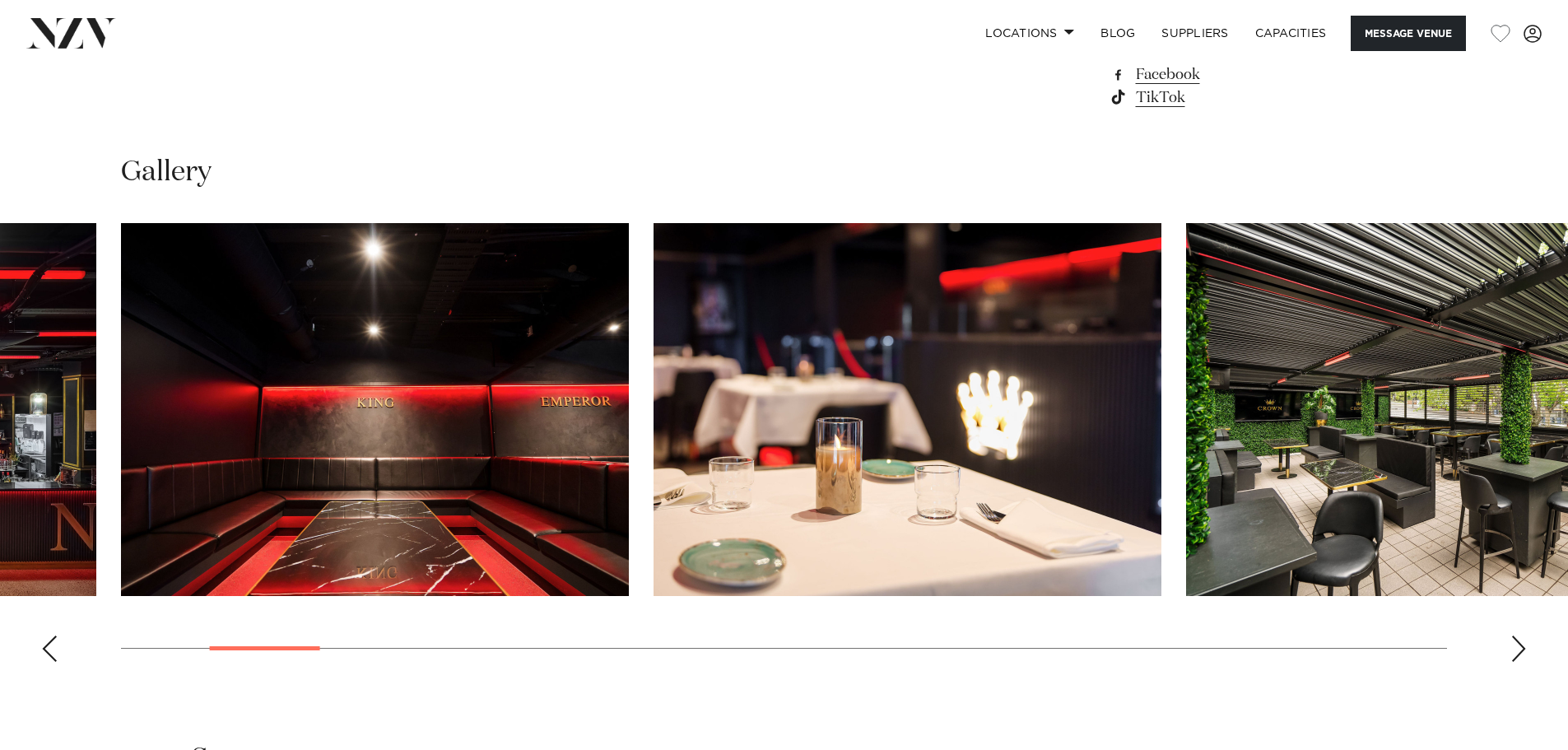
click at [52, 651] on div "Previous slide" at bounding box center [48, 648] width 16 height 26
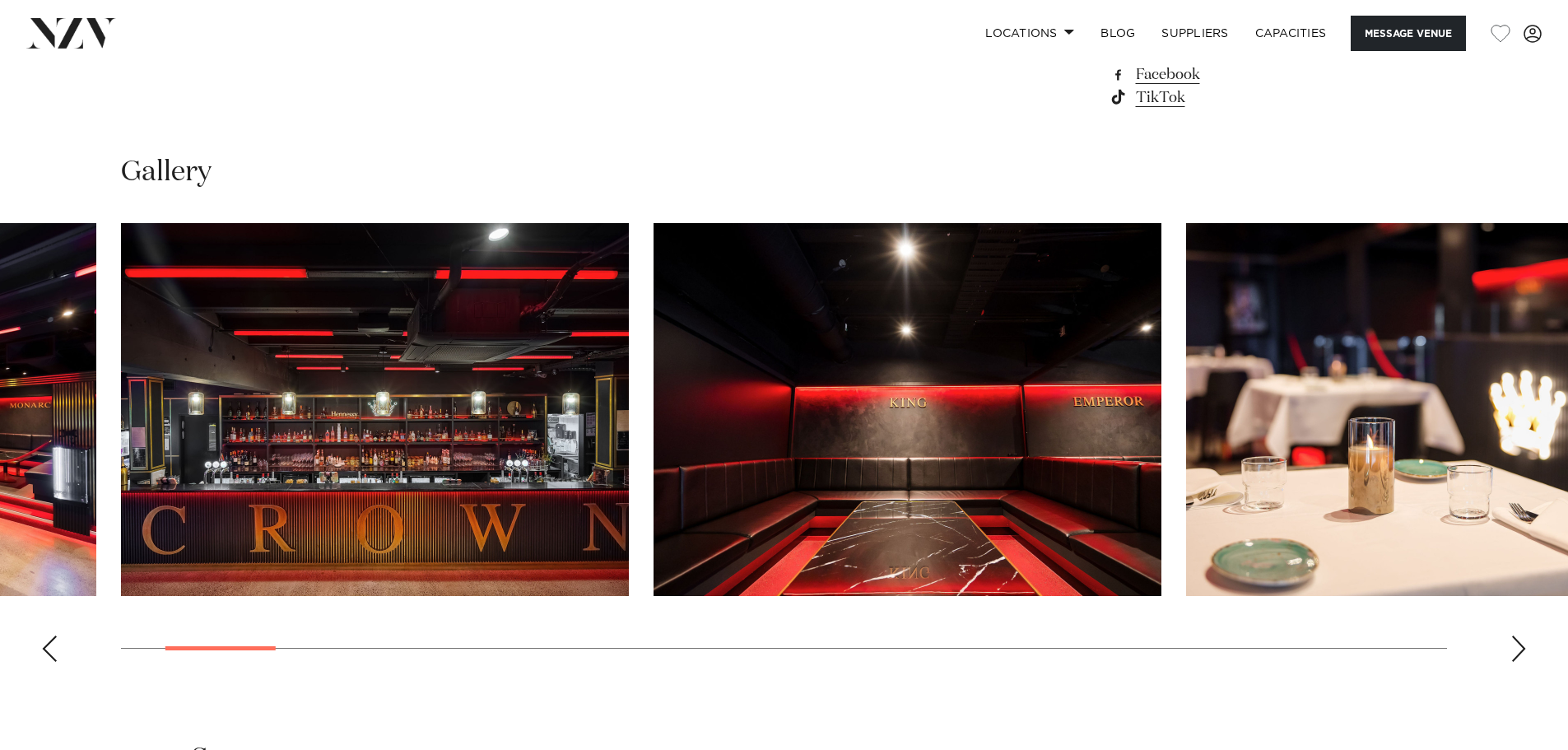
click at [52, 651] on div "Previous slide" at bounding box center [48, 648] width 16 height 26
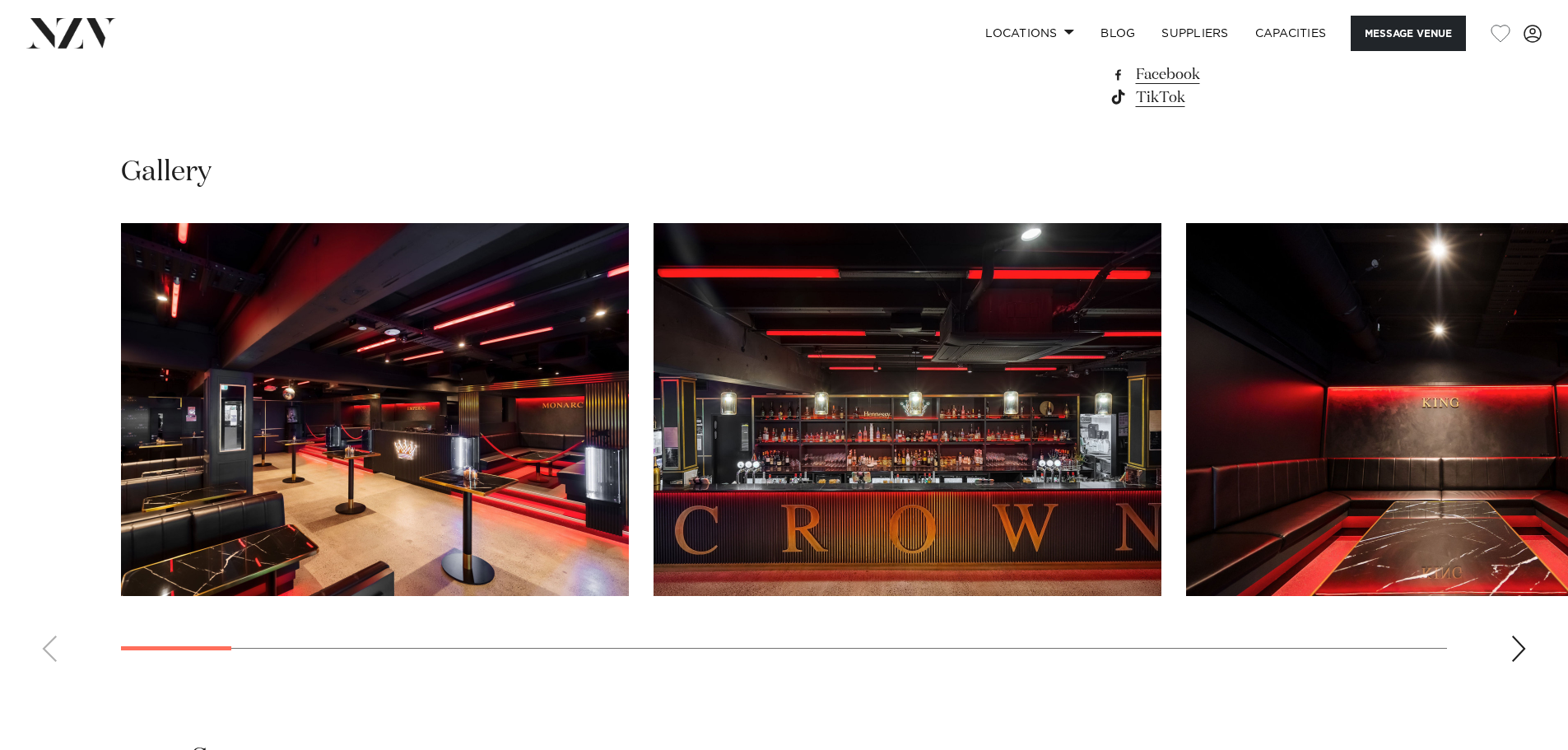
click at [52, 651] on swiper-container at bounding box center [784, 449] width 1568 height 452
click at [1536, 649] on swiper-container at bounding box center [784, 449] width 1568 height 452
click at [1526, 648] on swiper-container at bounding box center [784, 449] width 1568 height 452
click at [1526, 649] on div "Next slide" at bounding box center [1519, 648] width 16 height 26
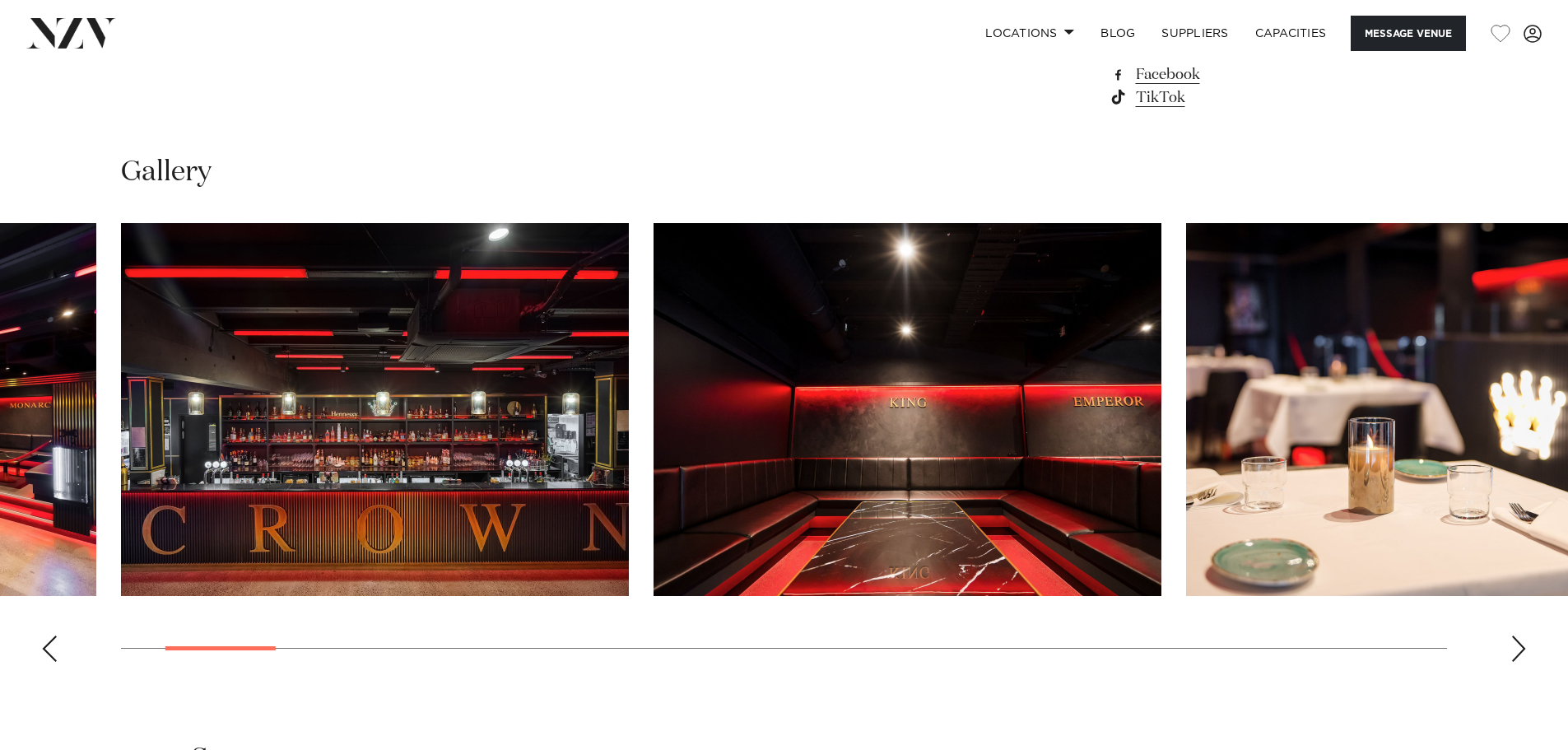
click at [1526, 649] on div "Next slide" at bounding box center [1519, 648] width 16 height 26
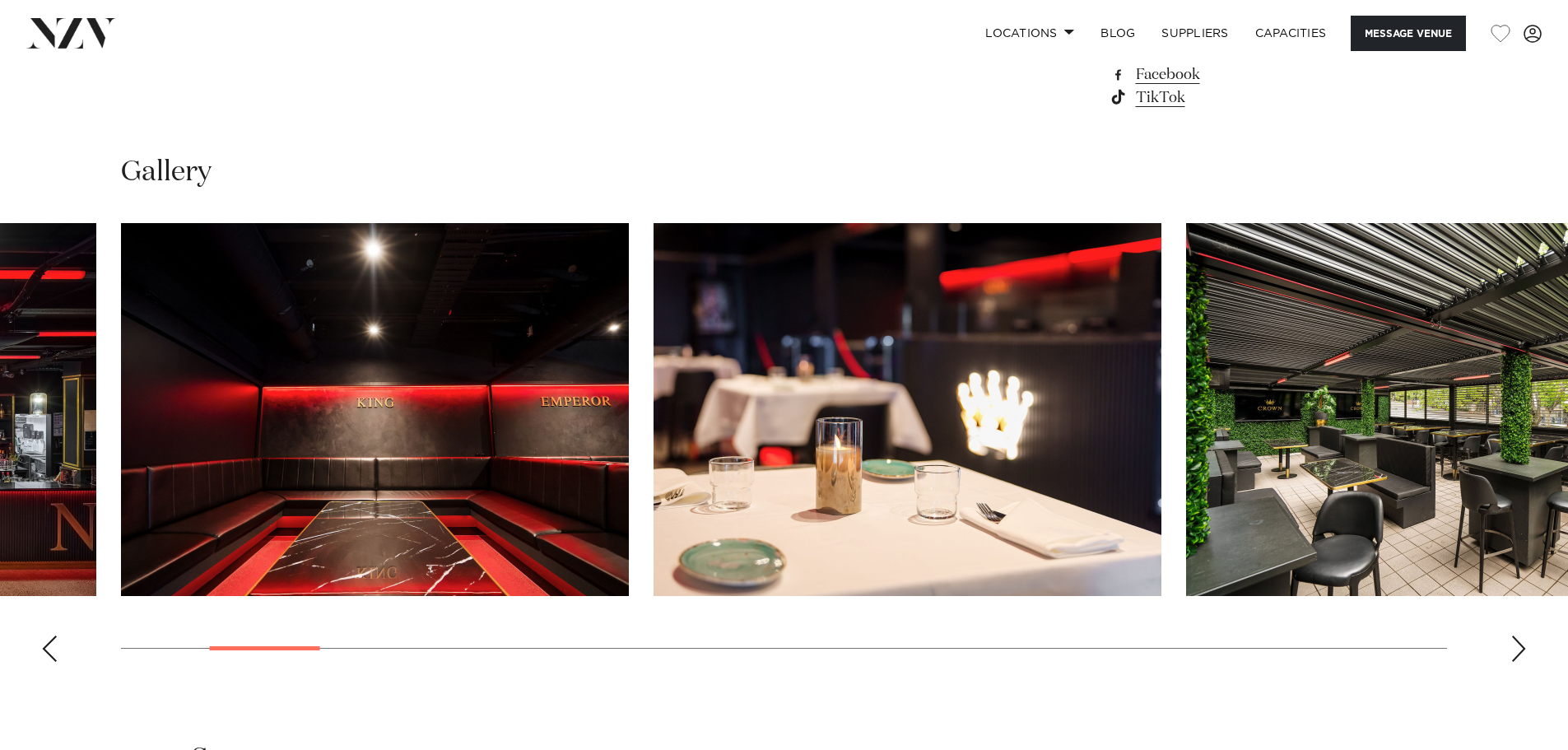
click at [1526, 649] on div "Next slide" at bounding box center [1519, 648] width 16 height 26
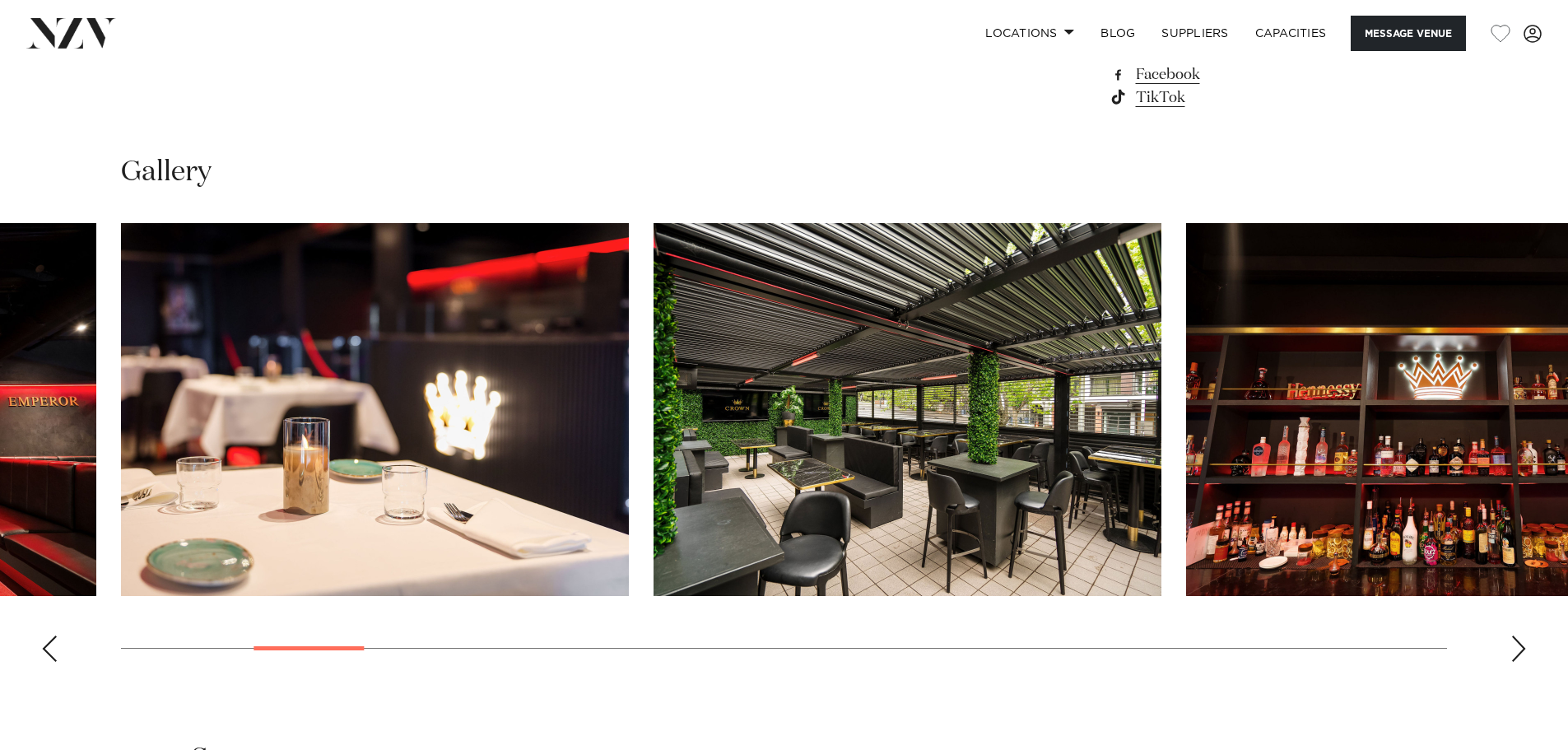
click at [1526, 650] on div "Next slide" at bounding box center [1519, 648] width 16 height 26
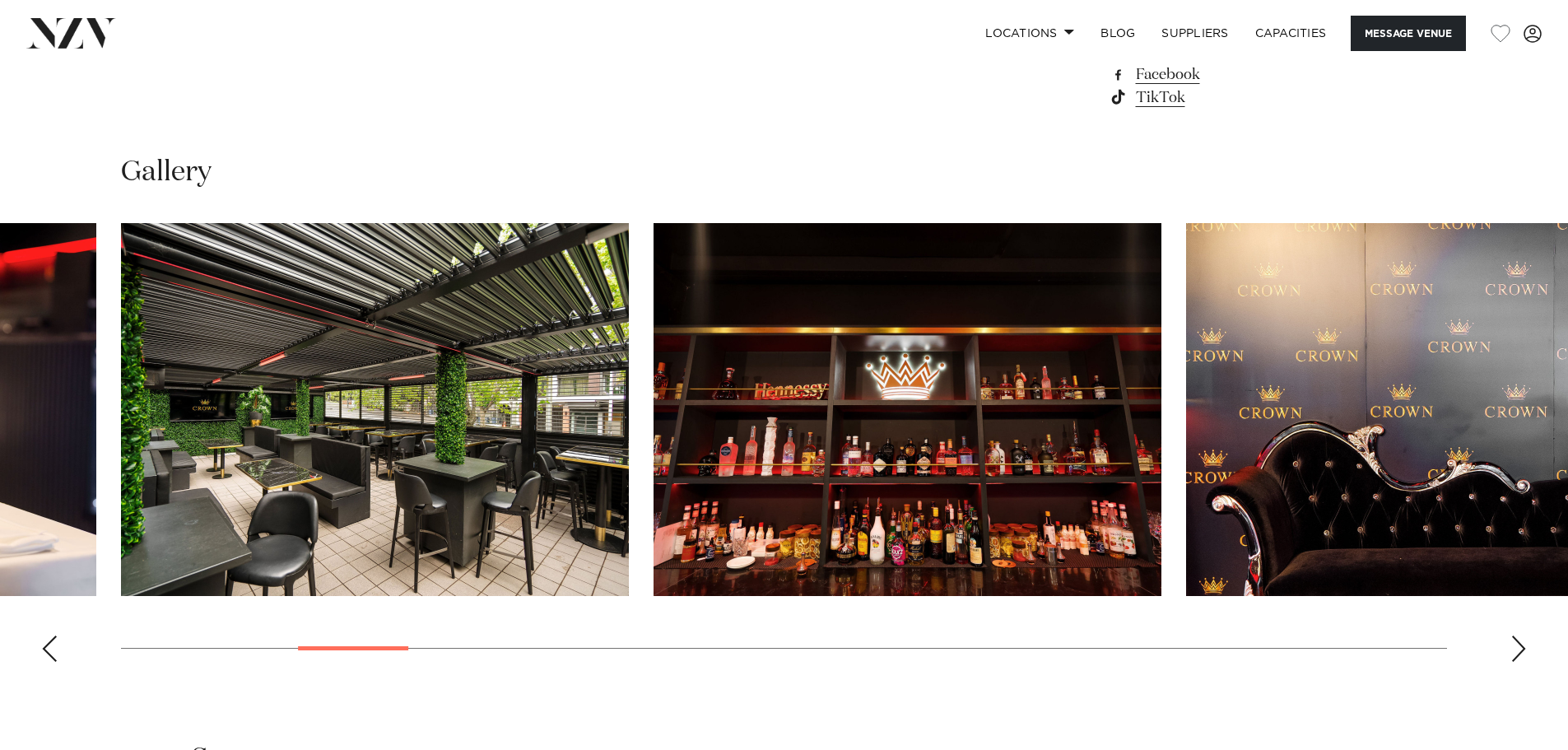
click at [1526, 650] on div "Next slide" at bounding box center [1519, 648] width 16 height 26
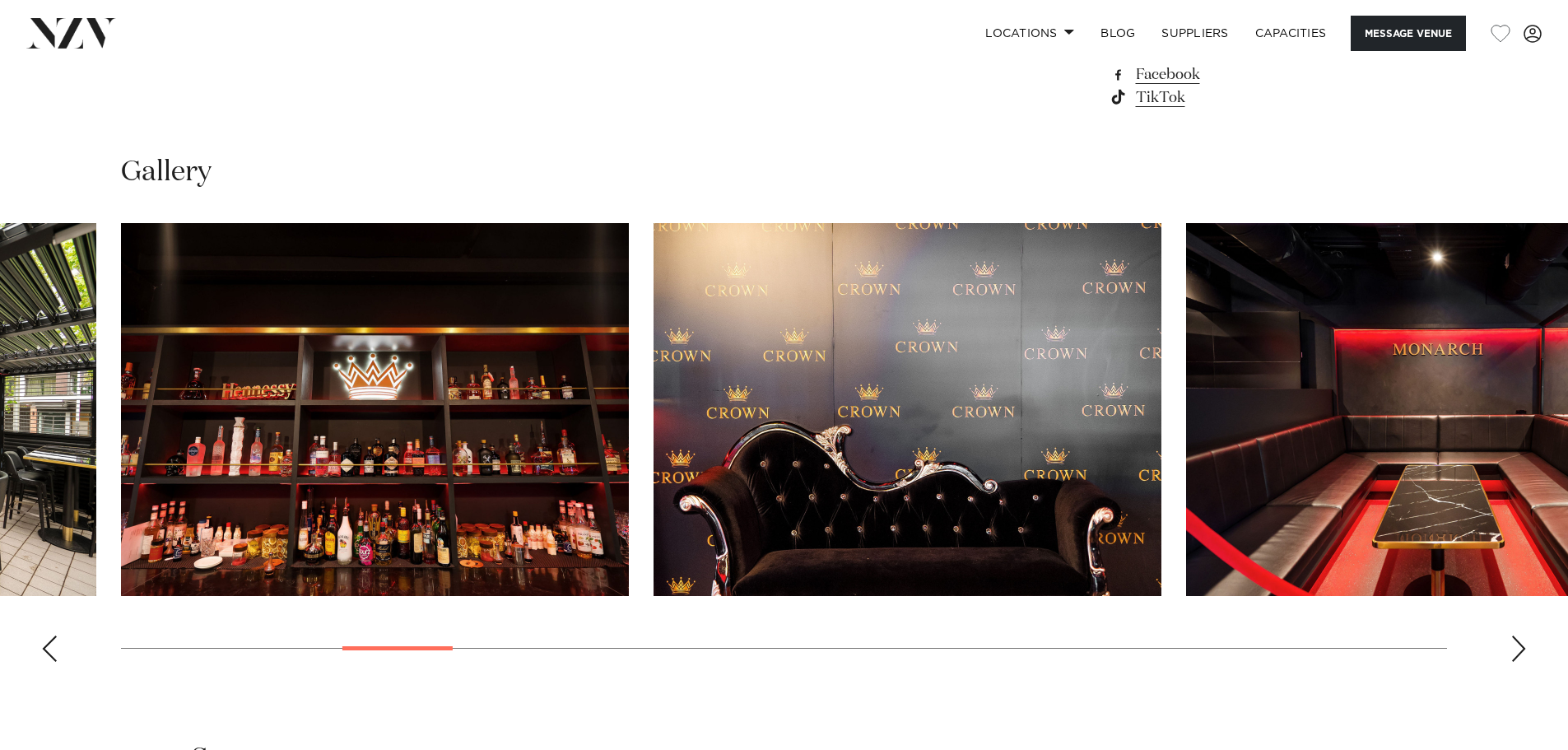
click at [1526, 650] on div "Next slide" at bounding box center [1519, 648] width 16 height 26
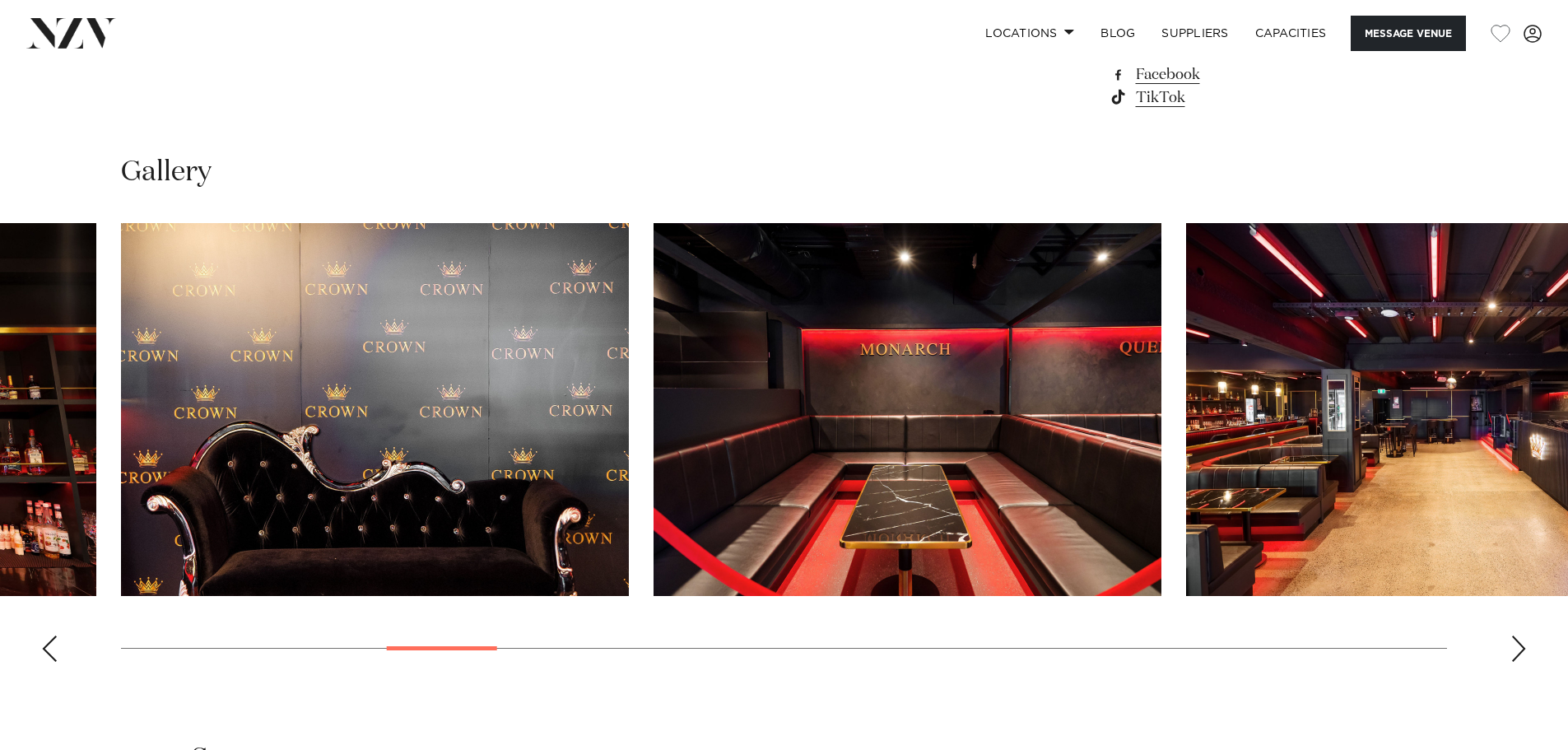
click at [1526, 650] on div "Next slide" at bounding box center [1519, 648] width 16 height 26
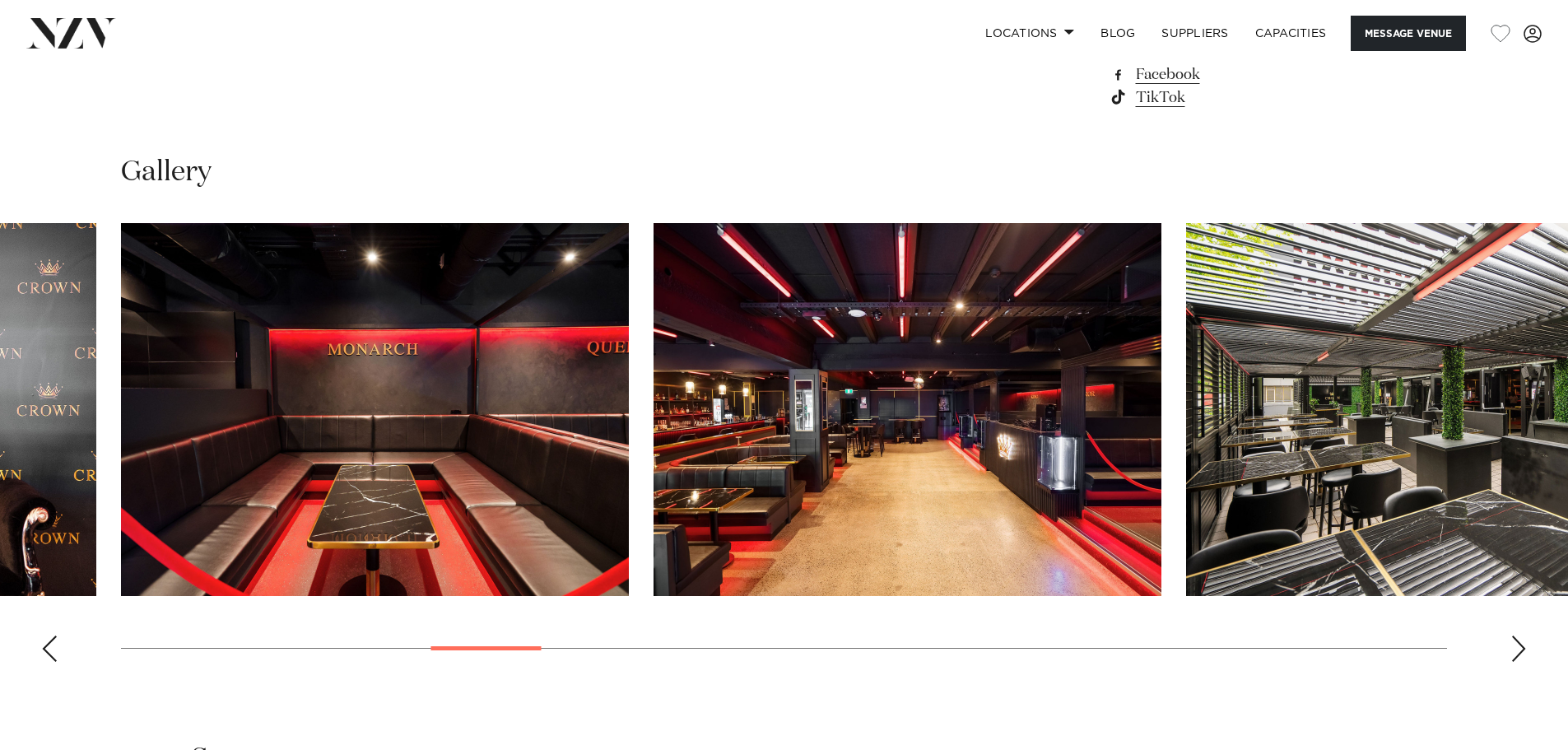
click at [1526, 650] on div "Next slide" at bounding box center [1519, 648] width 16 height 26
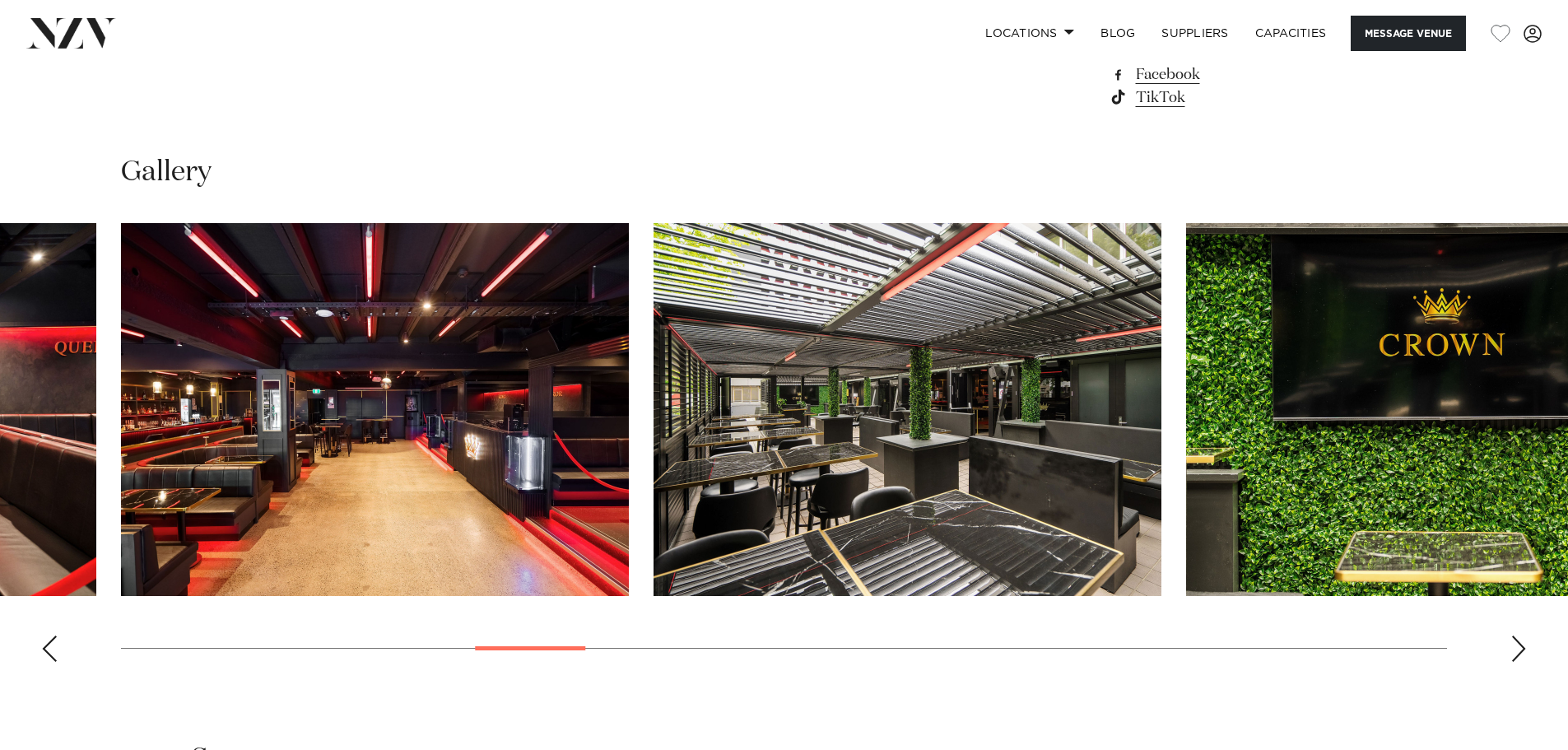
click at [1526, 650] on div "Next slide" at bounding box center [1519, 648] width 16 height 26
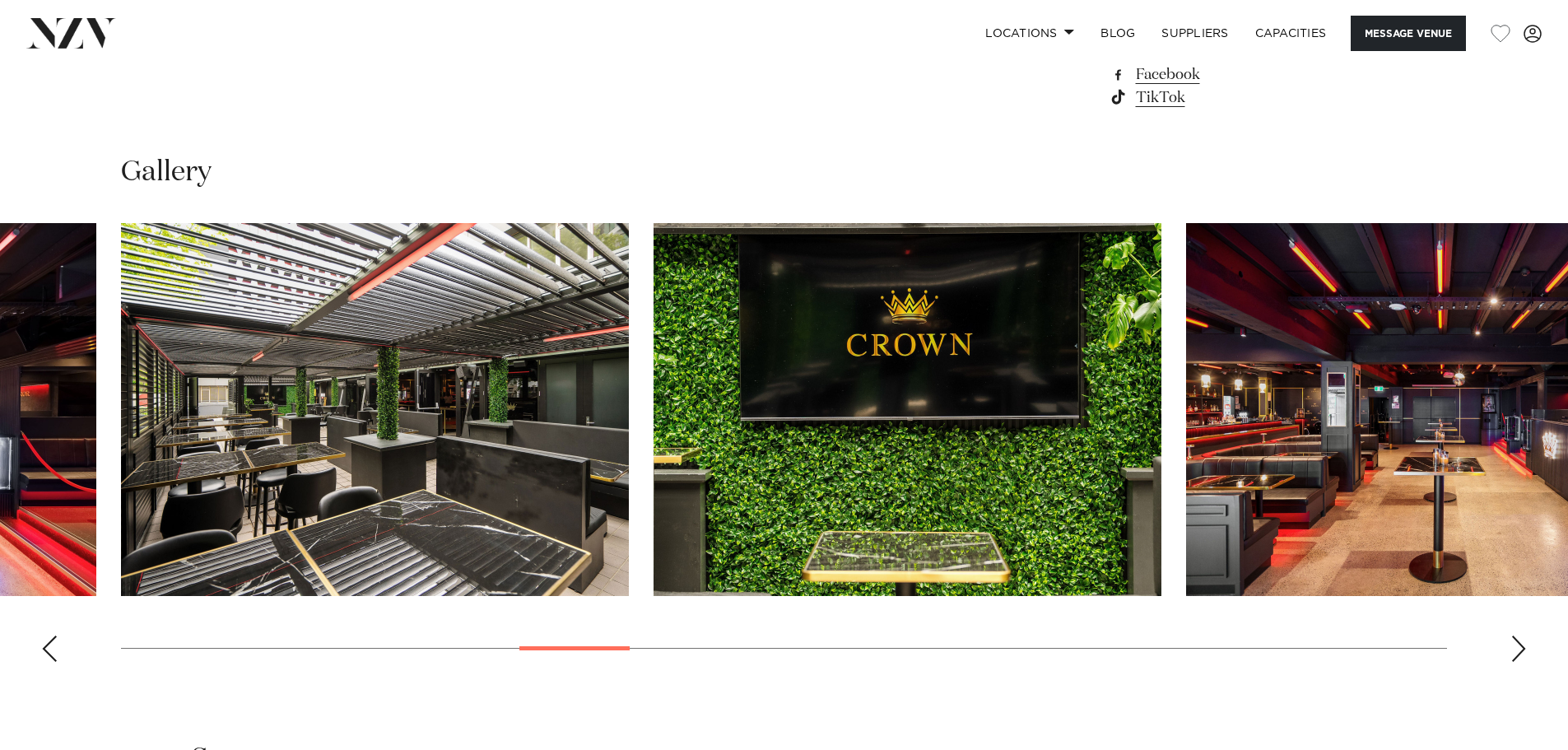
click at [1526, 650] on div "Next slide" at bounding box center [1519, 648] width 16 height 26
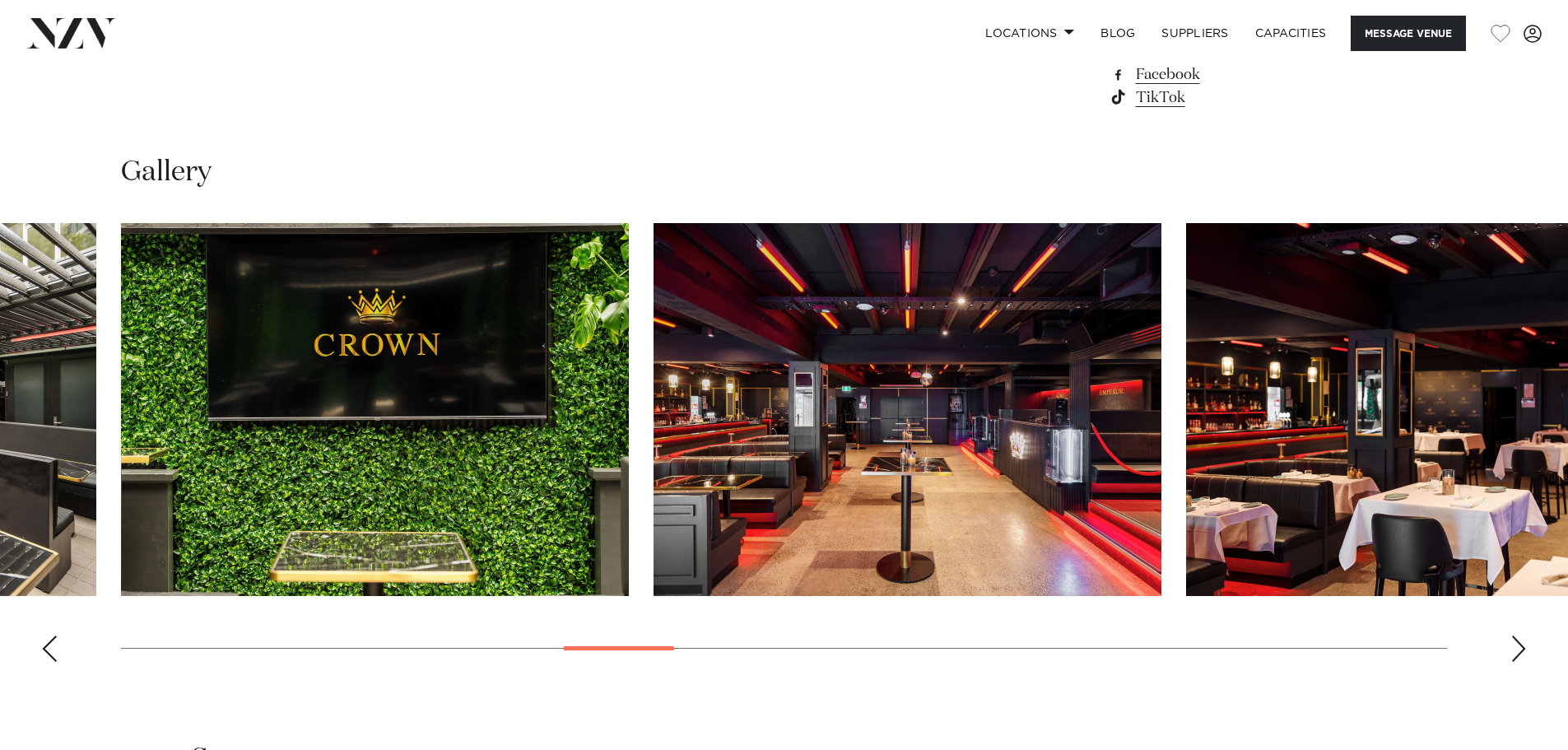
click at [1526, 650] on div "Next slide" at bounding box center [1519, 648] width 16 height 26
